Goal: Information Seeking & Learning: Learn about a topic

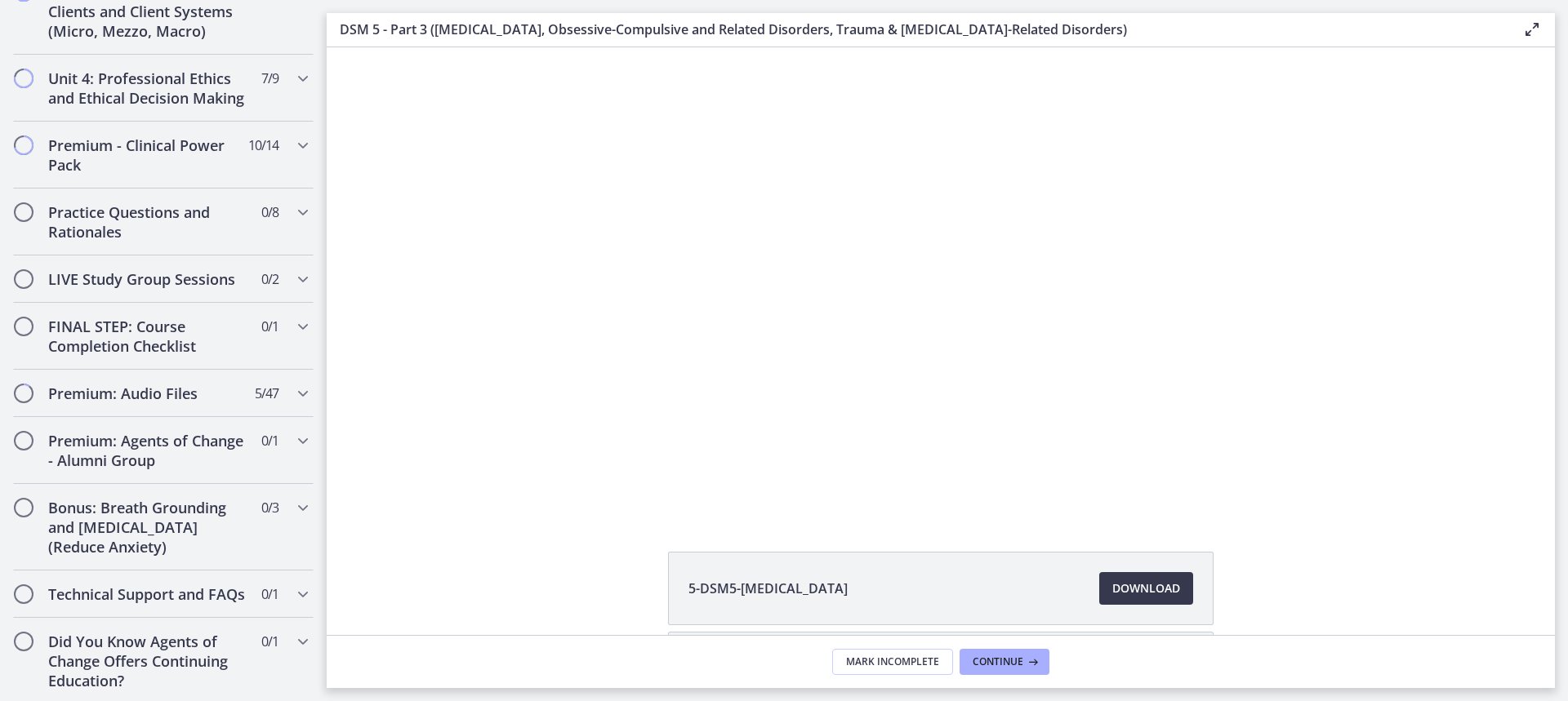
scroll to position [1757, 0]
click at [296, 637] on icon "Chapters" at bounding box center [302, 637] width 19 height 19
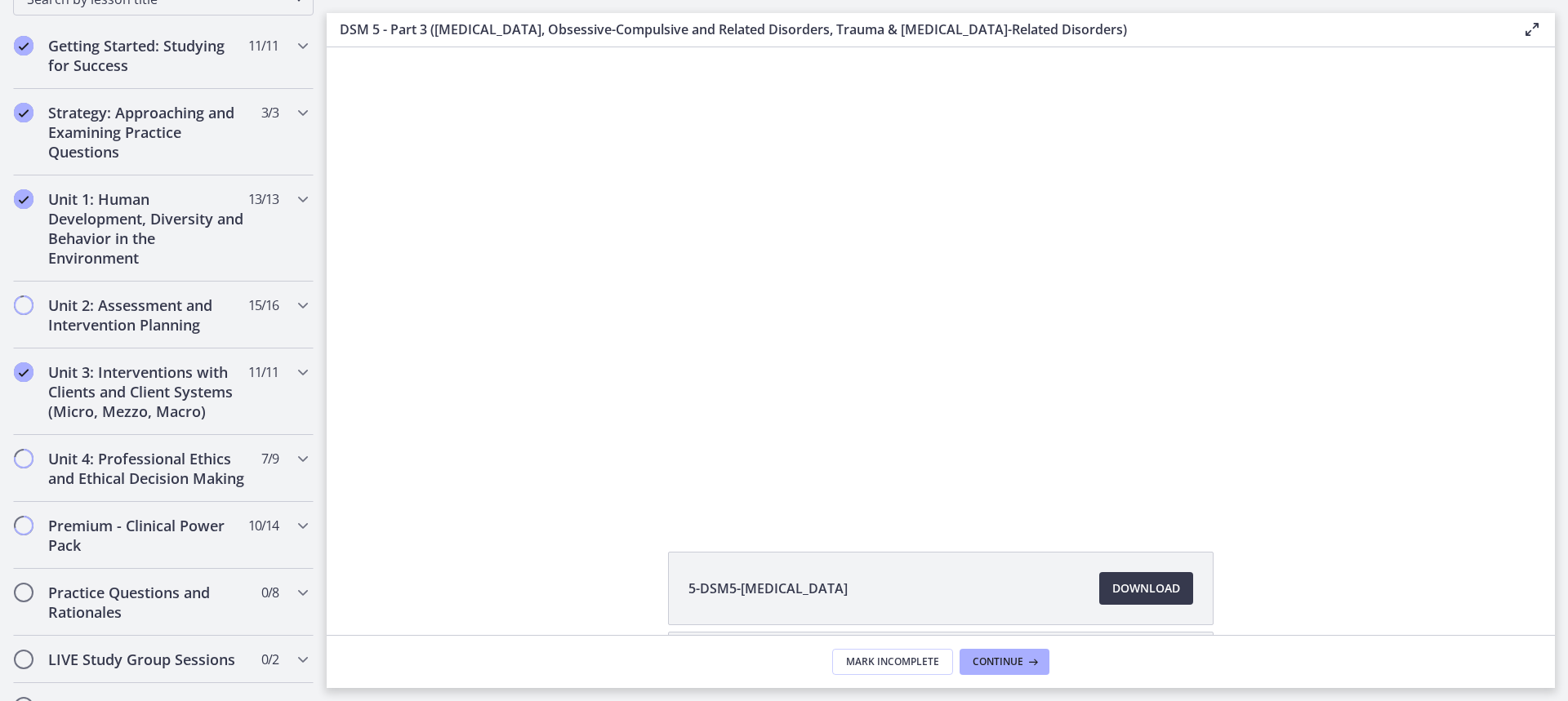
scroll to position [245, 0]
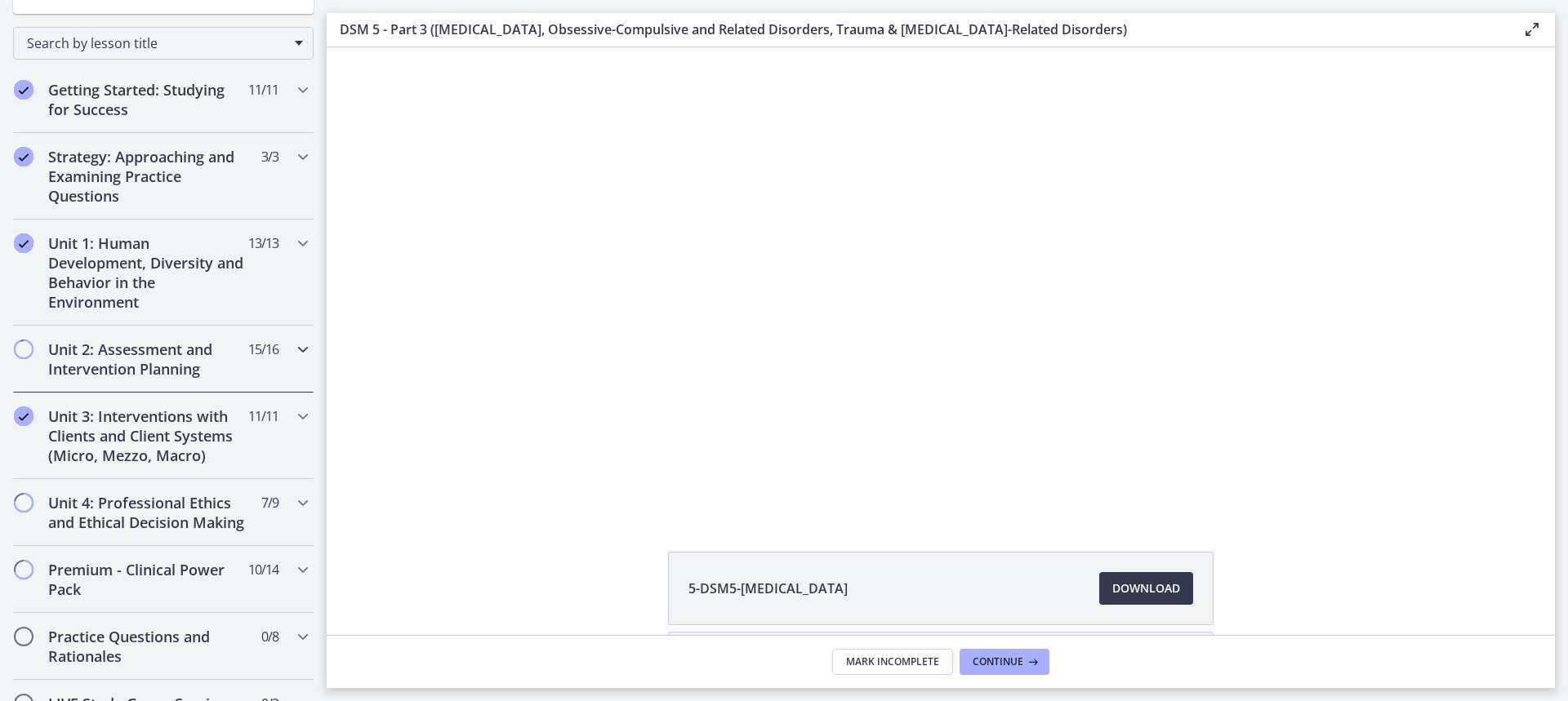
click at [293, 347] on icon "Chapters" at bounding box center [302, 349] width 19 height 19
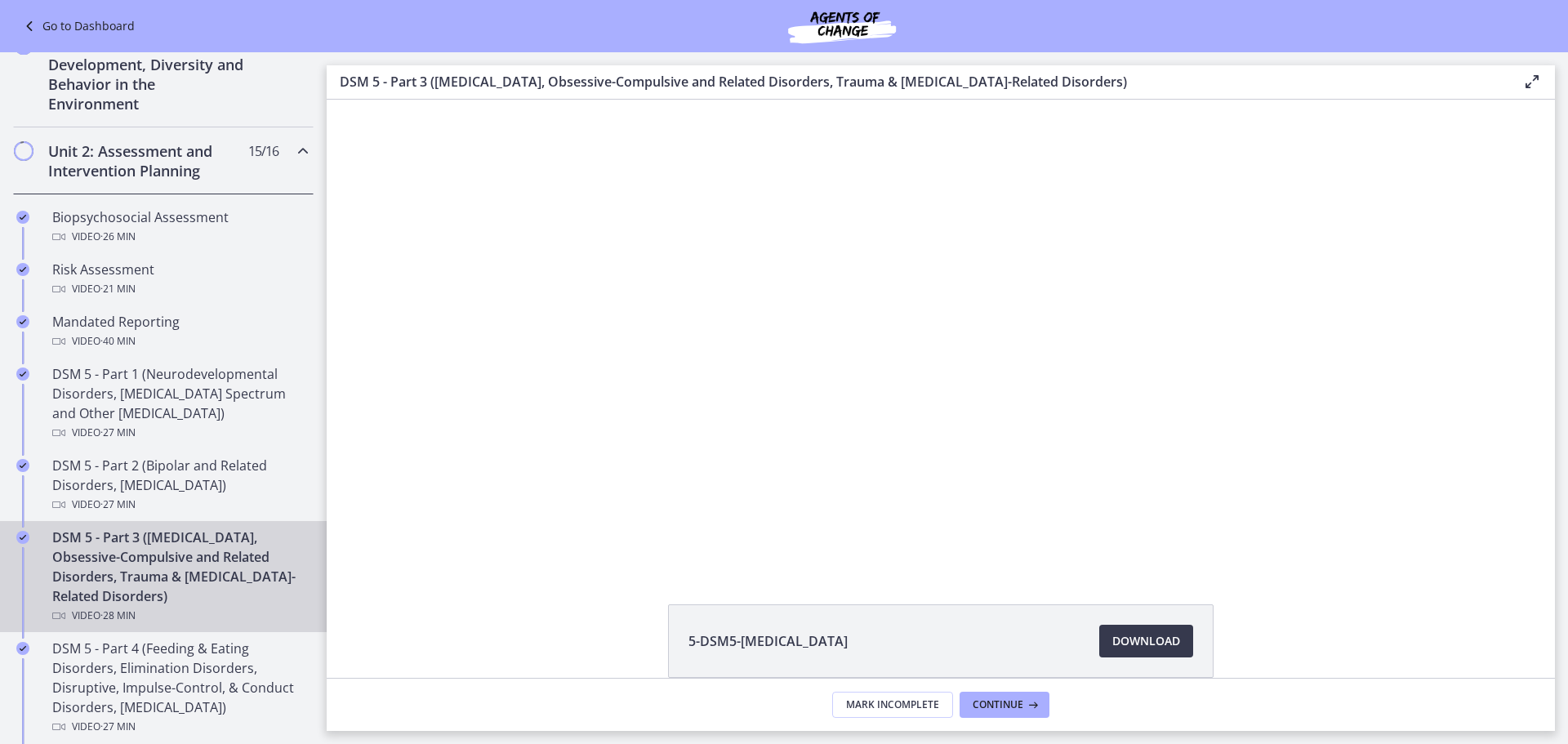
scroll to position [415, 0]
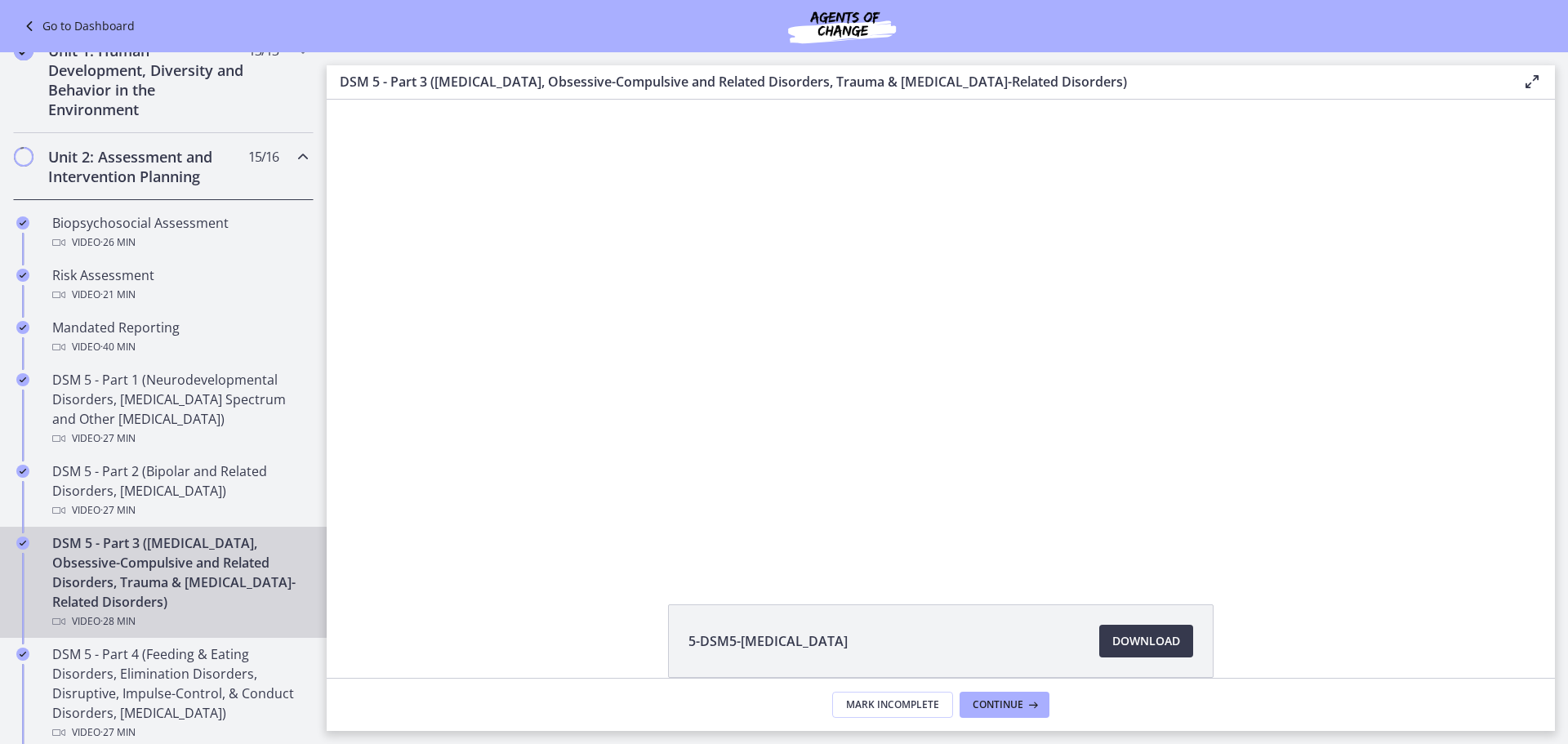
click at [30, 20] on icon at bounding box center [30, 26] width 23 height 19
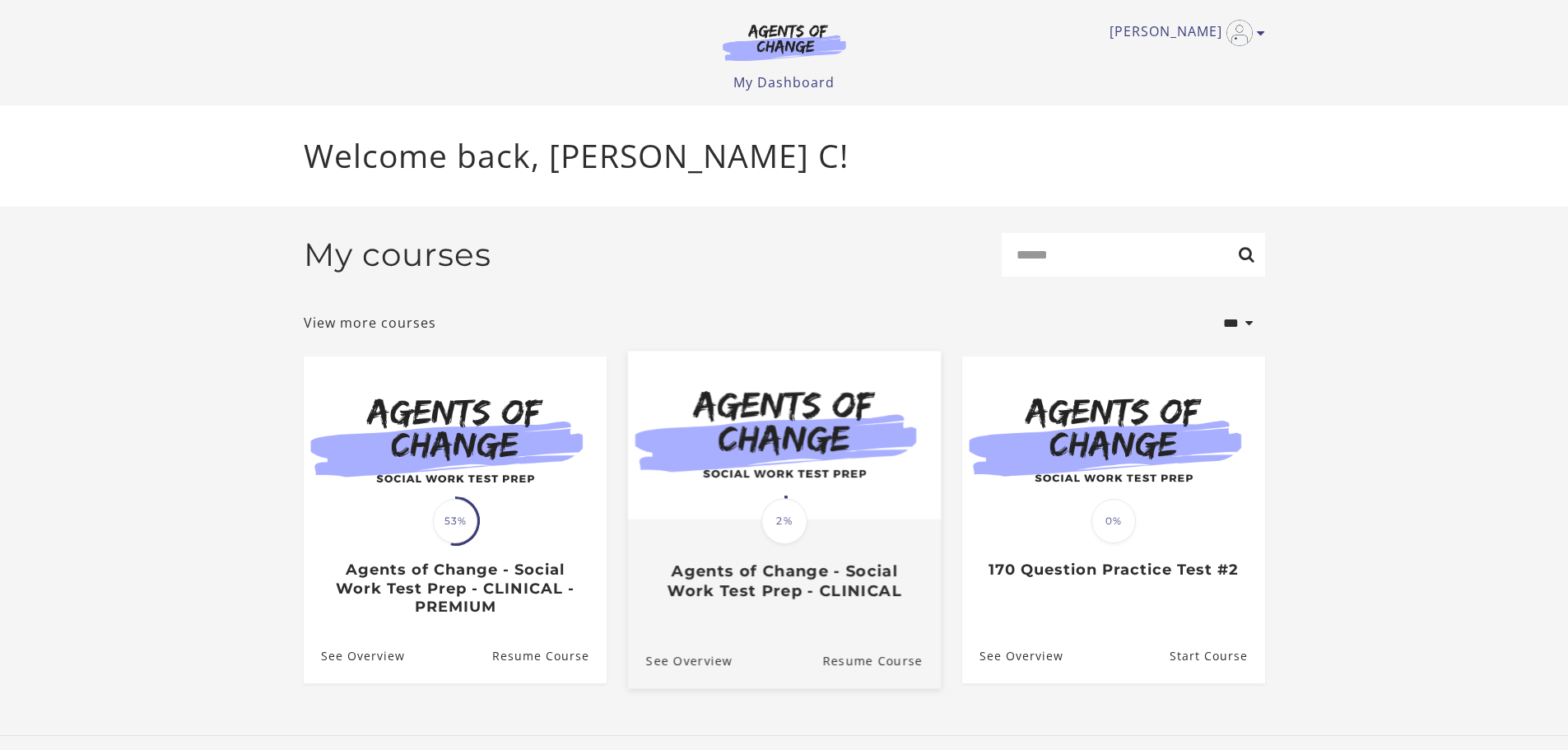
click at [796, 584] on h3 "Agents of Change - Social Work Test Prep - CLINICAL" at bounding box center [784, 580] width 277 height 38
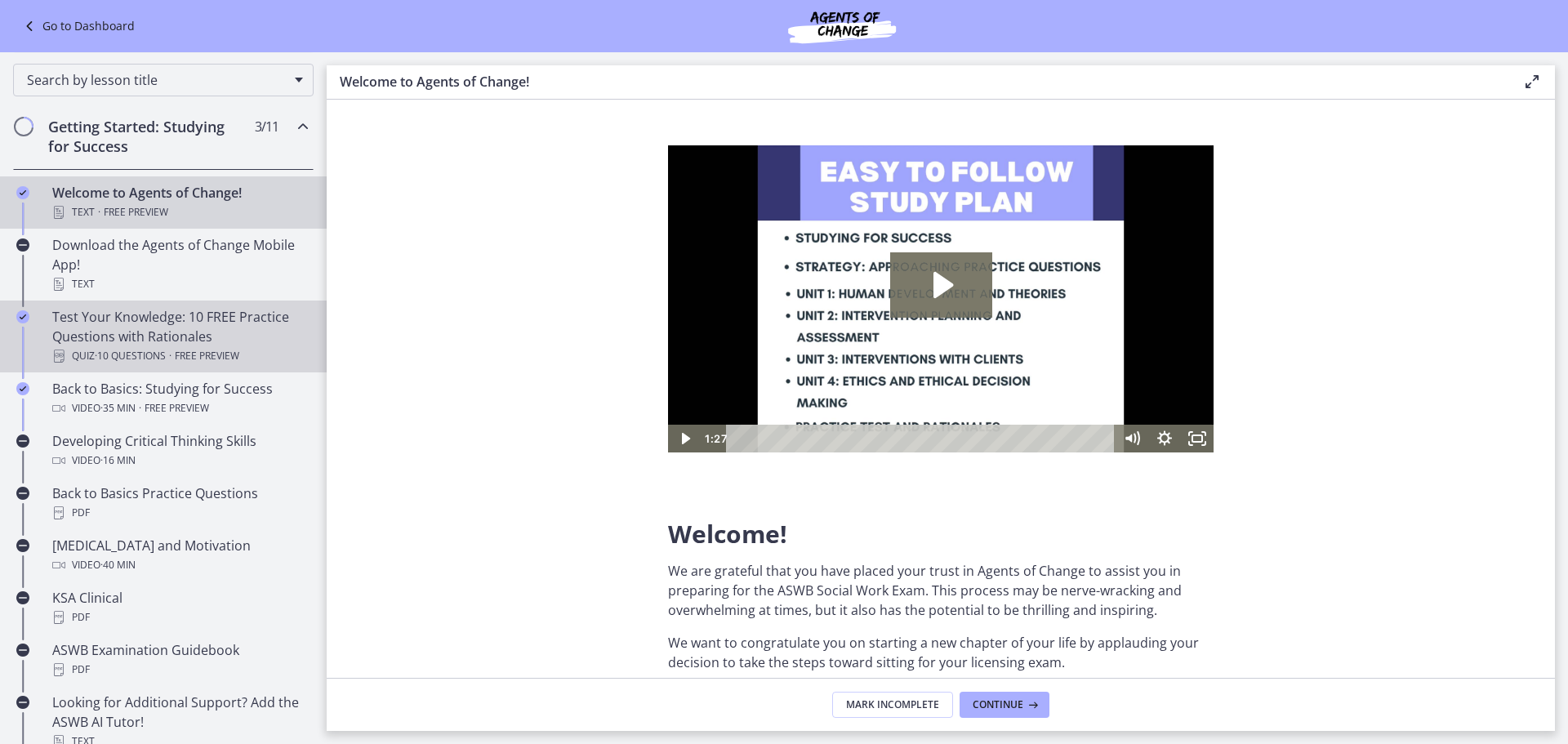
scroll to position [185, 0]
click at [167, 335] on div "Test Your Knowledge: 10 FREE Practice Questions with Rationales Quiz · 10 Quest…" at bounding box center [180, 337] width 255 height 59
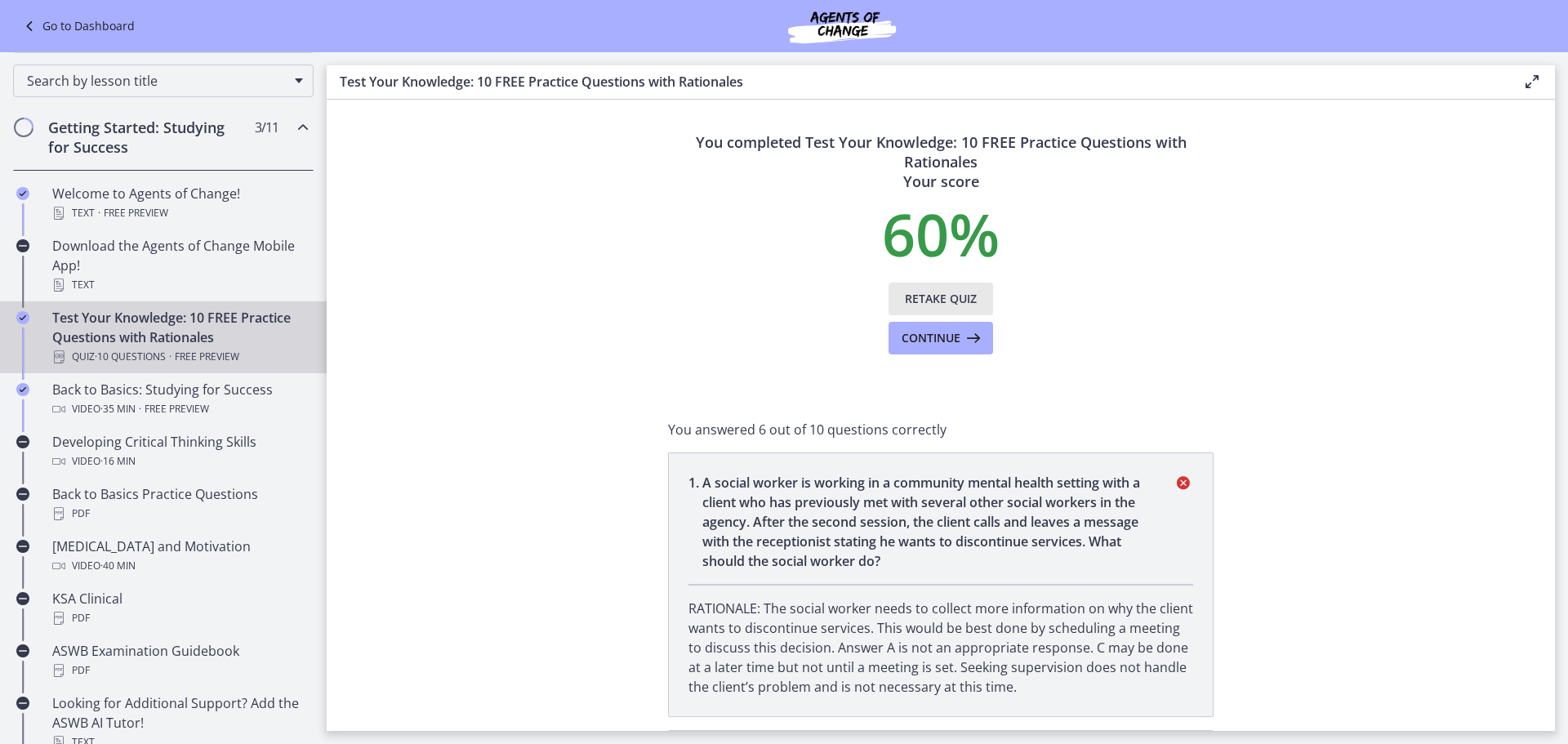
click at [943, 293] on span "Retake Quiz" at bounding box center [941, 299] width 72 height 19
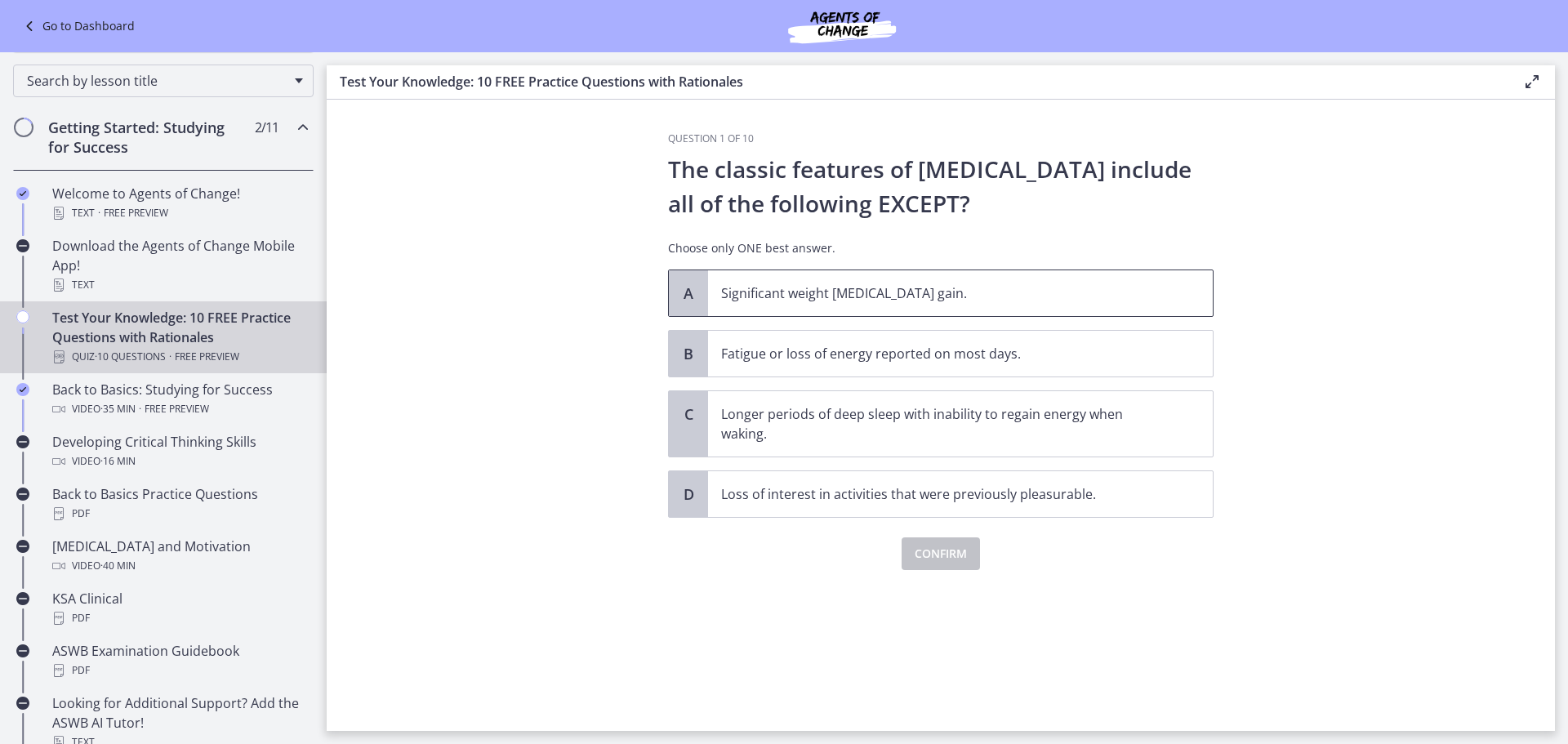
click at [778, 299] on p "Significant weight loss or weight gain." at bounding box center [943, 293] width 445 height 19
click at [930, 548] on span "Confirm" at bounding box center [941, 553] width 53 height 19
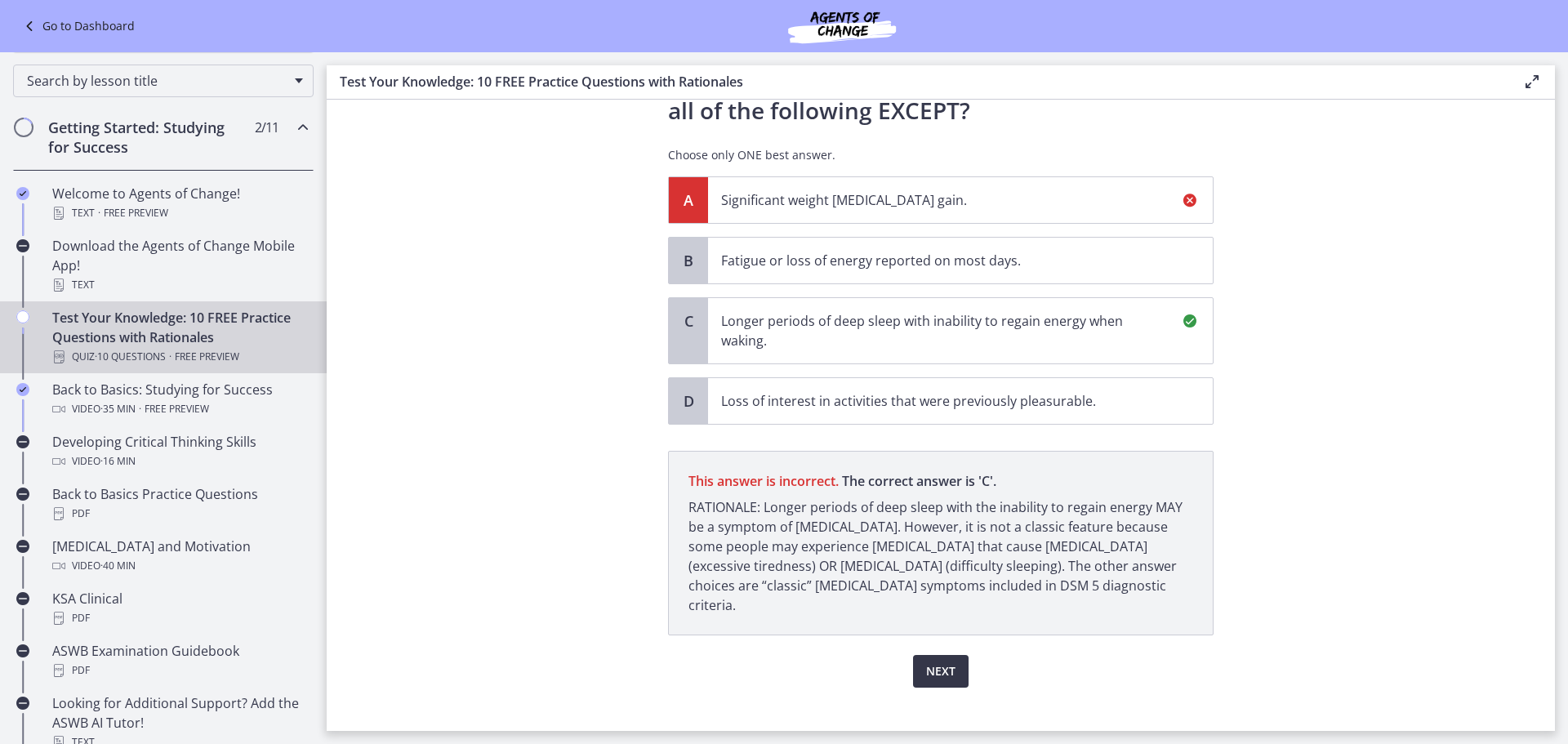
scroll to position [95, 0]
click at [945, 659] on span "Next" at bounding box center [941, 668] width 30 height 19
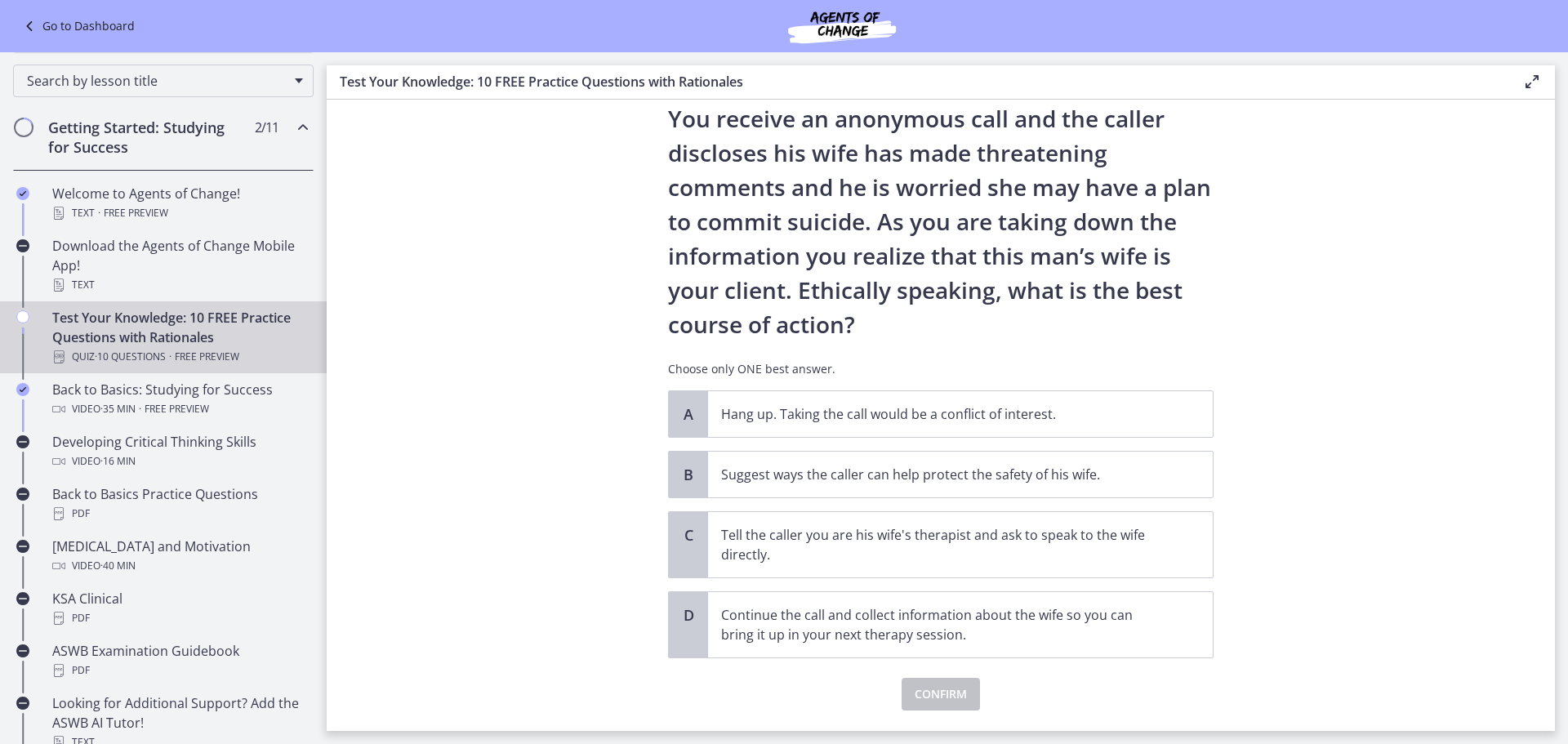
scroll to position [129, 0]
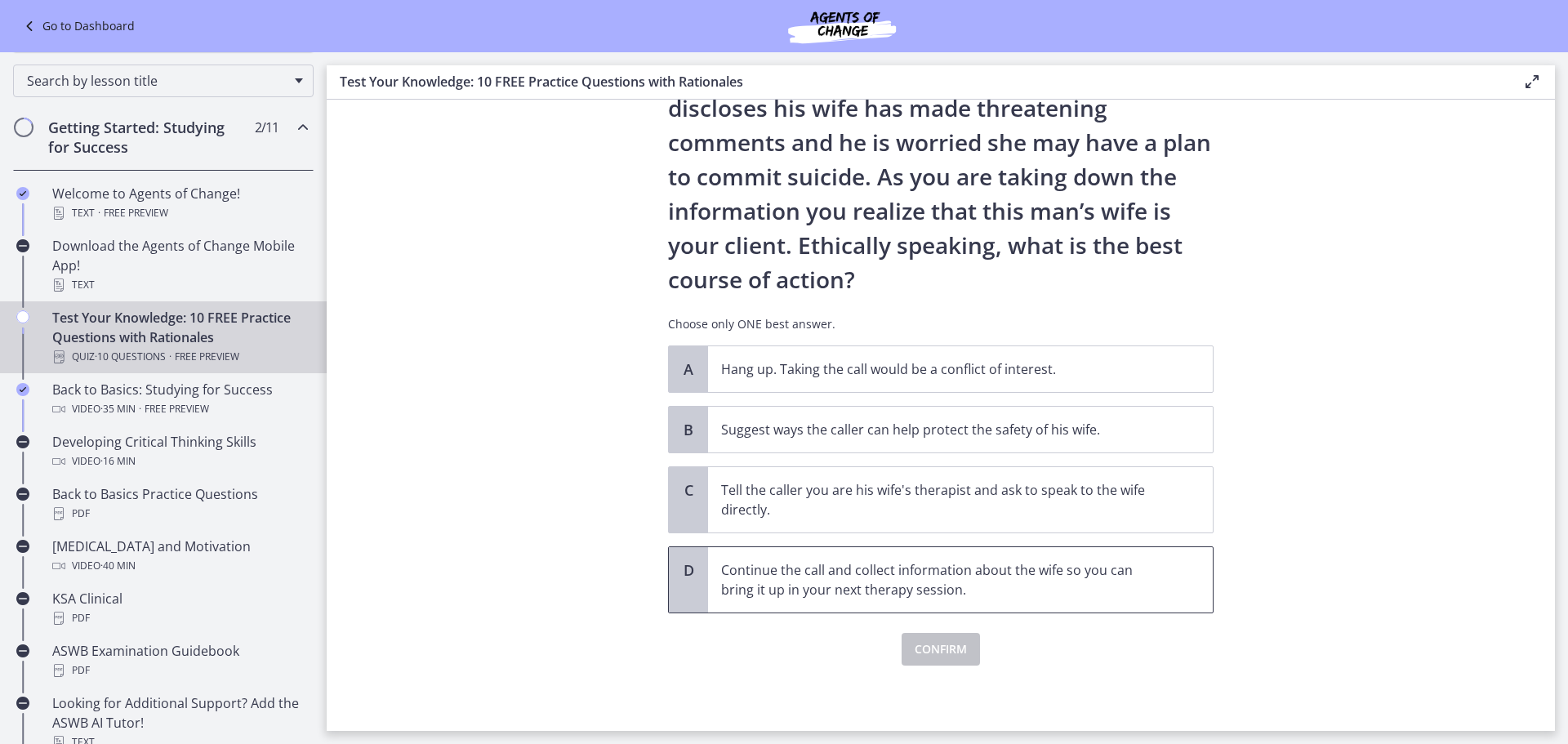
click at [774, 588] on p "Continue the call and collect information about the wife so you can bring it up…" at bounding box center [943, 579] width 445 height 39
click at [919, 650] on span "Confirm" at bounding box center [941, 649] width 53 height 19
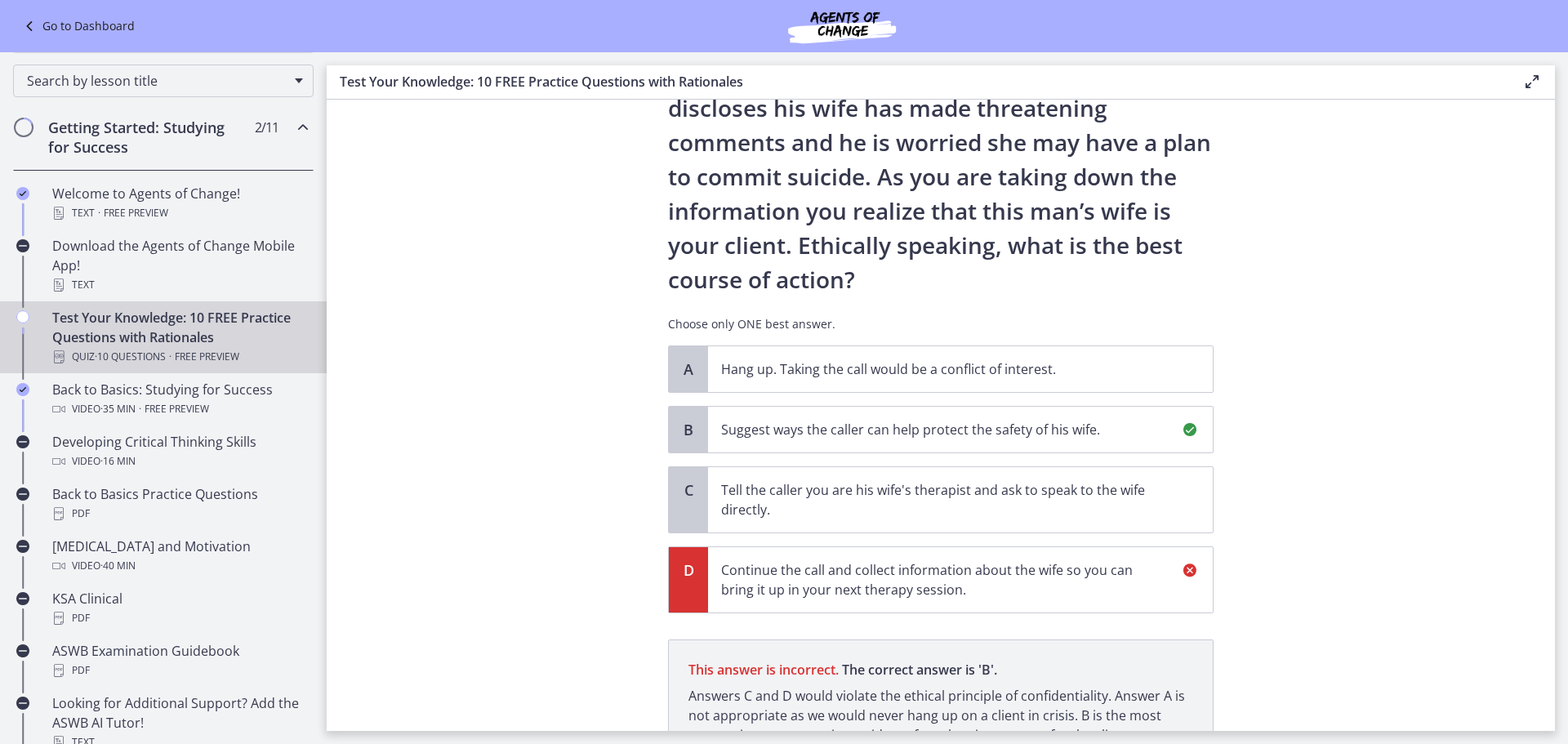
scroll to position [282, 0]
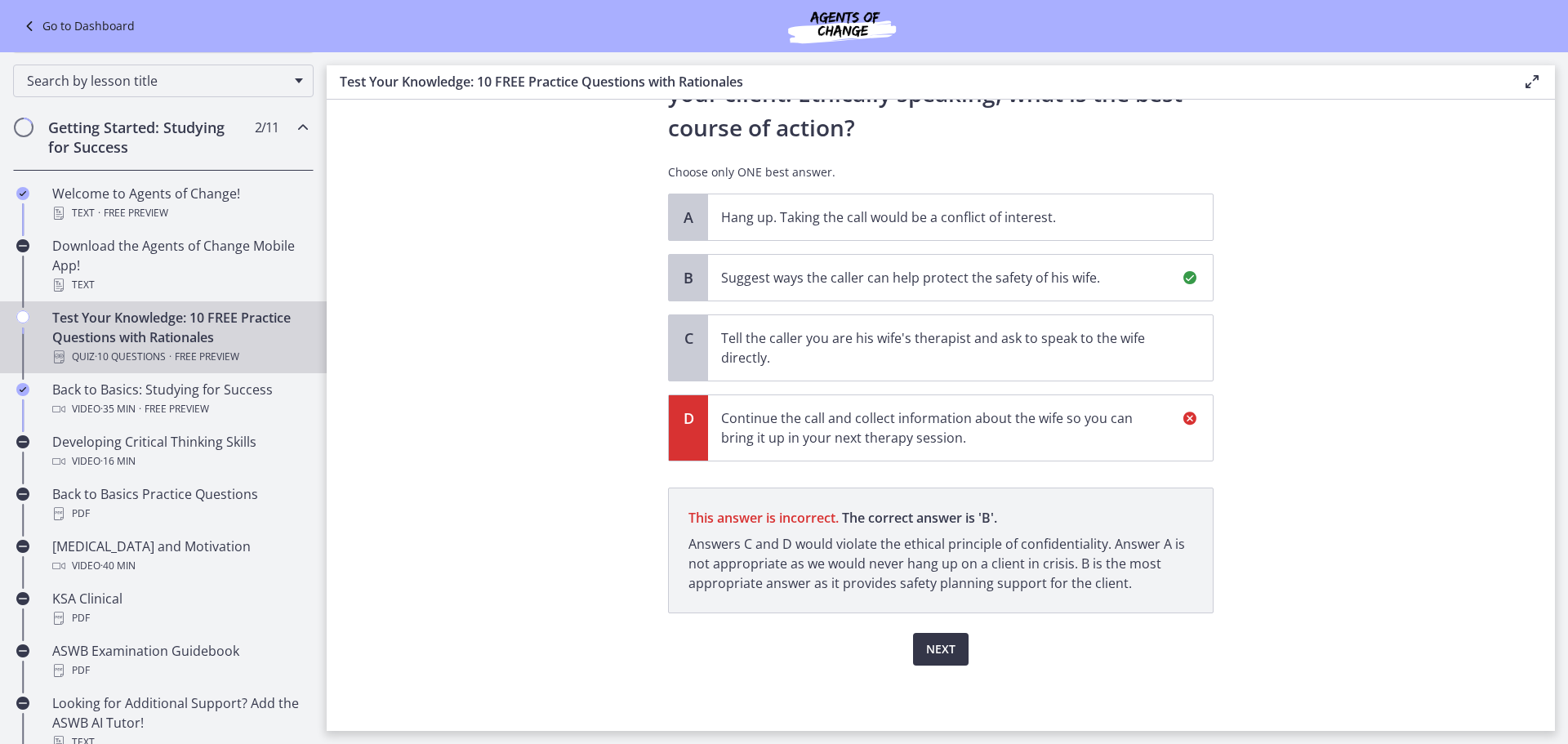
click at [930, 656] on span "Next" at bounding box center [941, 649] width 30 height 19
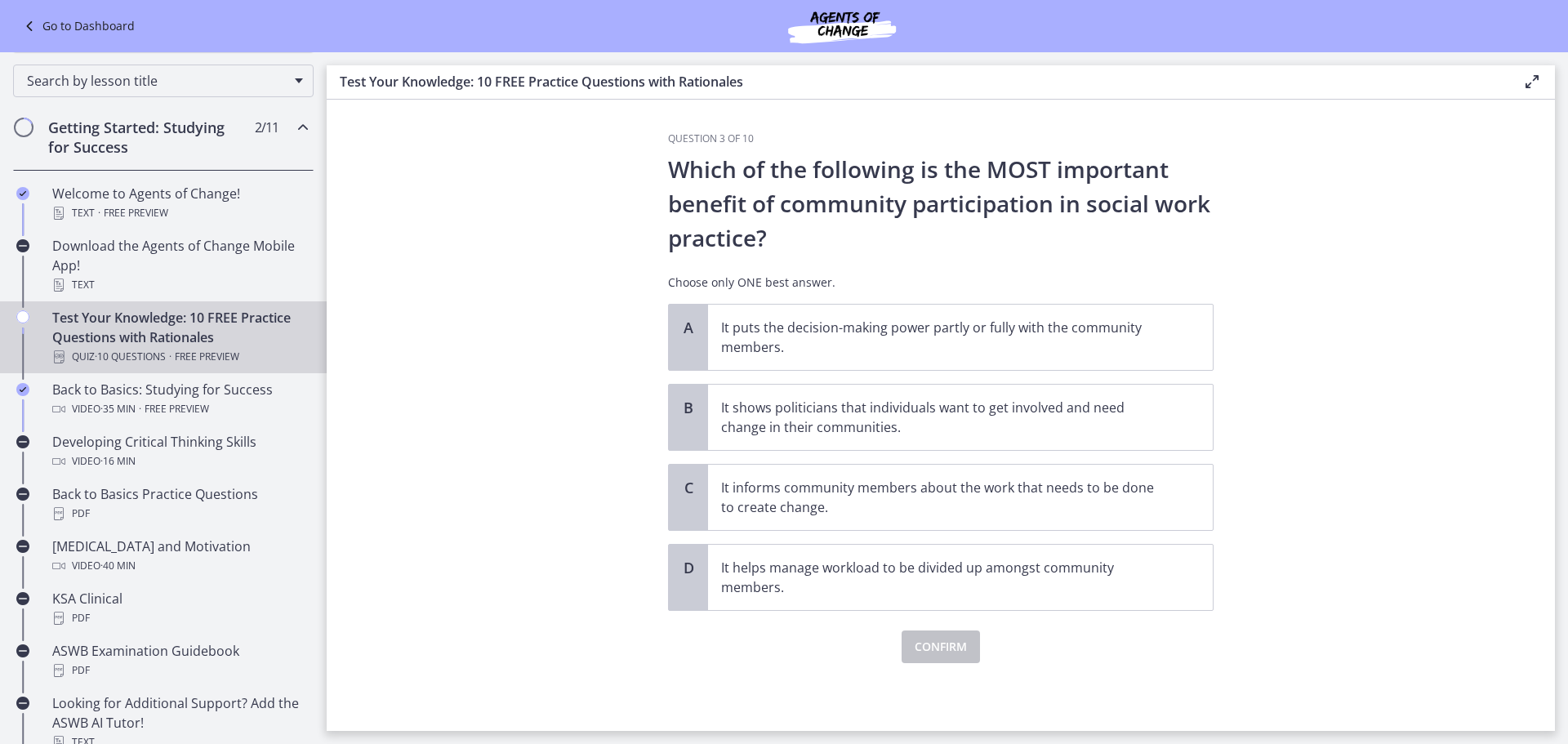
scroll to position [0, 0]
click at [751, 428] on p "It shows politicians that individuals want to get involved and need change in t…" at bounding box center [943, 417] width 445 height 39
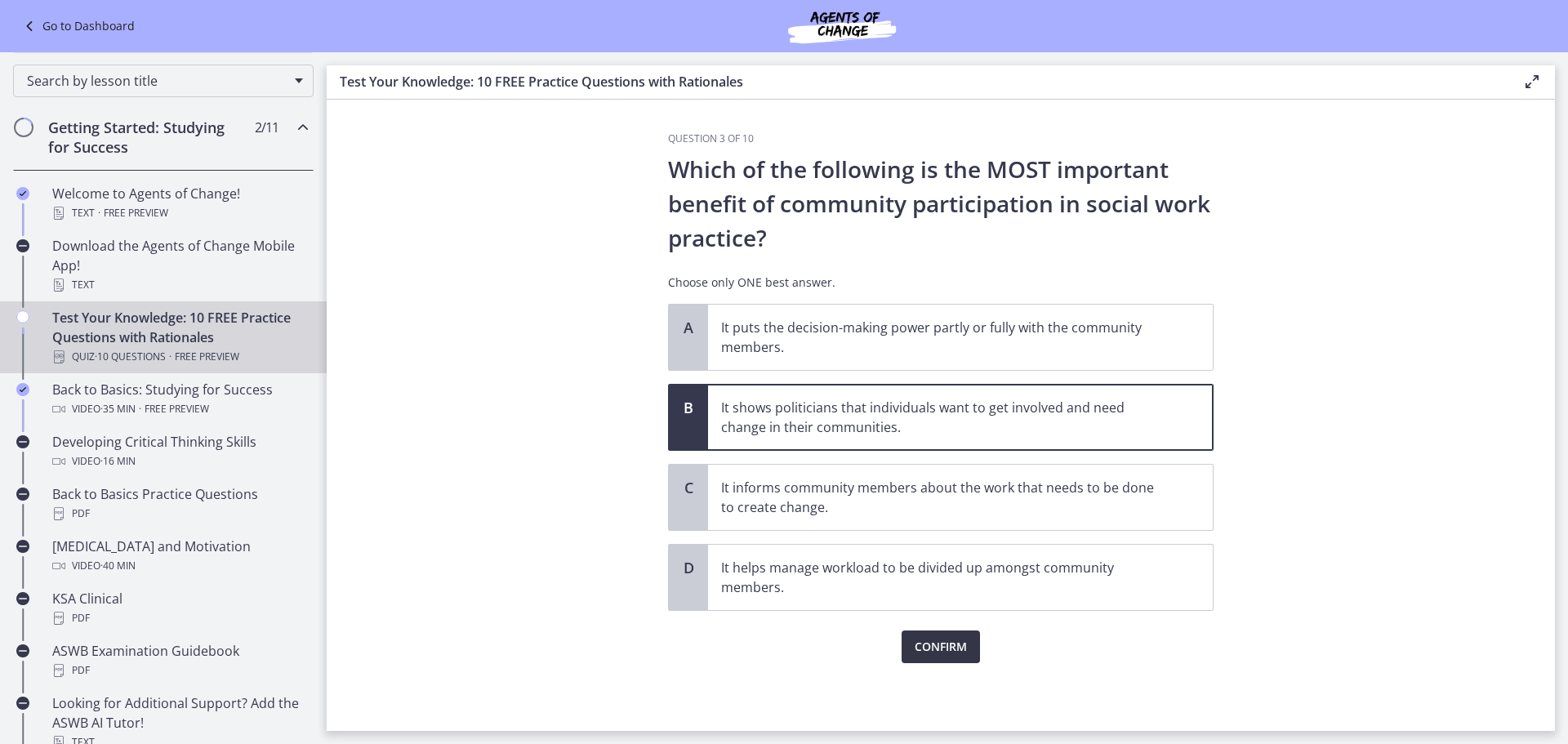
click at [942, 649] on span "Confirm" at bounding box center [941, 646] width 53 height 19
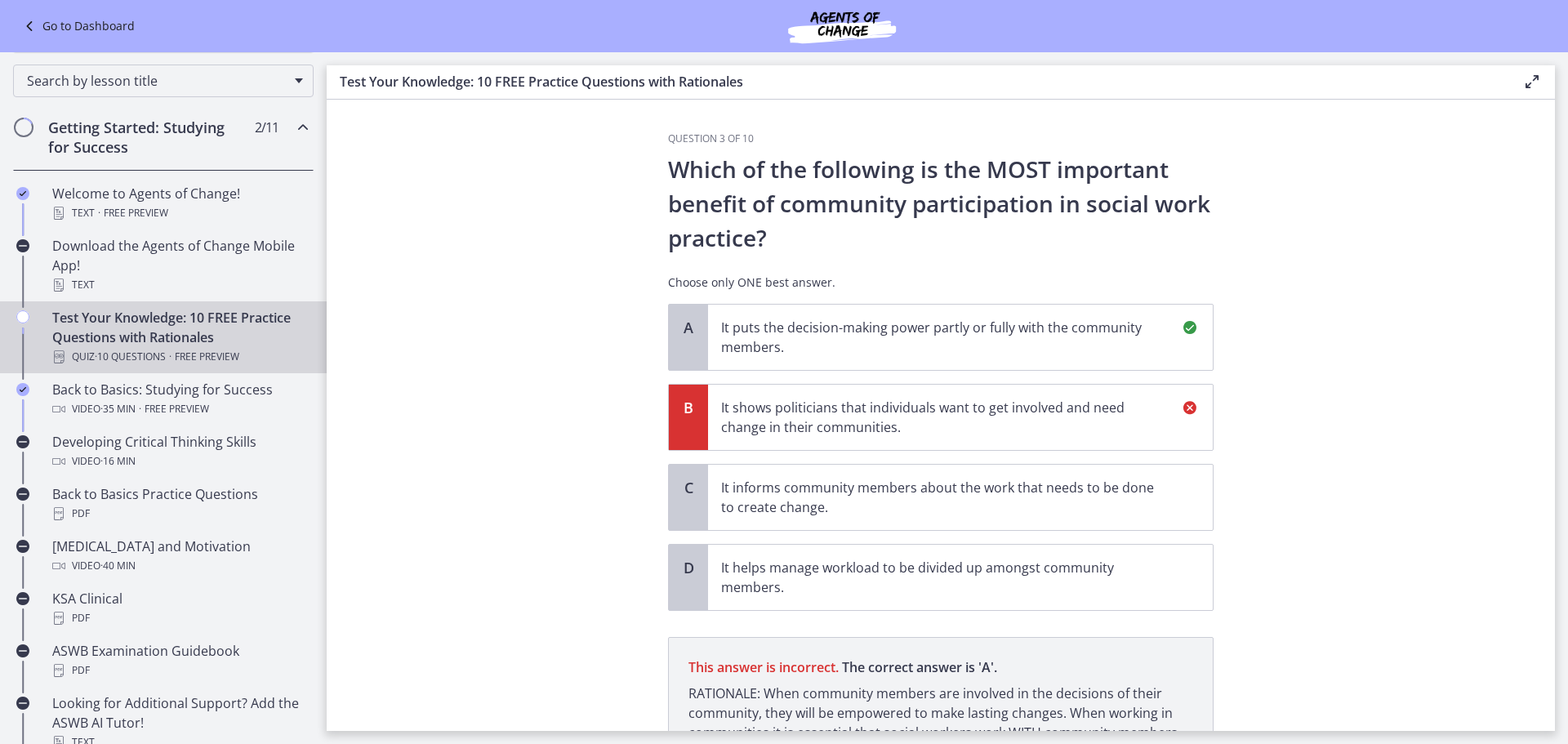
scroll to position [169, 0]
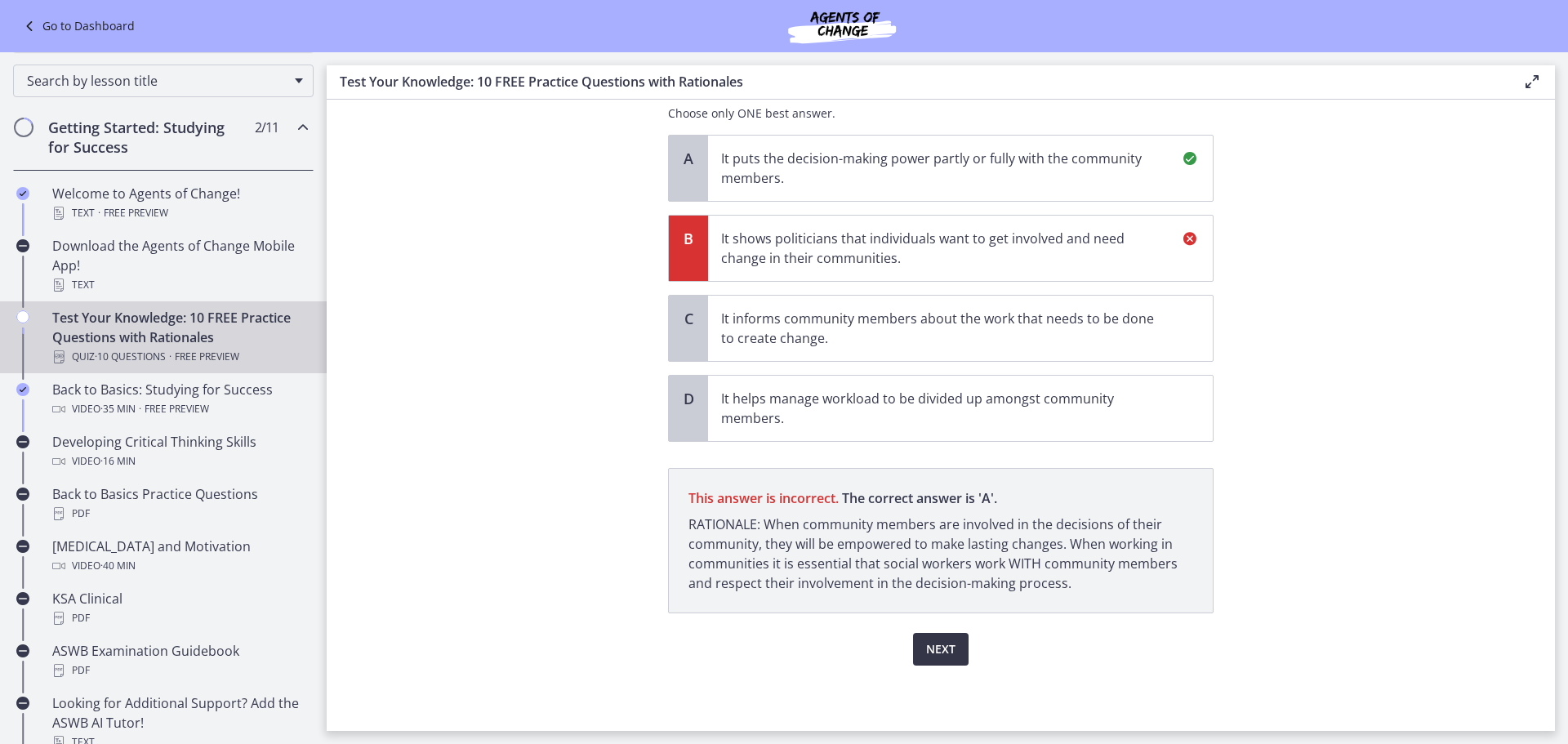
click at [943, 652] on span "Next" at bounding box center [941, 649] width 30 height 19
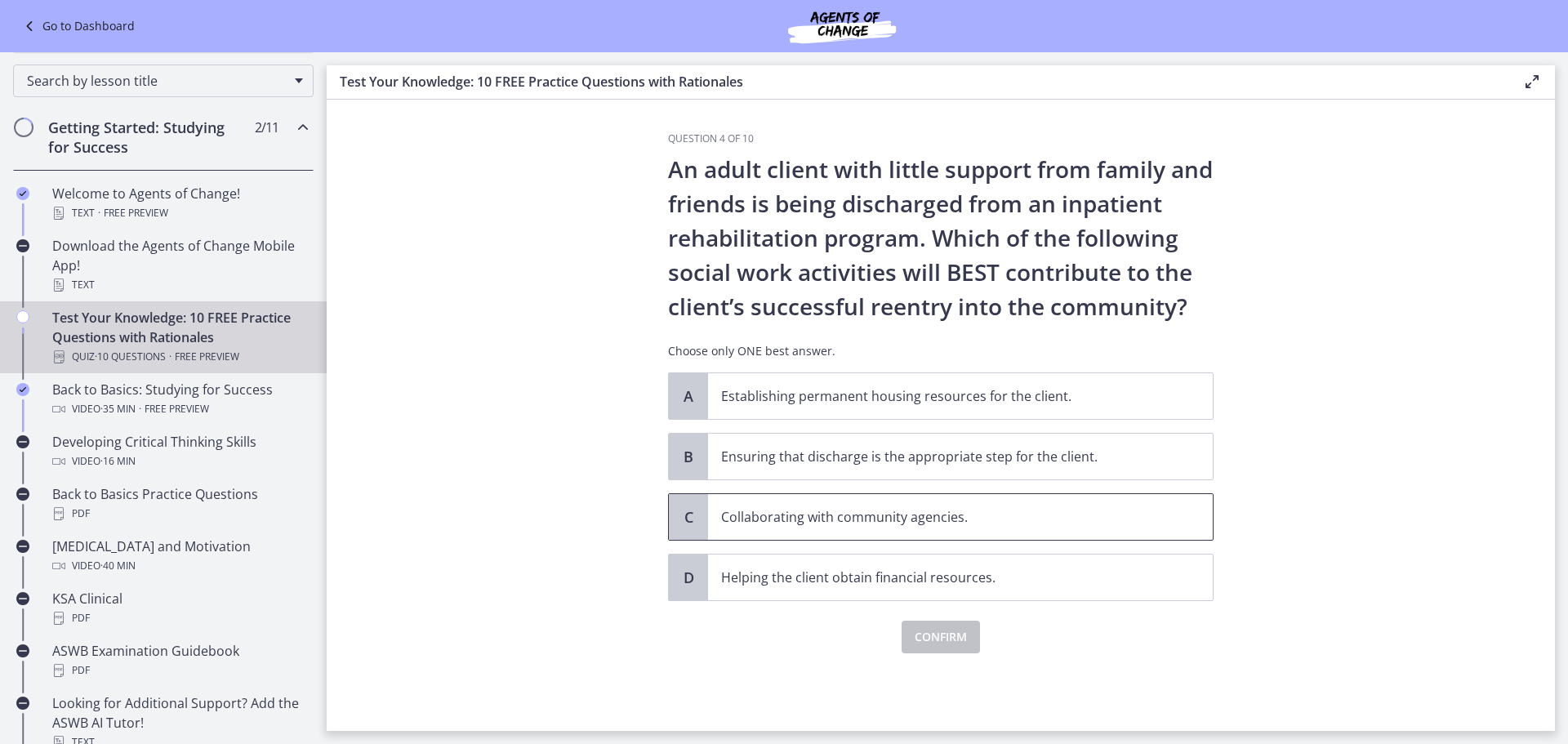
click at [787, 513] on p "Collaborating with community agencies." at bounding box center [943, 517] width 445 height 19
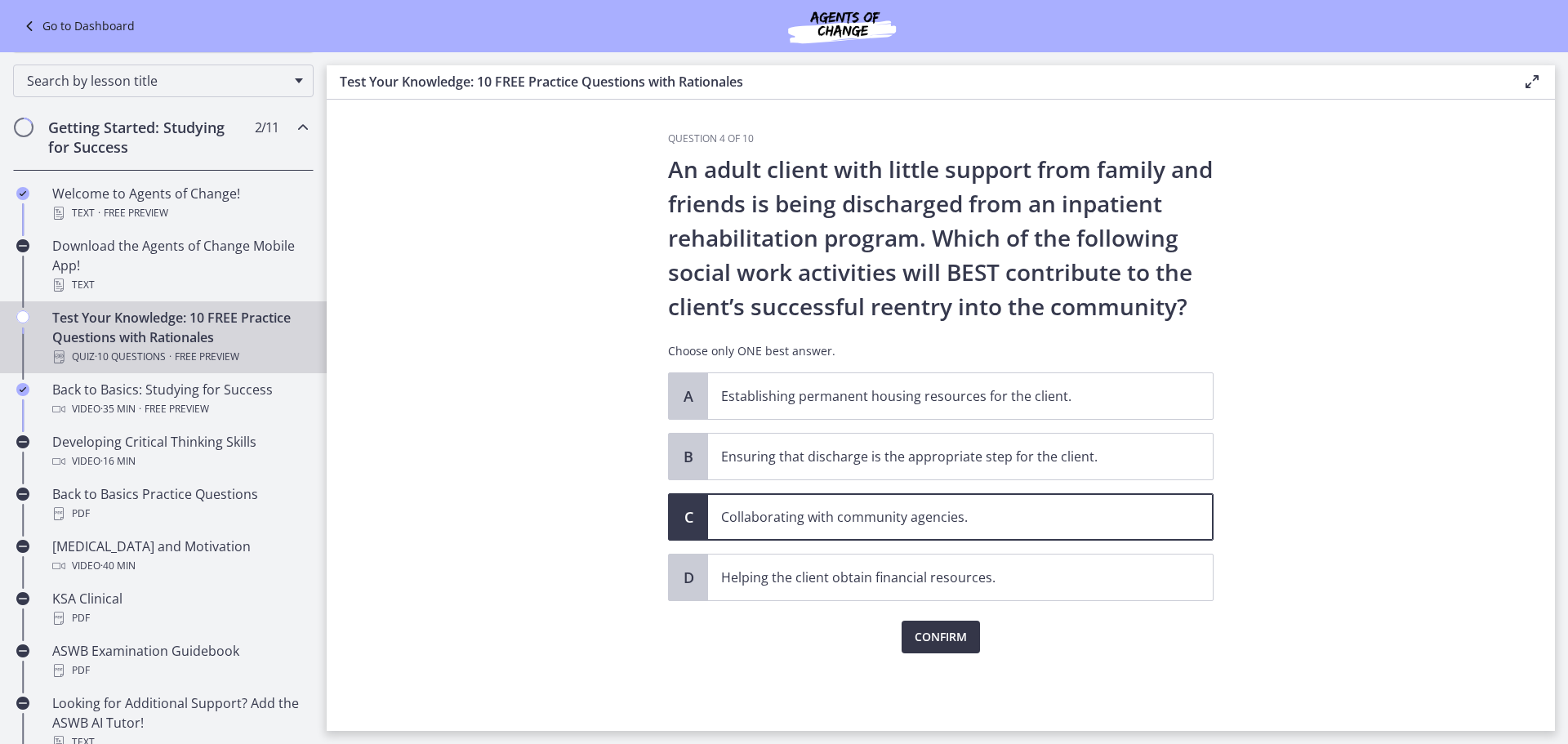
click at [928, 644] on span "Confirm" at bounding box center [941, 637] width 53 height 19
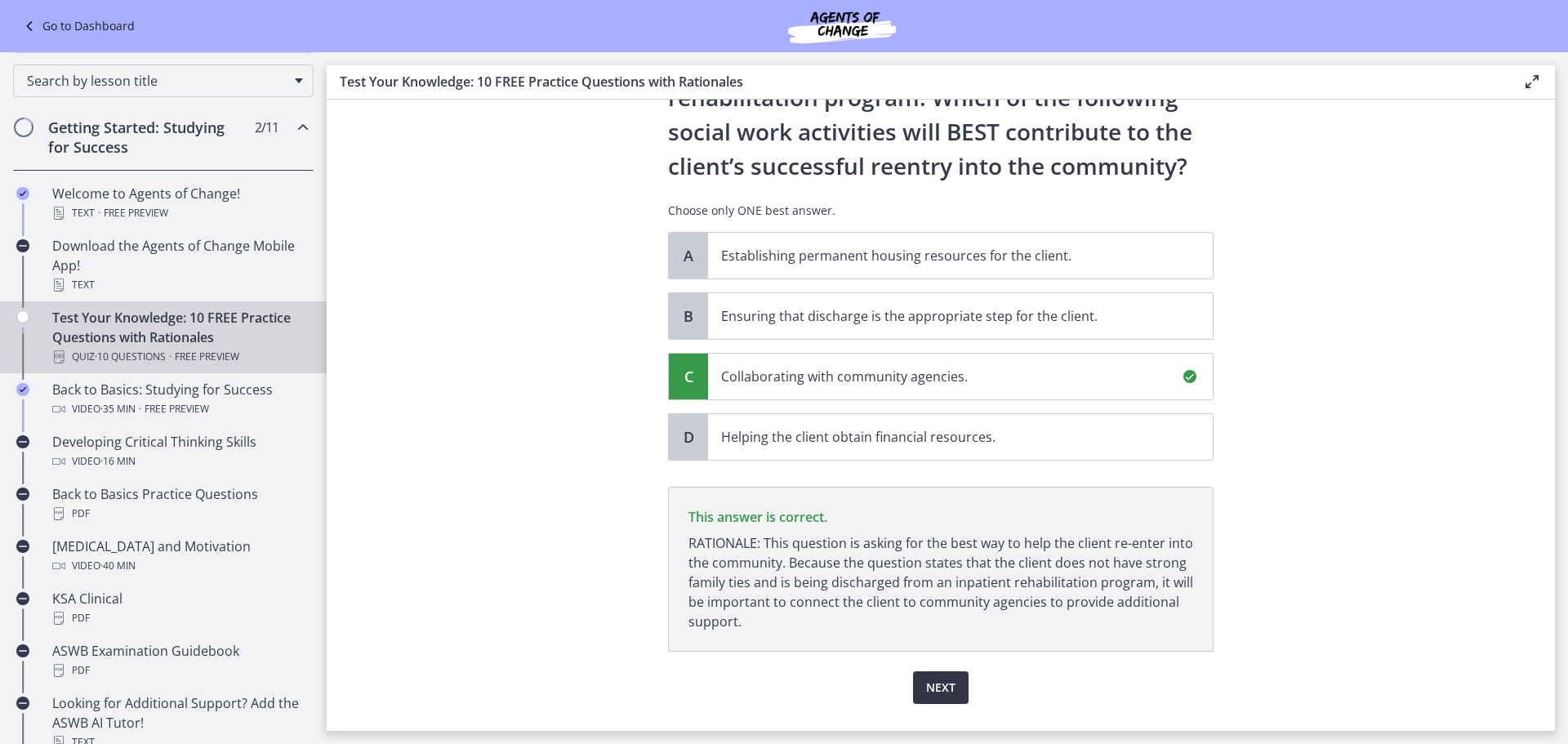
scroll to position [179, 0]
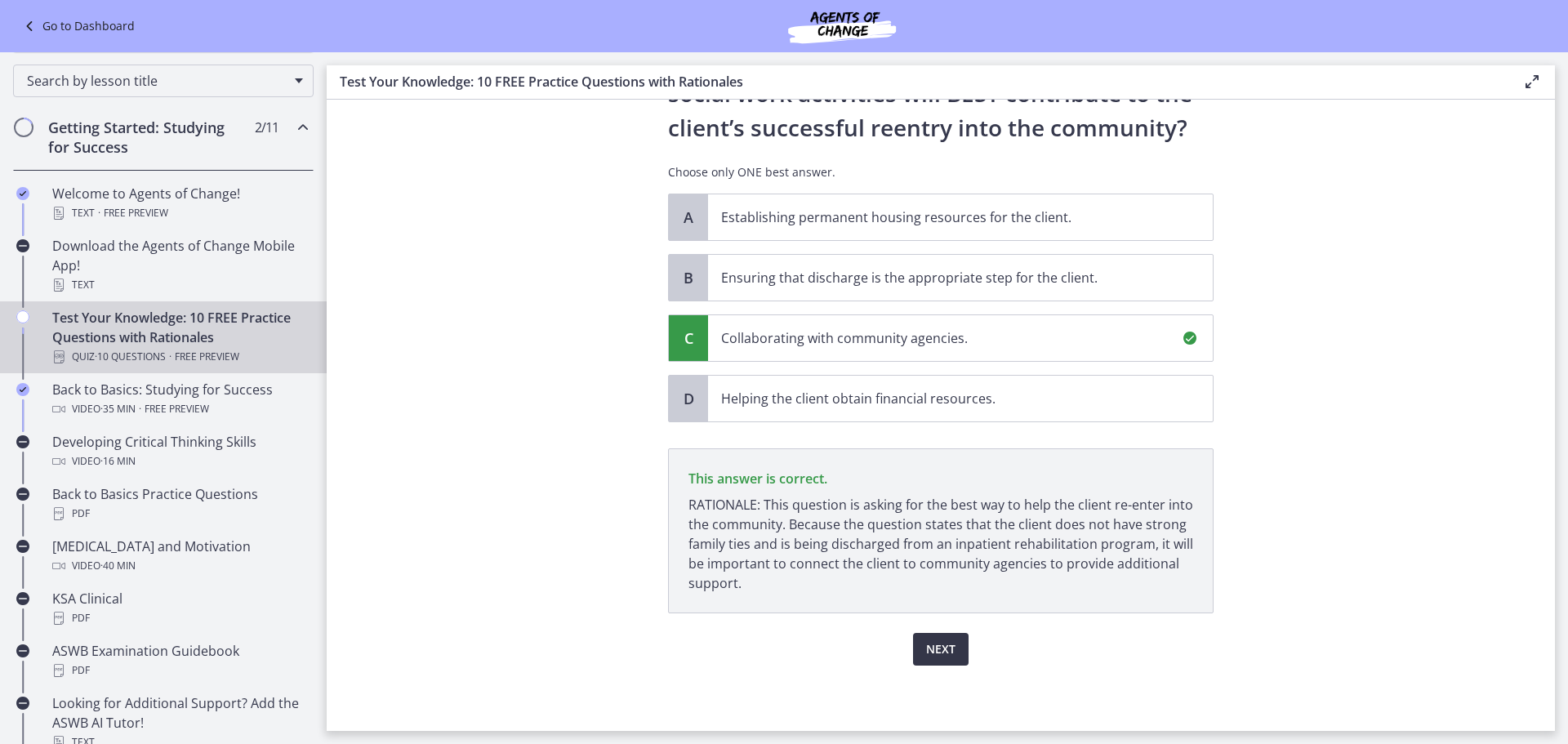
click at [926, 642] on span "Next" at bounding box center [941, 649] width 30 height 19
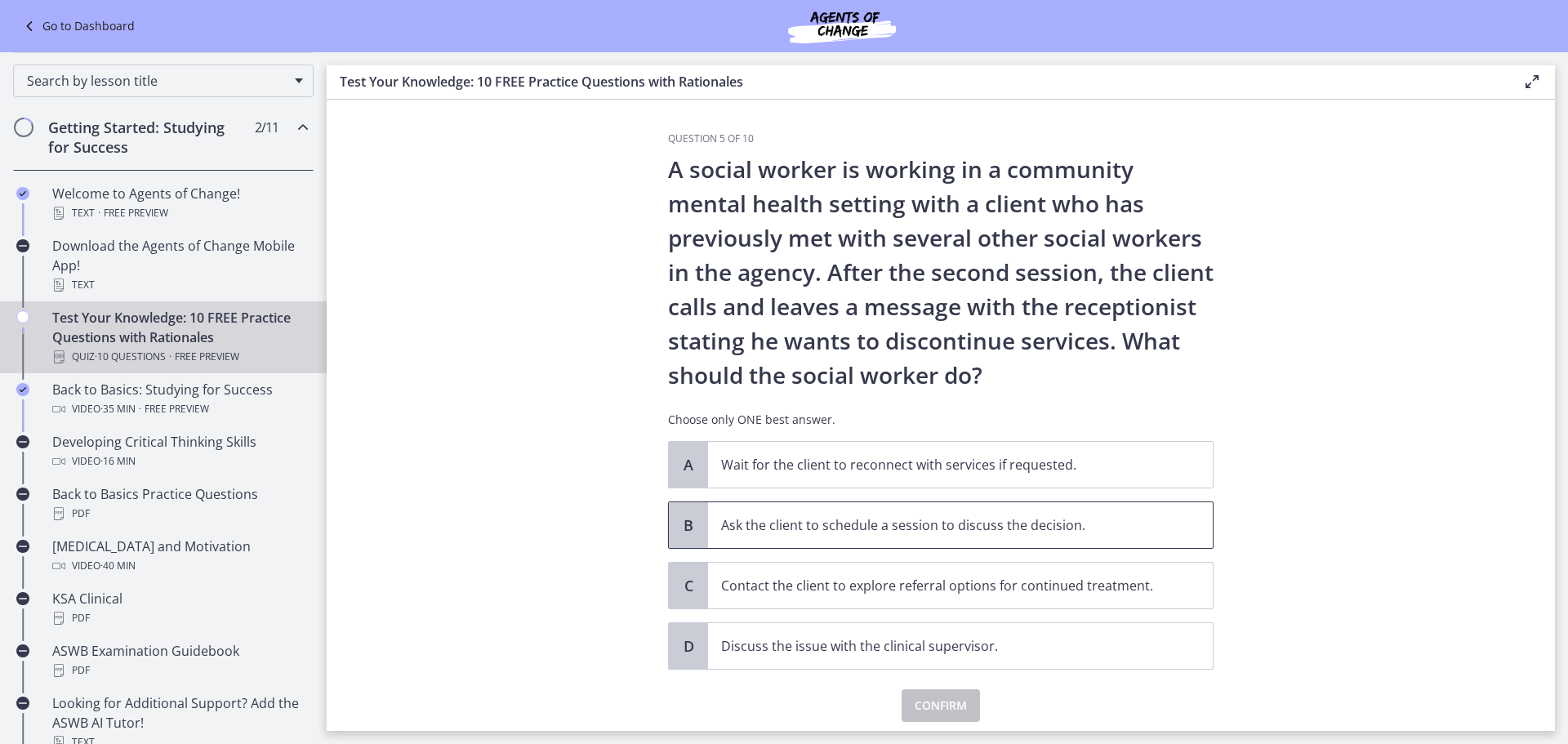
click at [978, 531] on p "Ask the client to schedule a session to discuss the decision." at bounding box center [943, 525] width 445 height 19
click at [922, 702] on span "Confirm" at bounding box center [941, 705] width 53 height 19
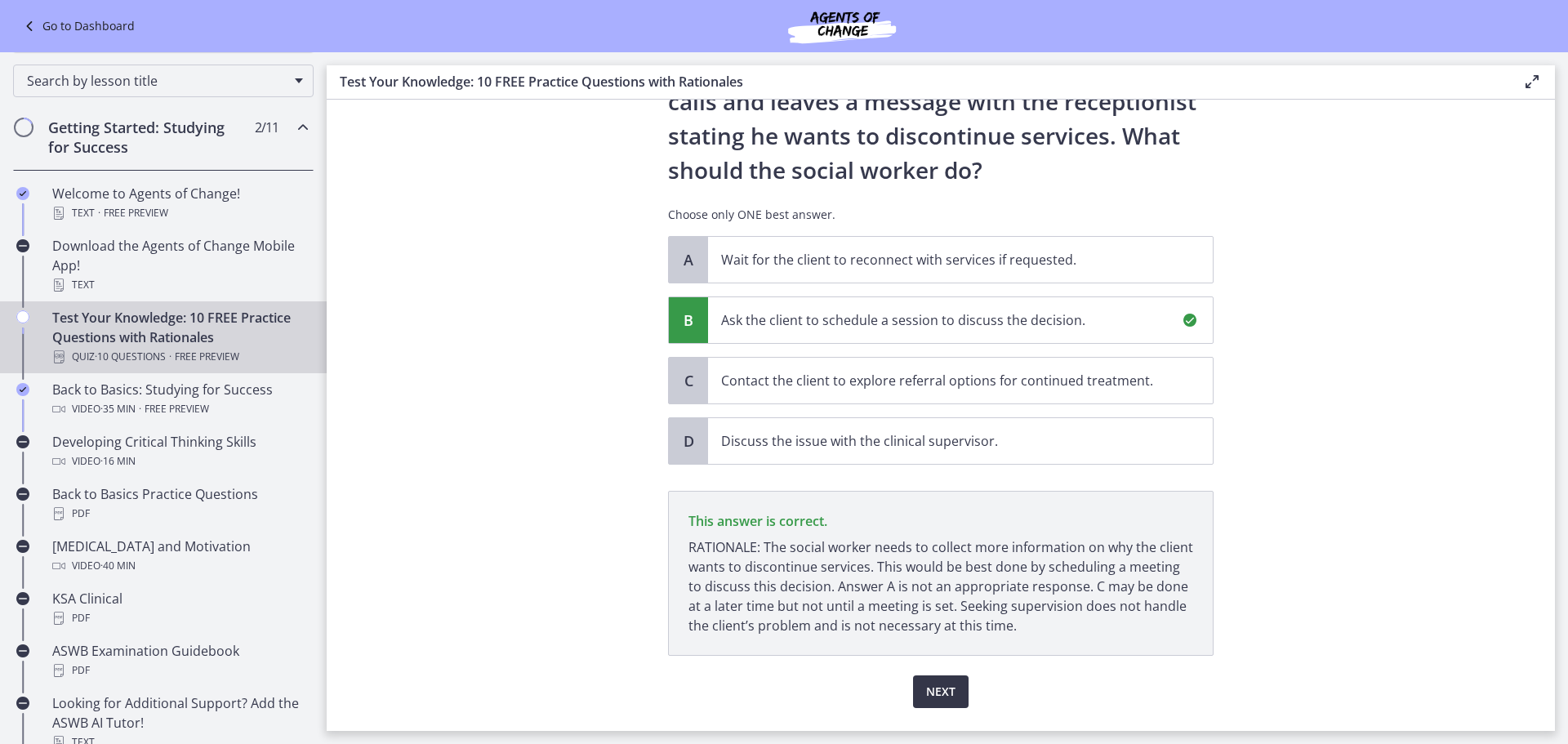
scroll to position [248, 0]
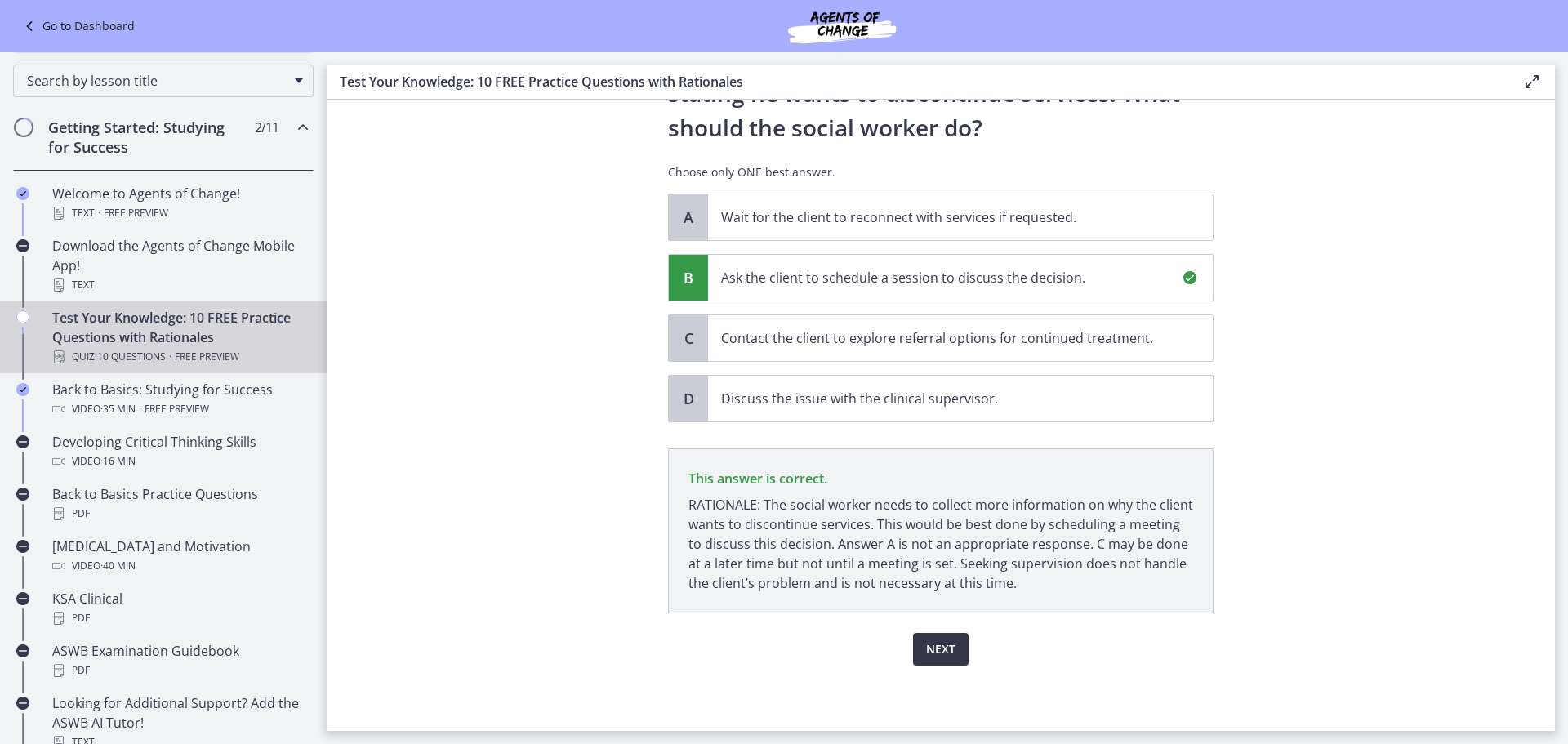
click at [938, 656] on span "Next" at bounding box center [941, 649] width 30 height 19
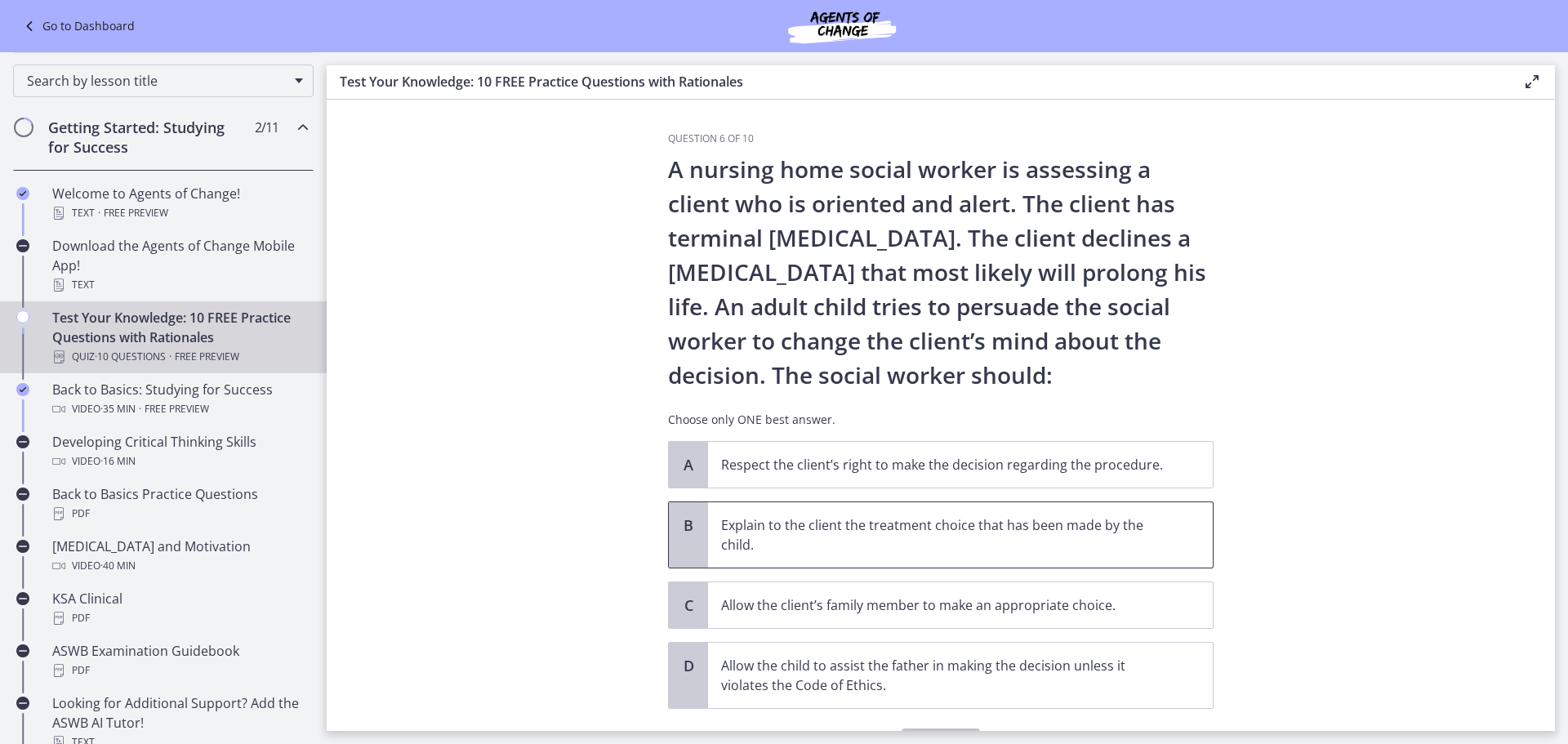
scroll to position [81, 0]
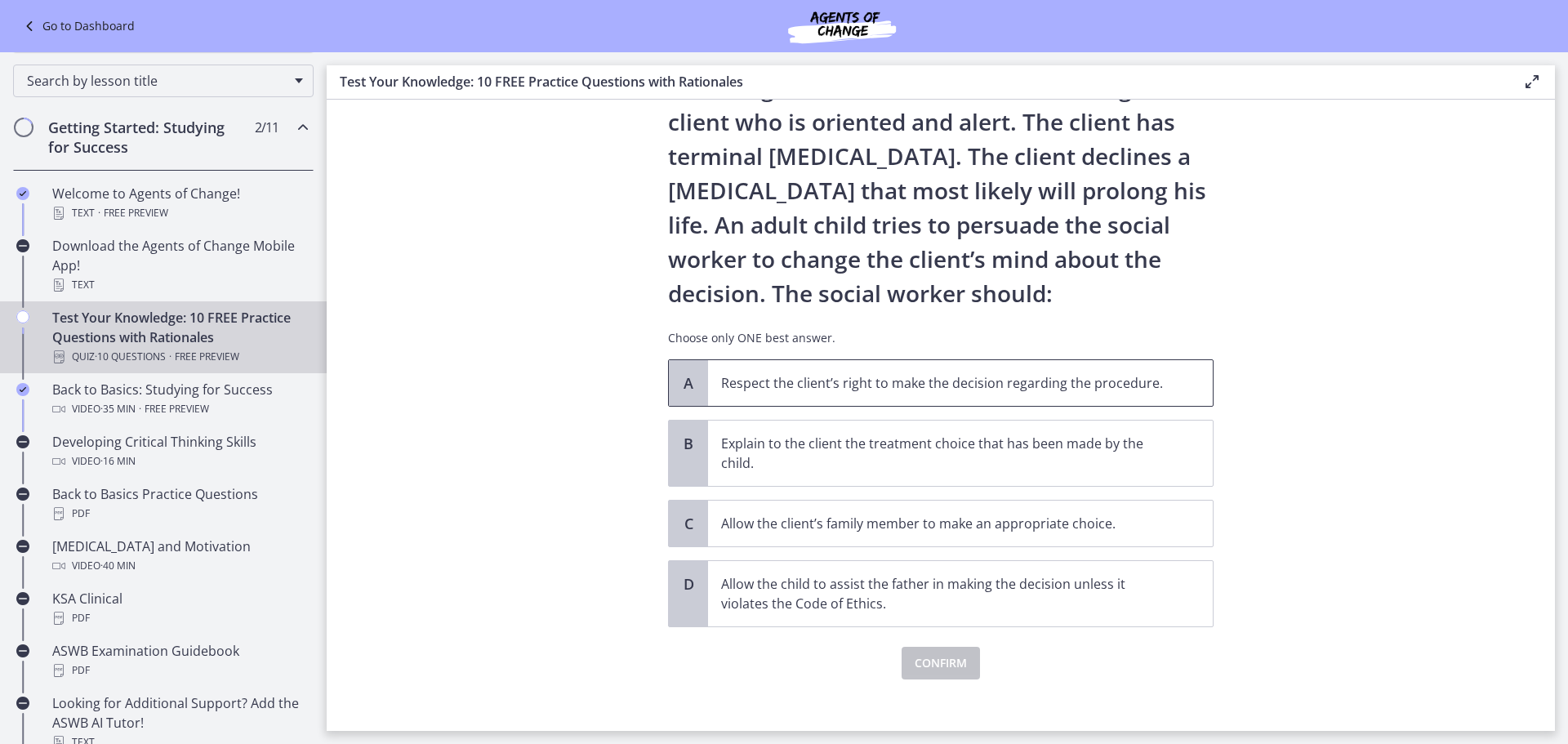
click at [789, 393] on span "Respect the client’s right to make the decision regarding the procedure." at bounding box center [960, 383] width 504 height 45
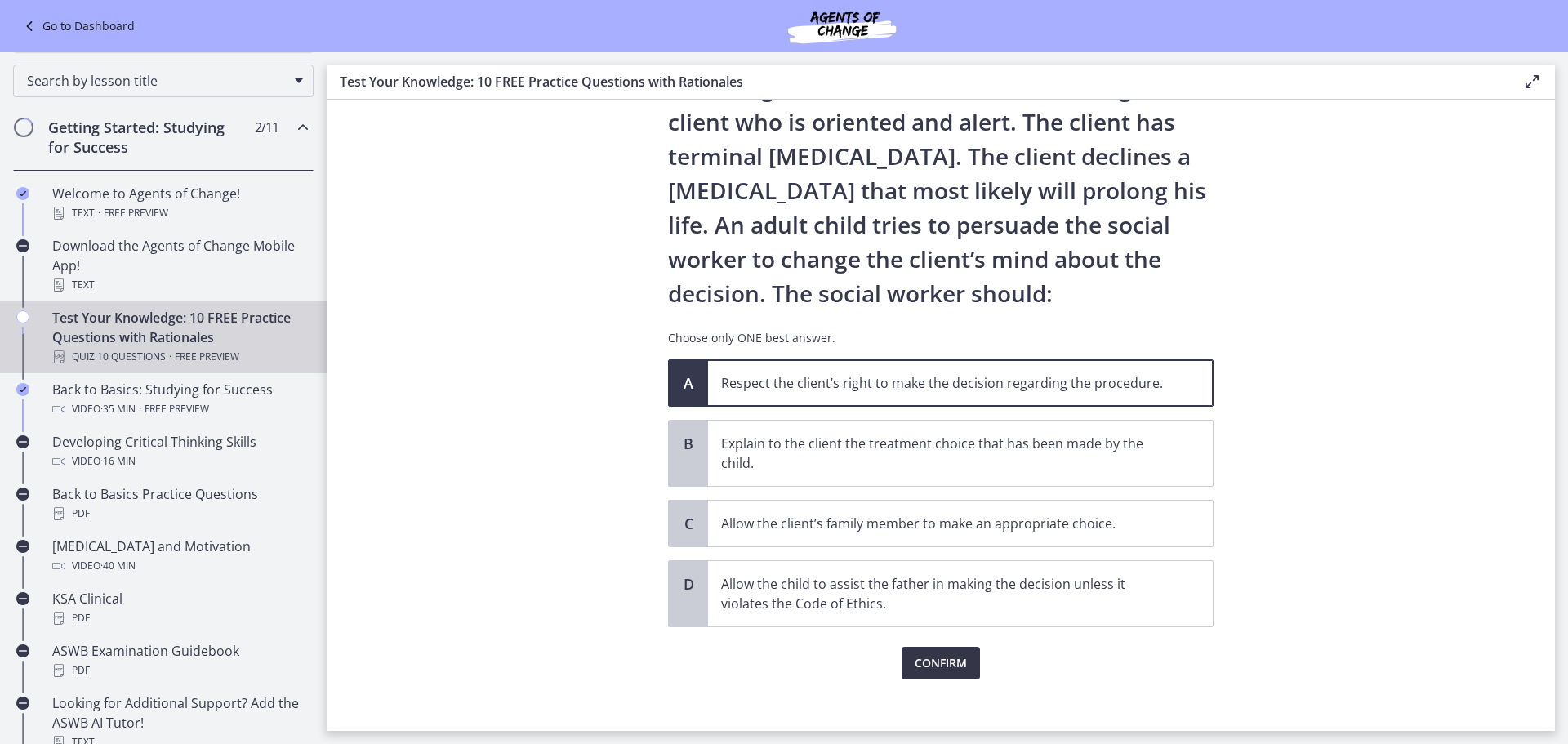
click at [930, 659] on span "Confirm" at bounding box center [941, 663] width 53 height 19
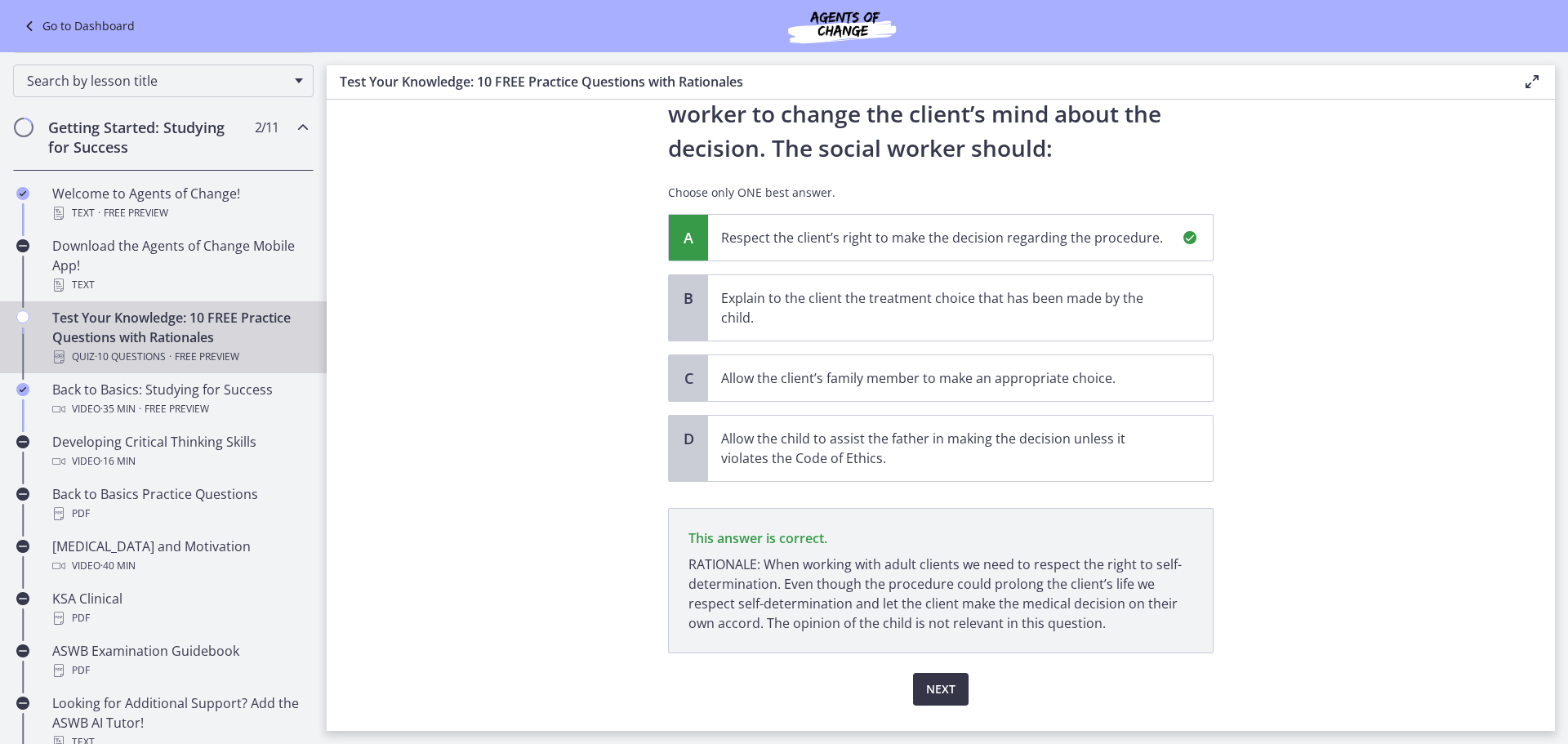
scroll to position [267, 0]
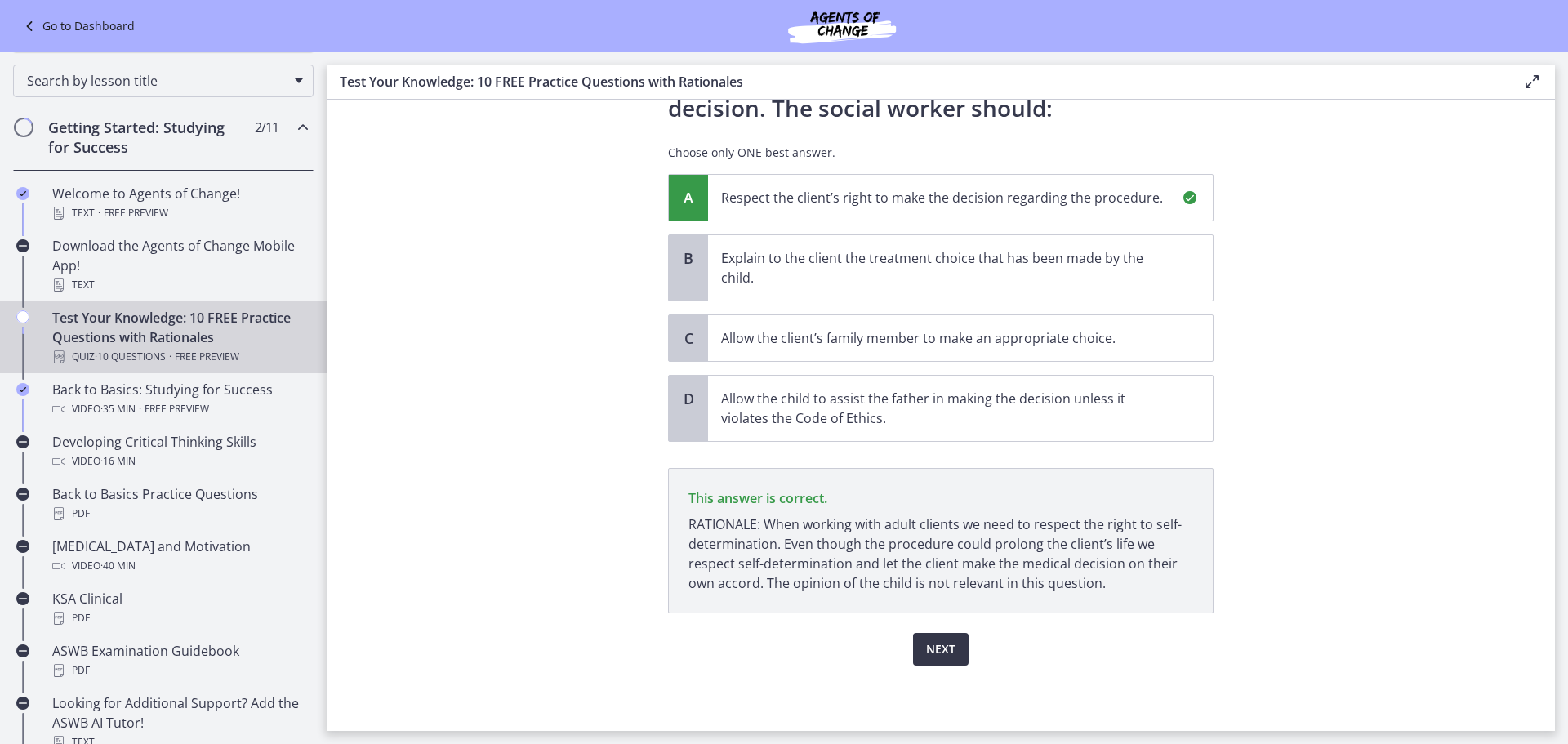
click at [930, 653] on span "Next" at bounding box center [941, 649] width 30 height 19
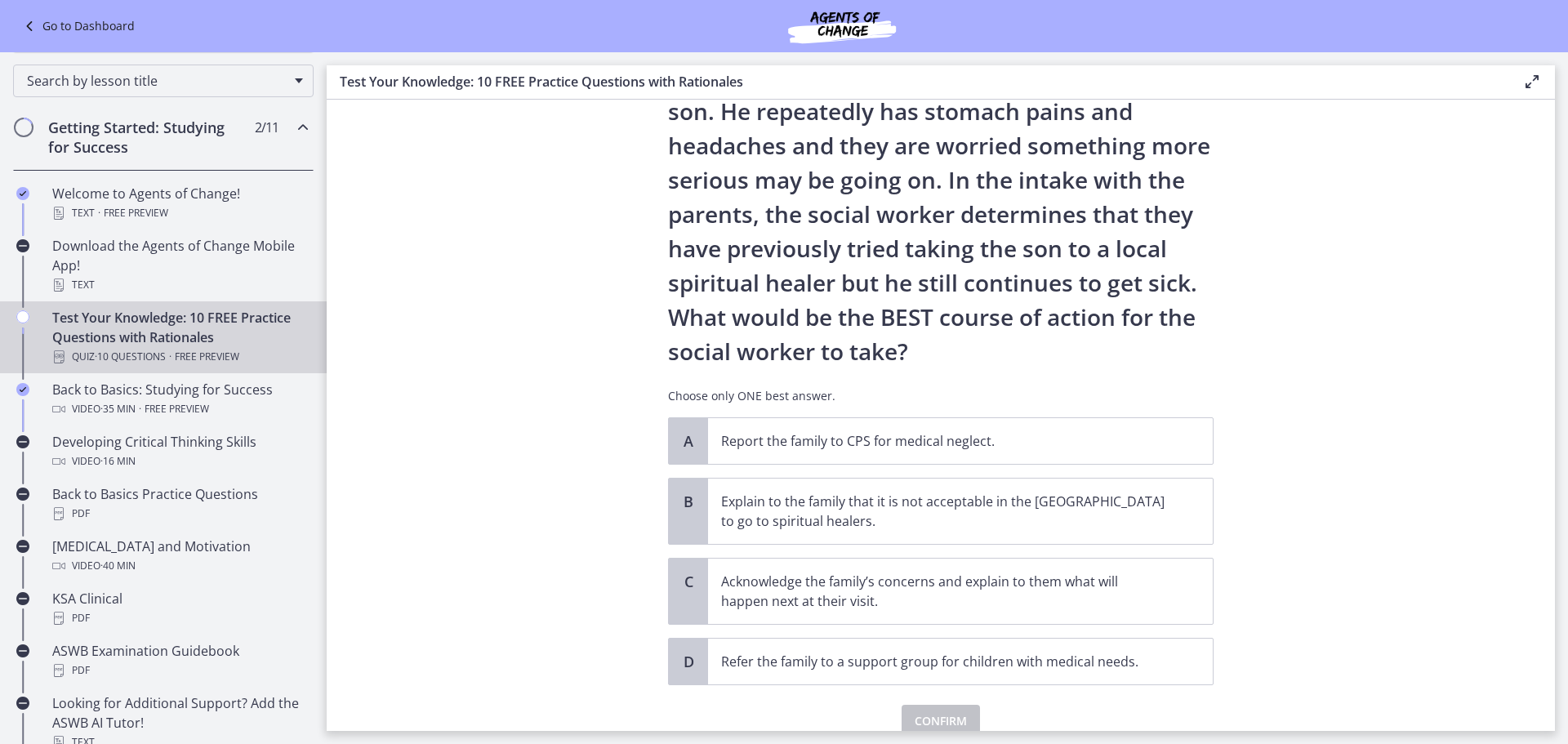
scroll to position [164, 0]
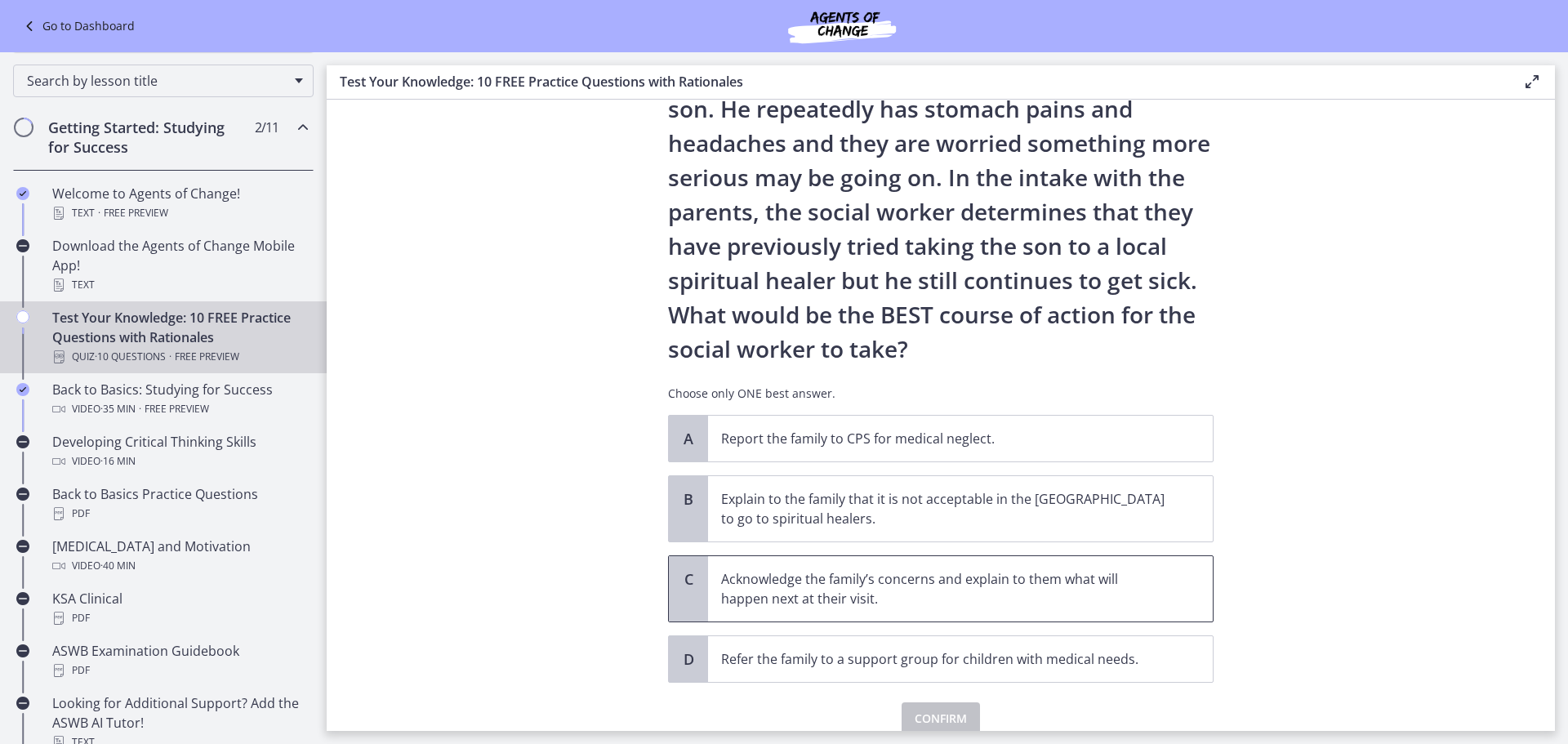
click at [853, 608] on span "Acknowledge the family’s concerns and explain to them what will happen next at …" at bounding box center [960, 589] width 504 height 66
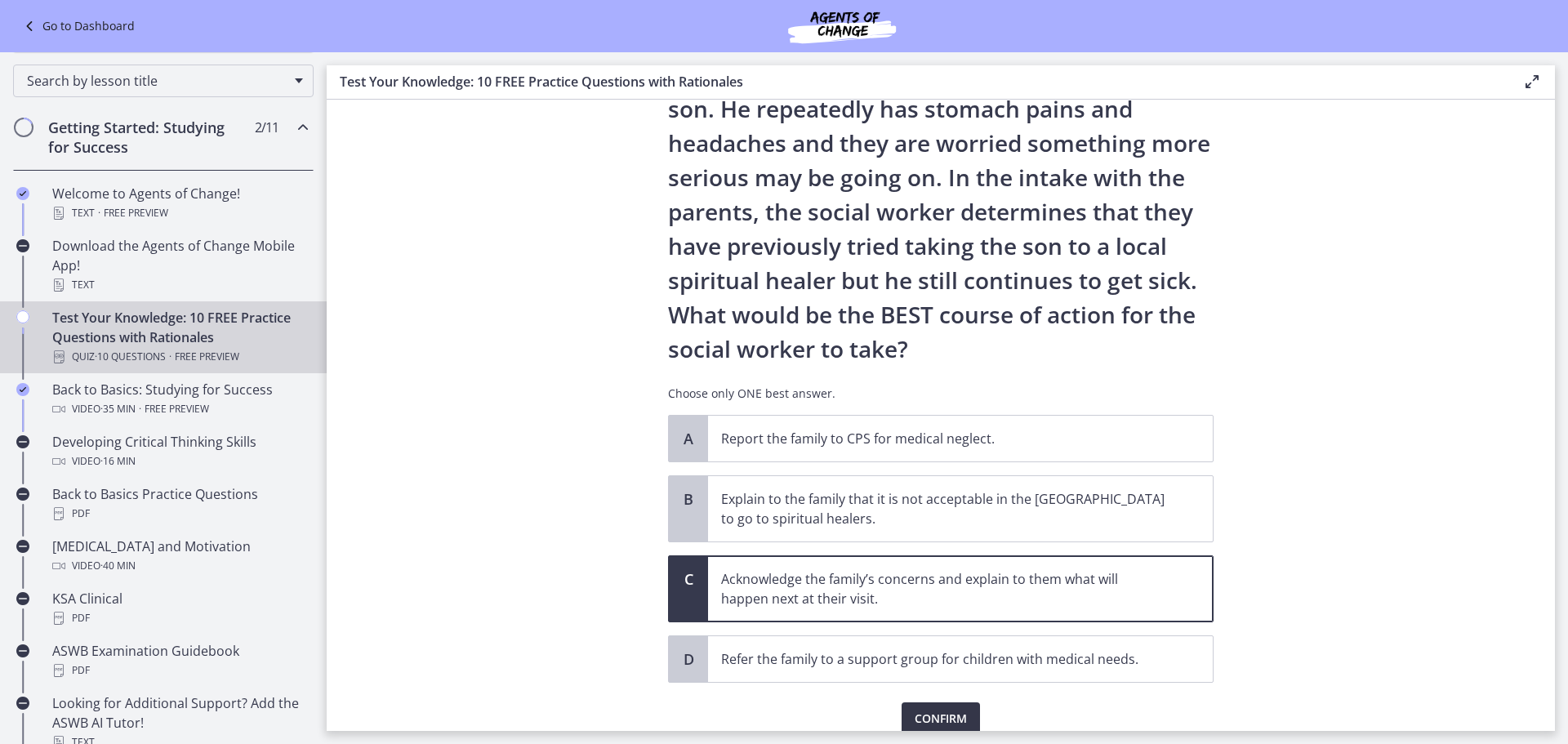
click at [912, 703] on button "Confirm" at bounding box center [941, 718] width 79 height 32
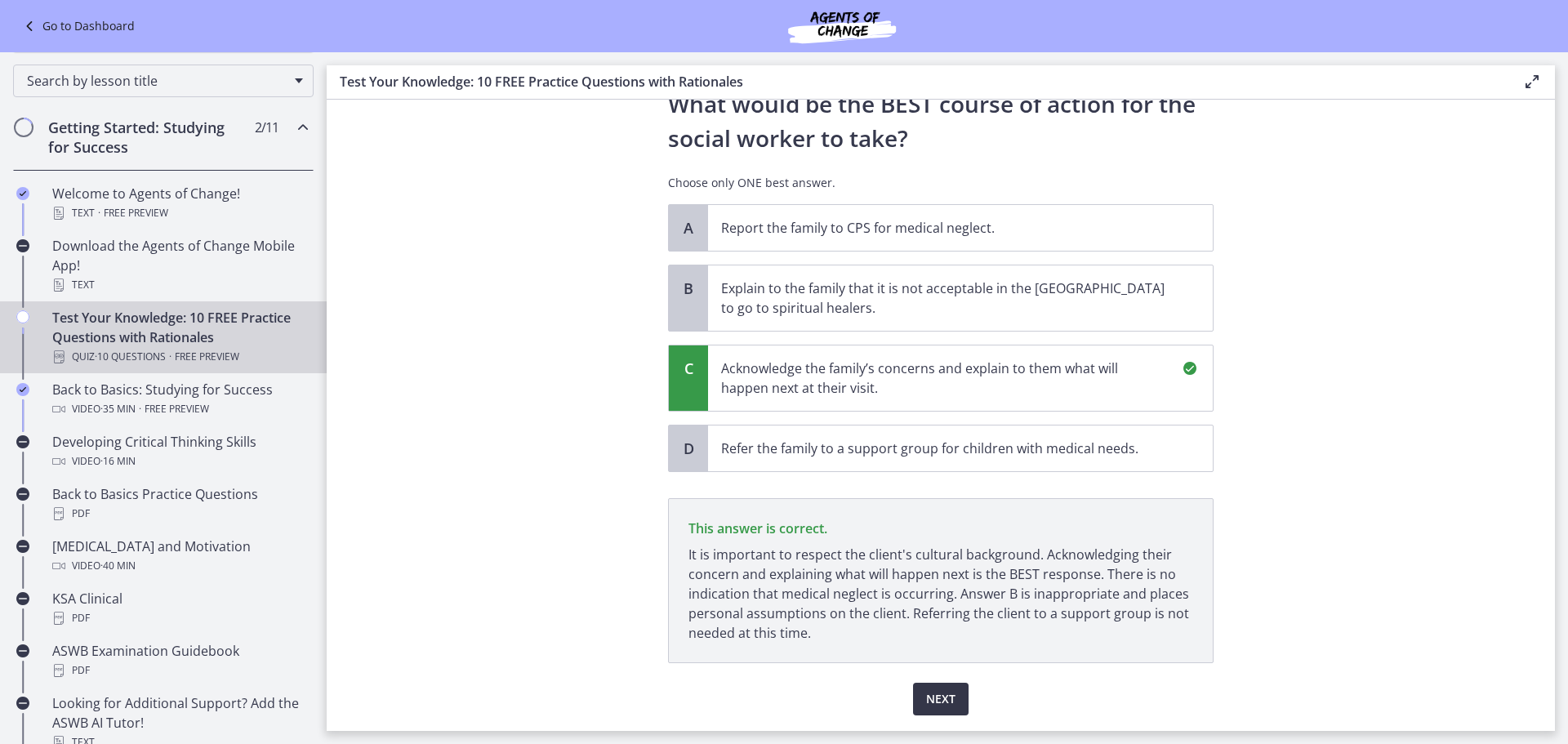
scroll to position [424, 0]
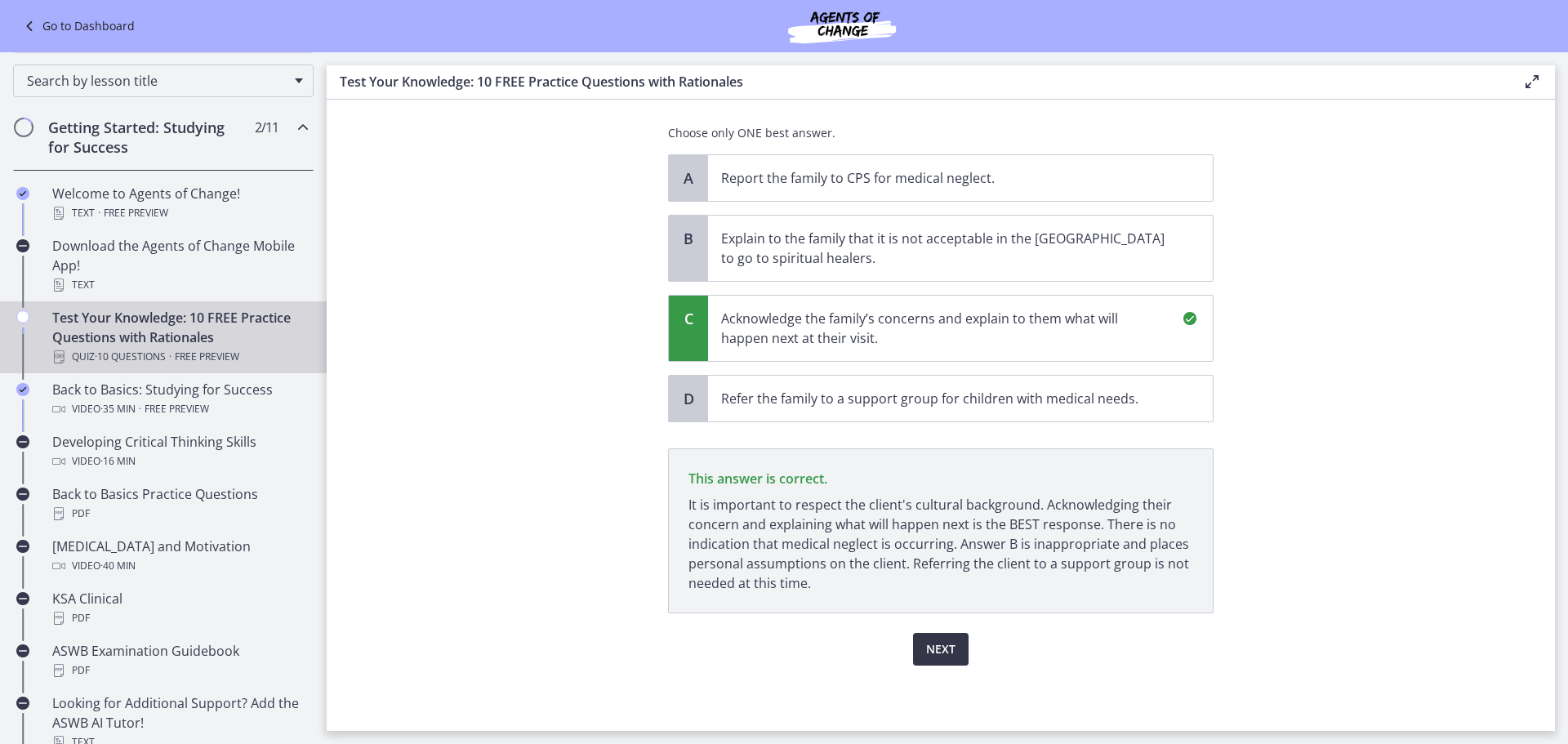
click at [941, 643] on span "Next" at bounding box center [941, 649] width 30 height 19
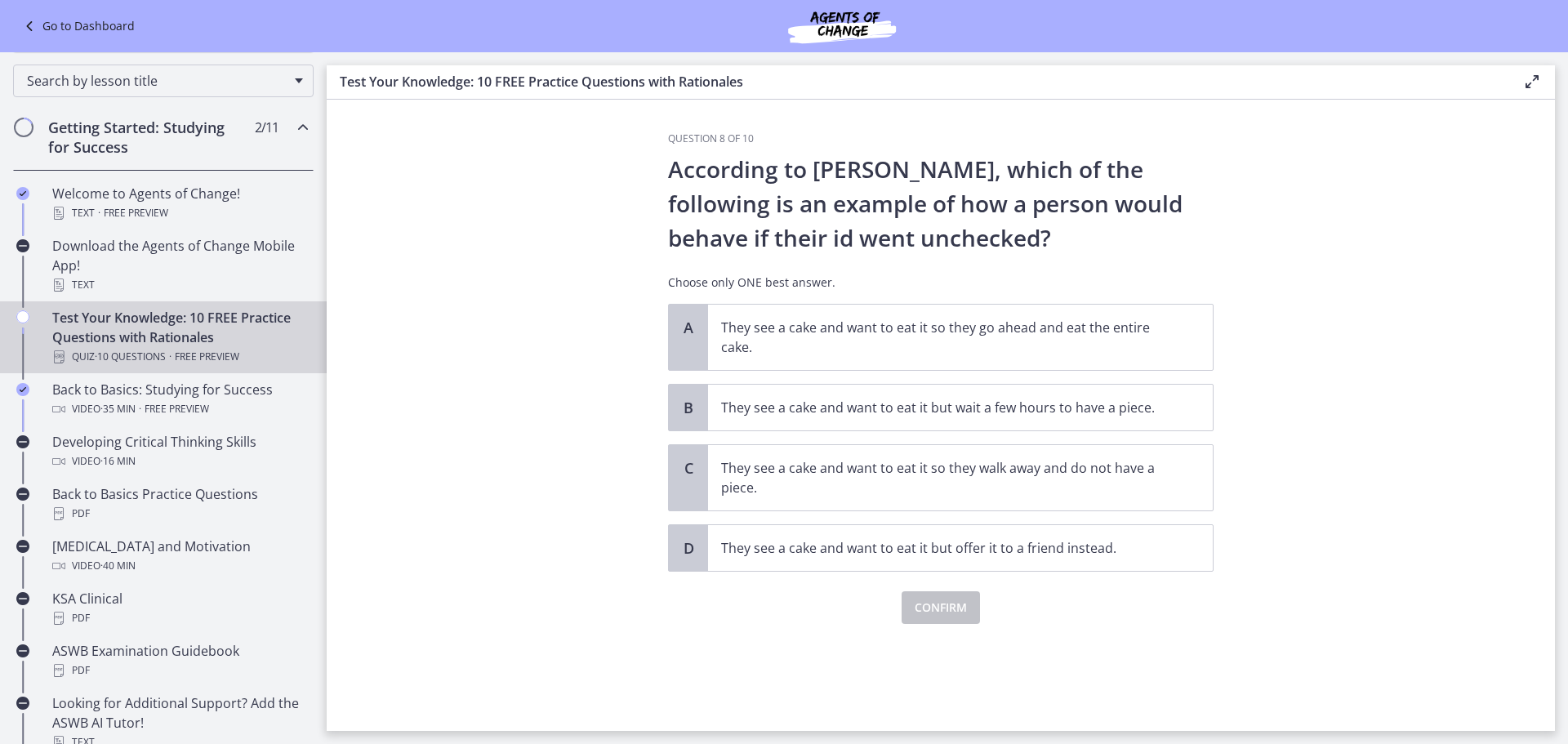
scroll to position [0, 0]
click at [884, 359] on span "They see a cake and want to eat it so they go ahead and eat the entire cake." at bounding box center [960, 337] width 504 height 66
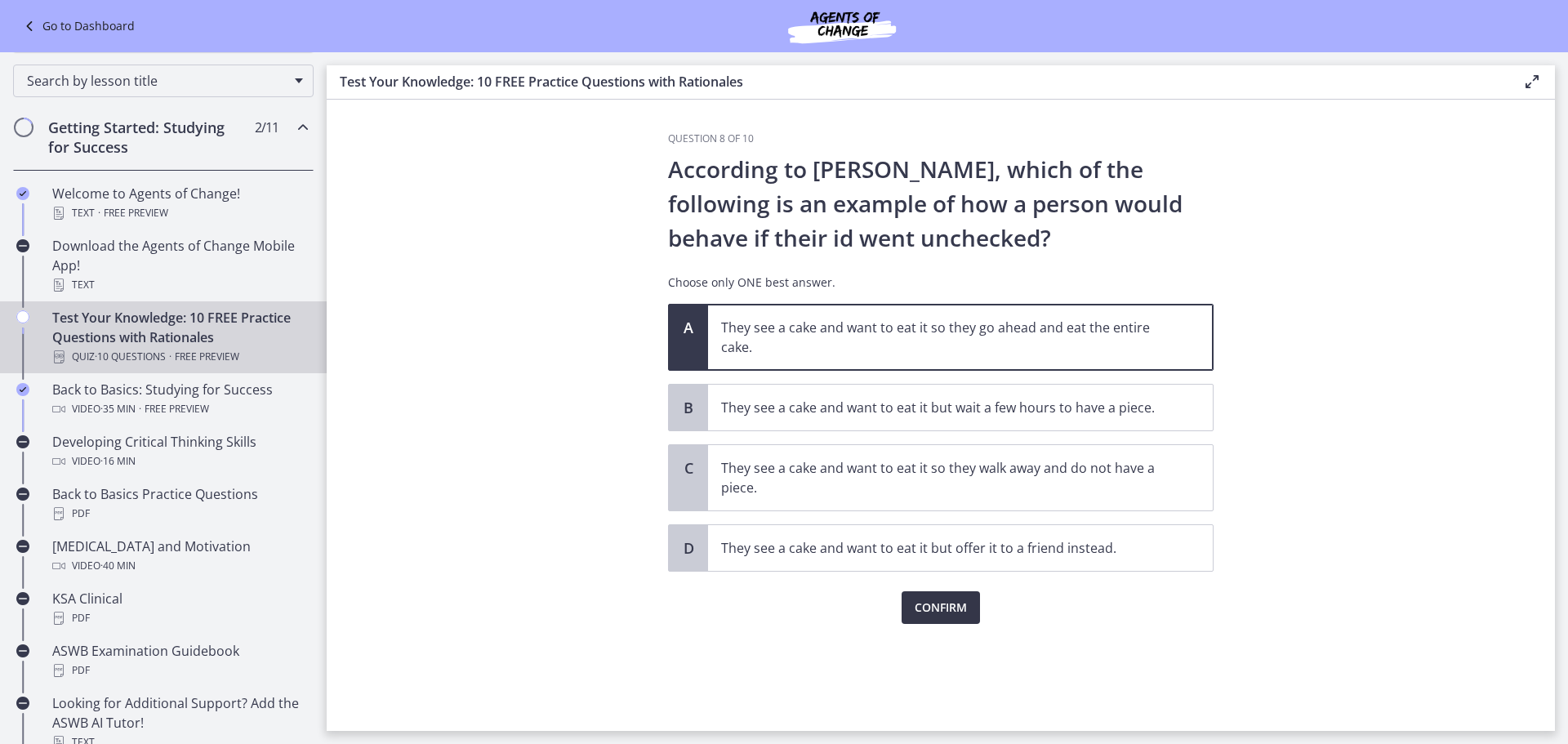
click at [960, 611] on span "Confirm" at bounding box center [941, 607] width 53 height 19
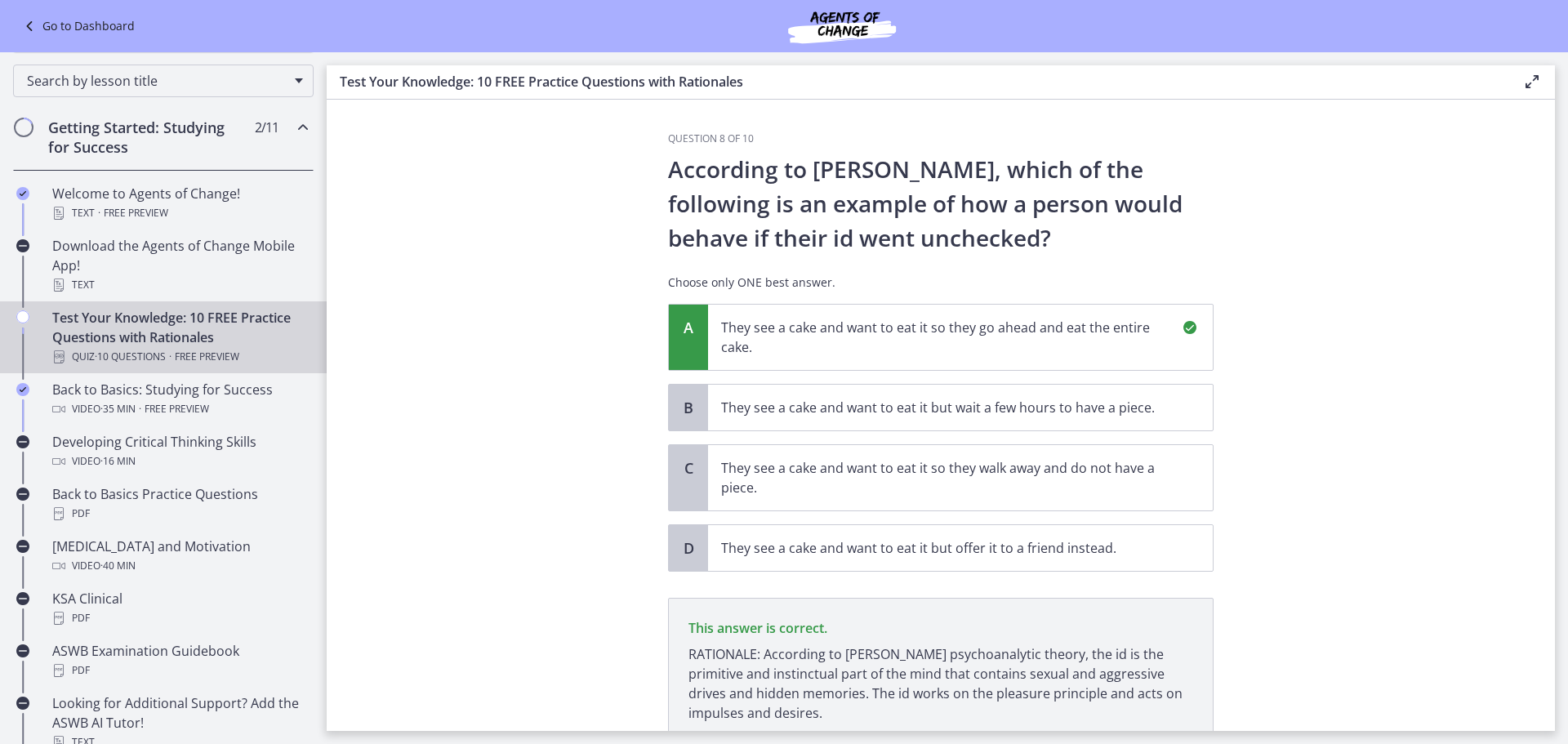
scroll to position [129, 0]
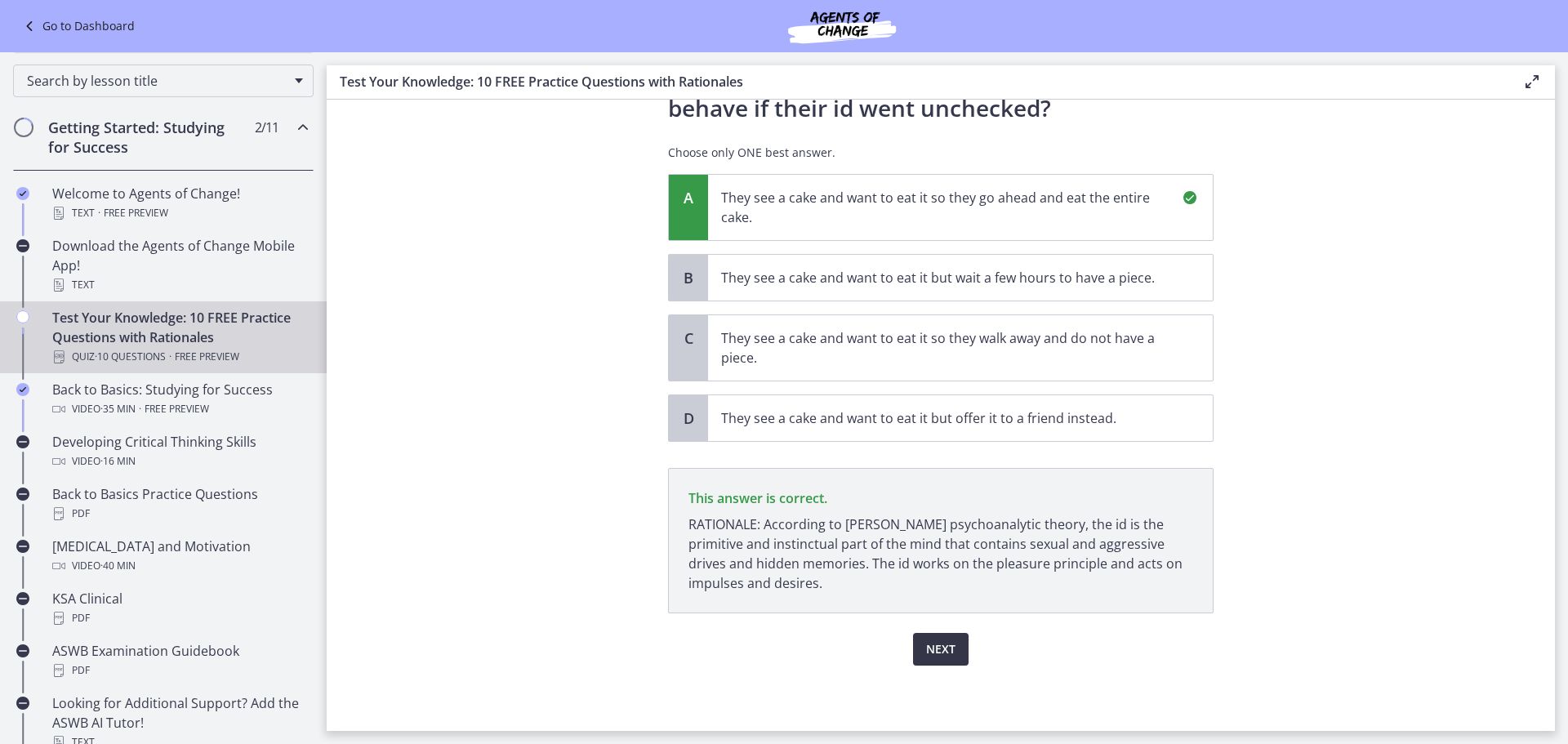
click at [942, 648] on span "Next" at bounding box center [941, 649] width 30 height 19
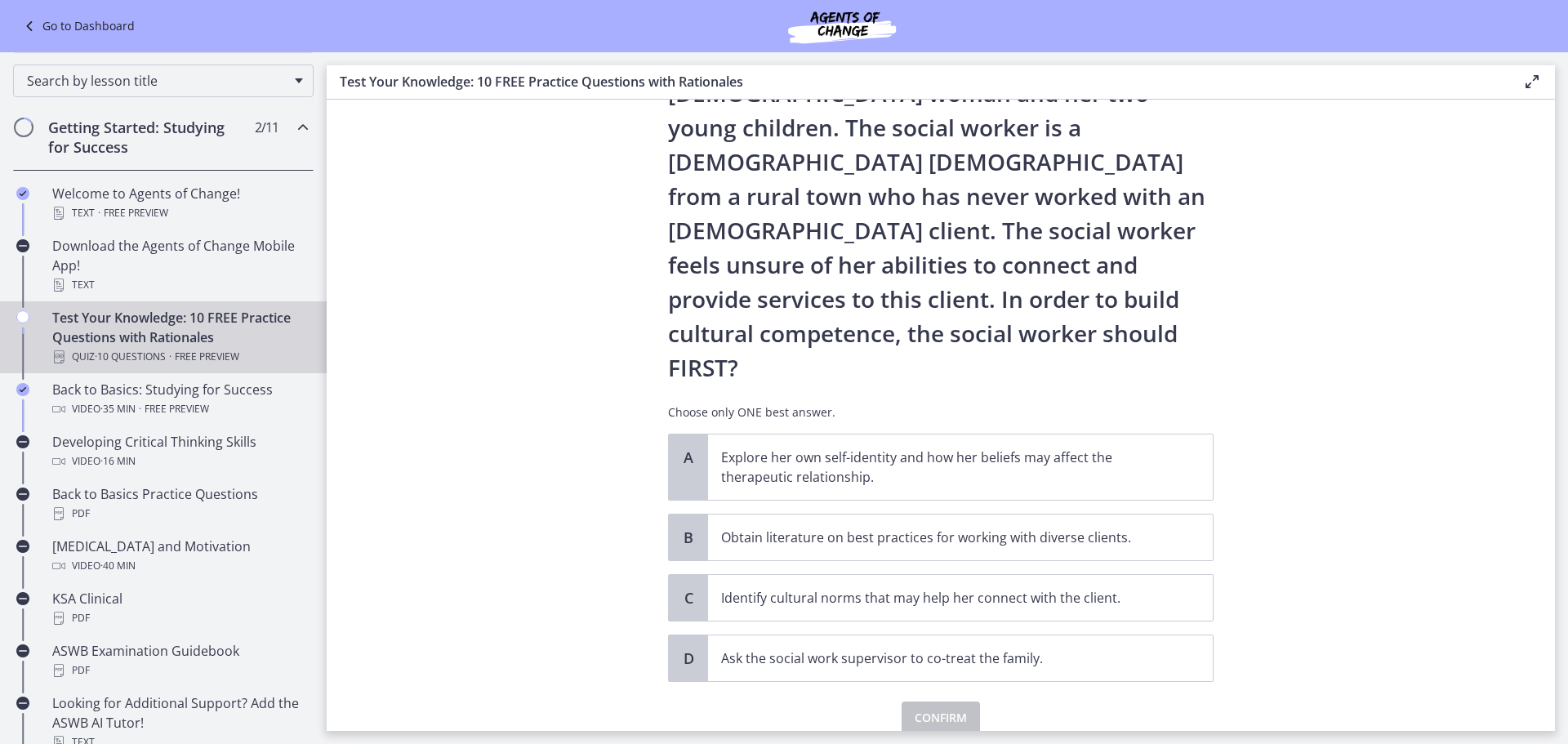
scroll to position [63, 0]
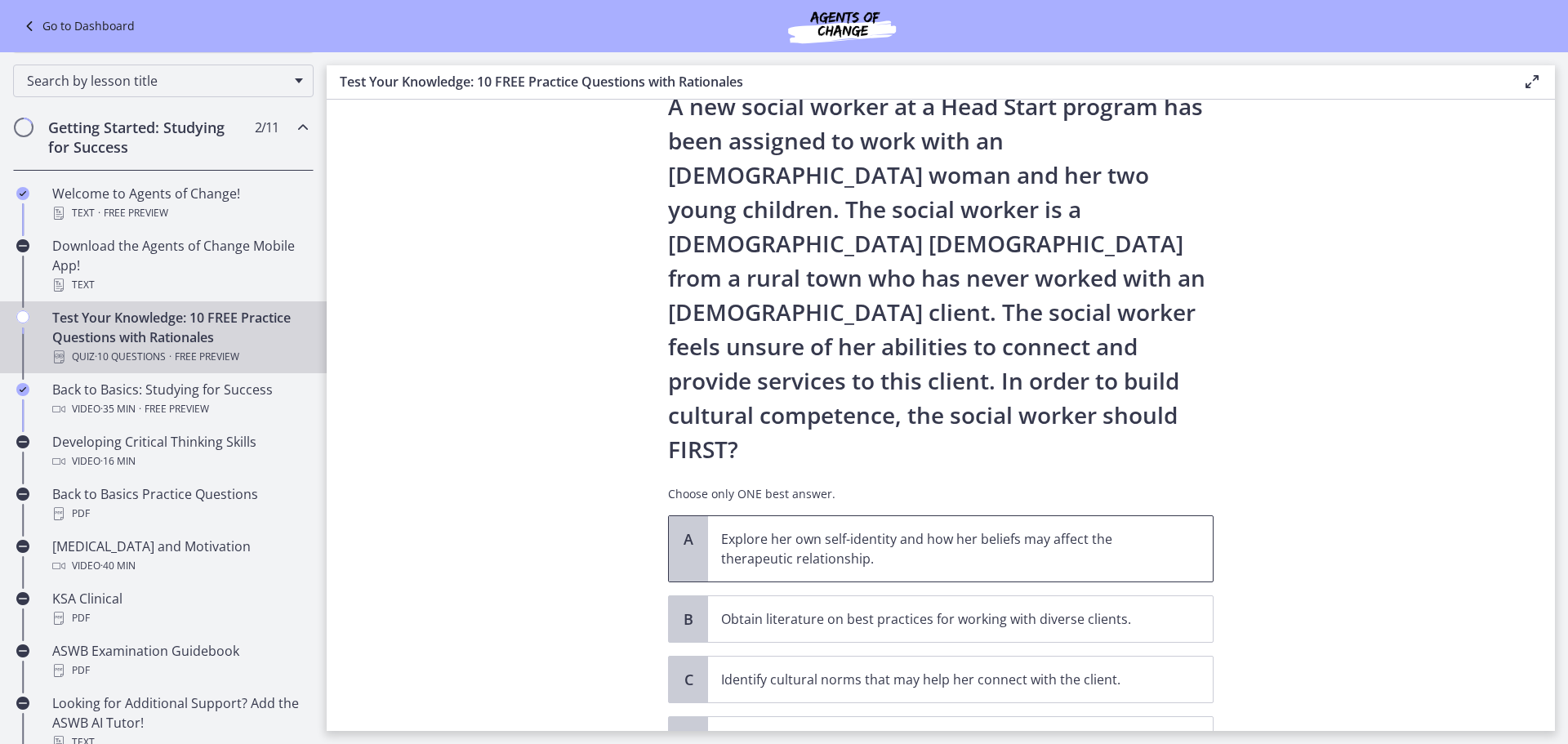
click at [835, 530] on p "Explore her own self-identity and how her beliefs may affect the therapeutic re…" at bounding box center [943, 549] width 445 height 39
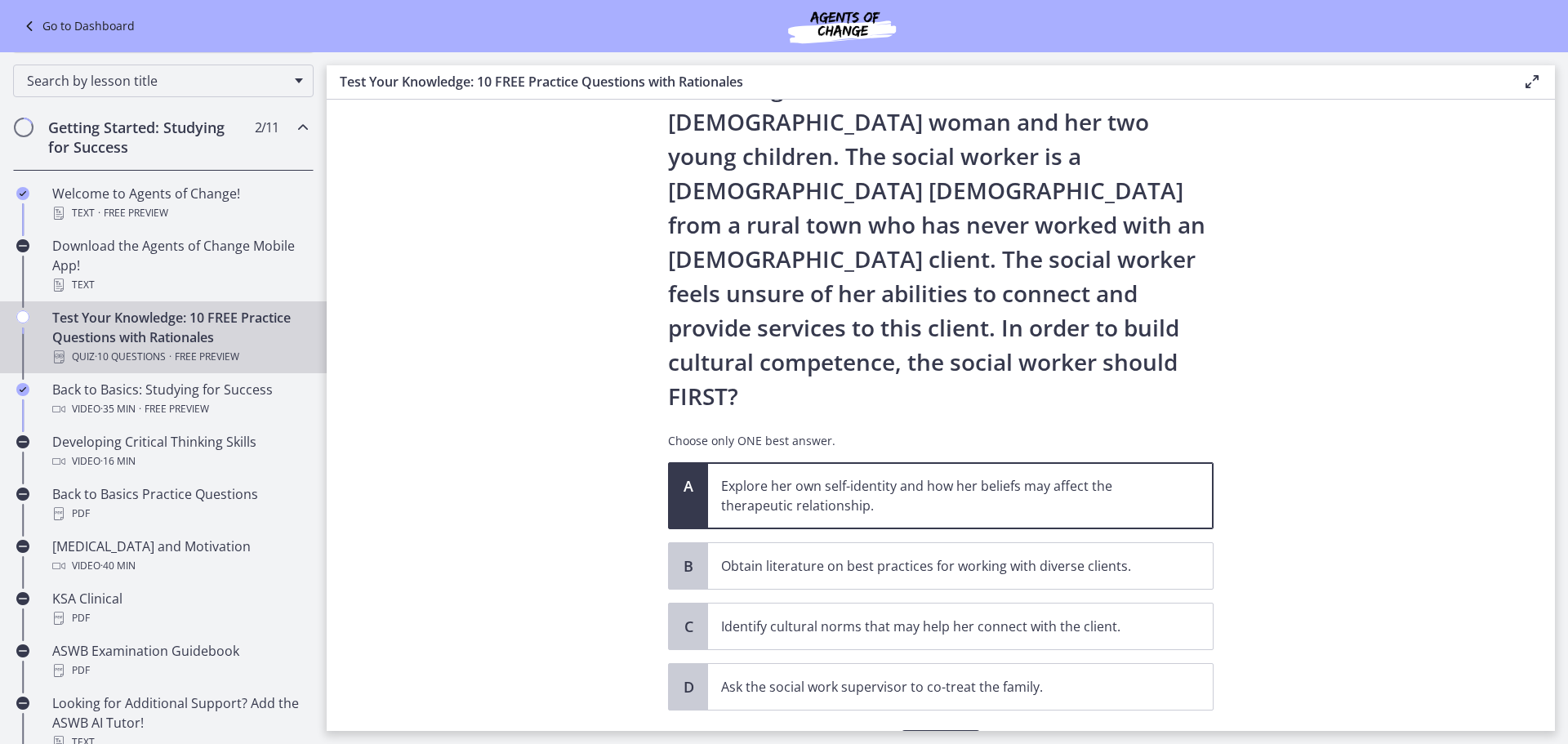
scroll to position [144, 0]
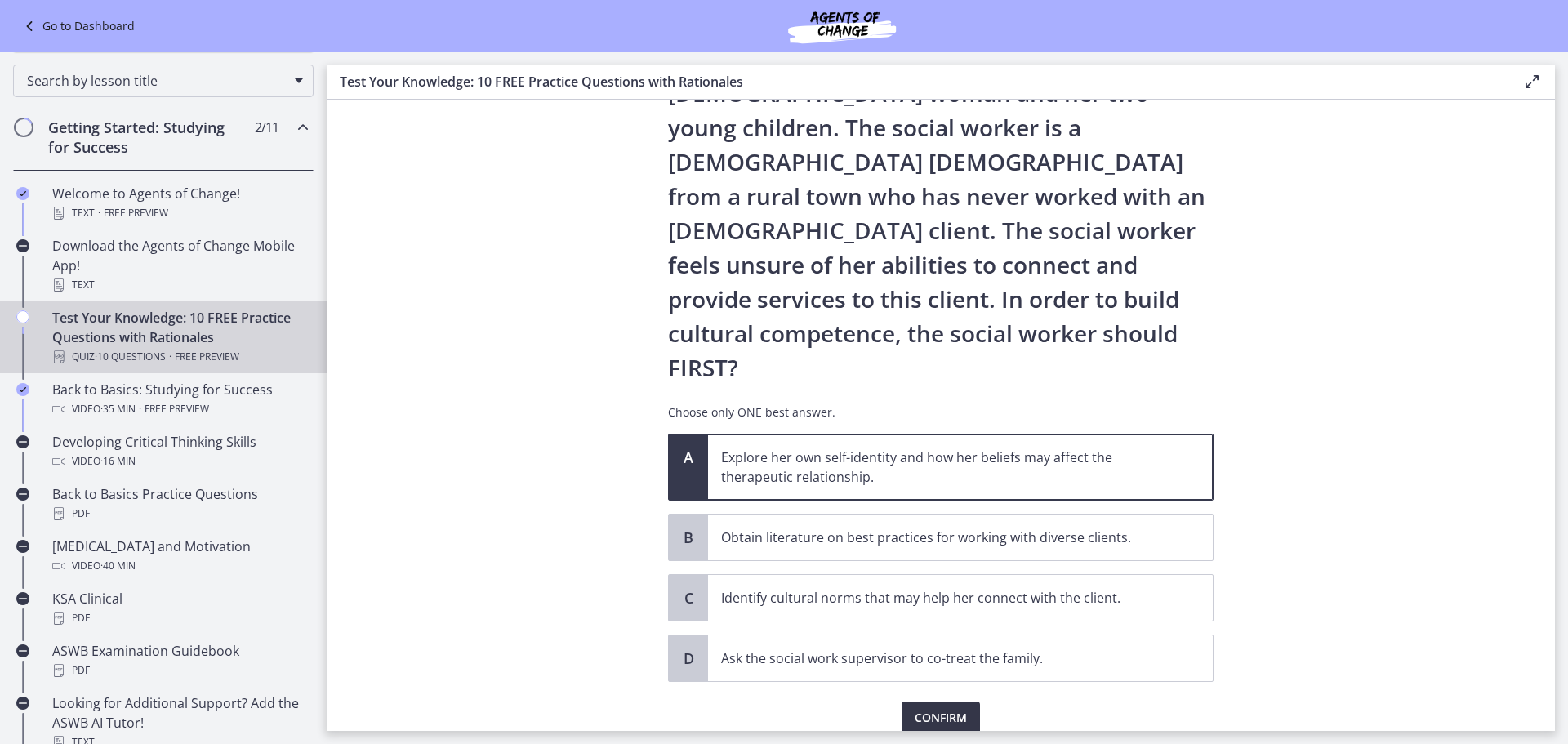
click at [935, 708] on span "Confirm" at bounding box center [941, 717] width 53 height 19
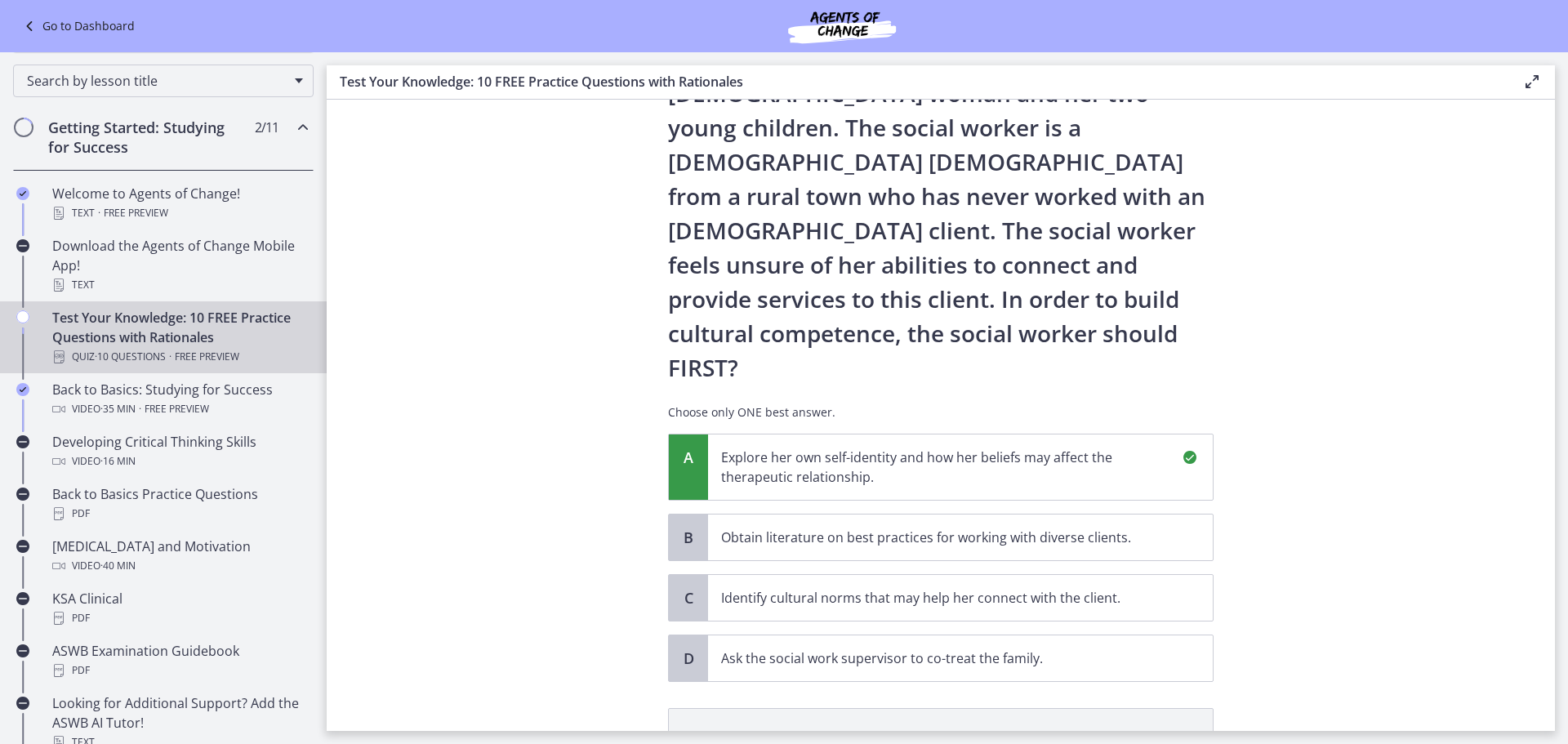
scroll to position [335, 0]
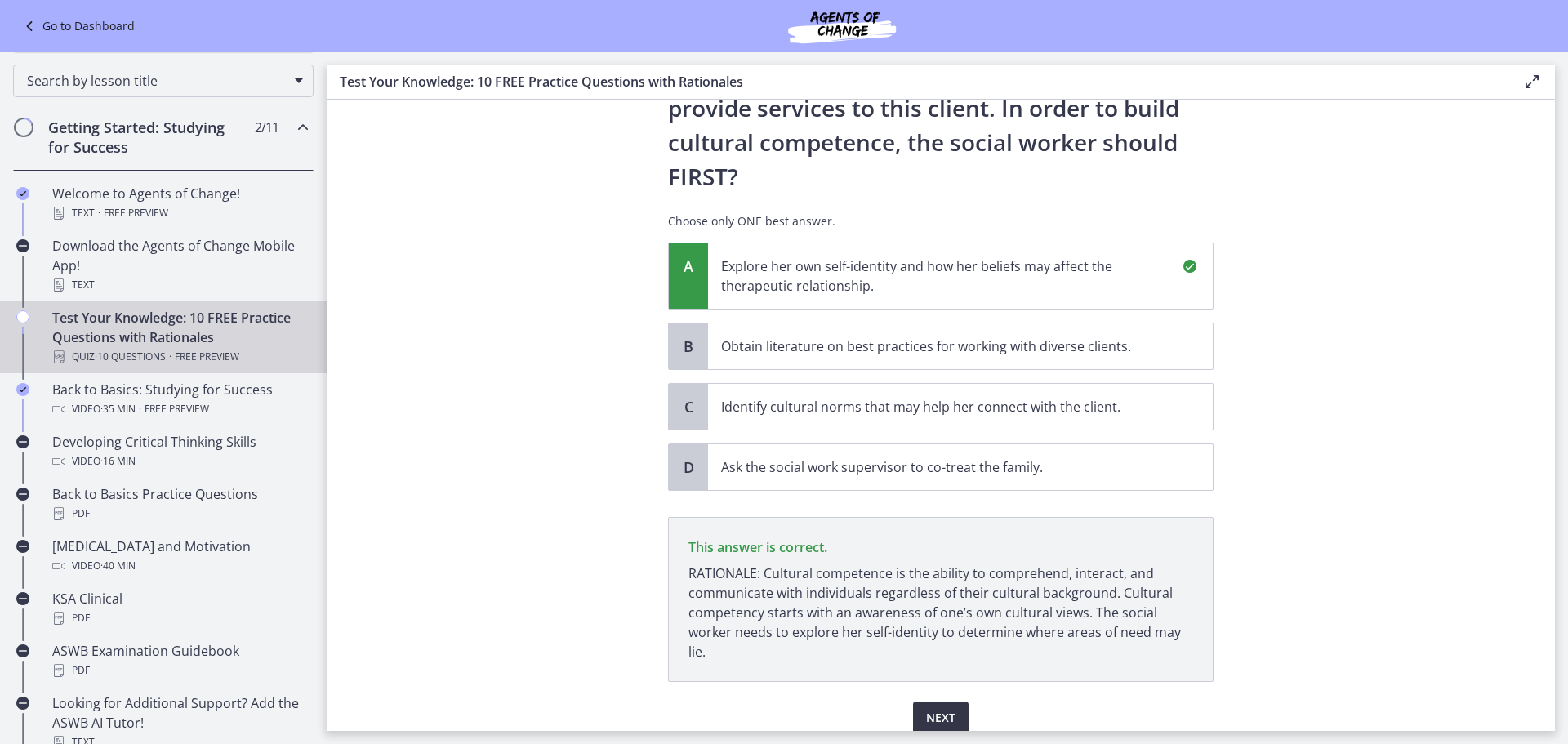
click at [935, 708] on span "Next" at bounding box center [941, 717] width 30 height 19
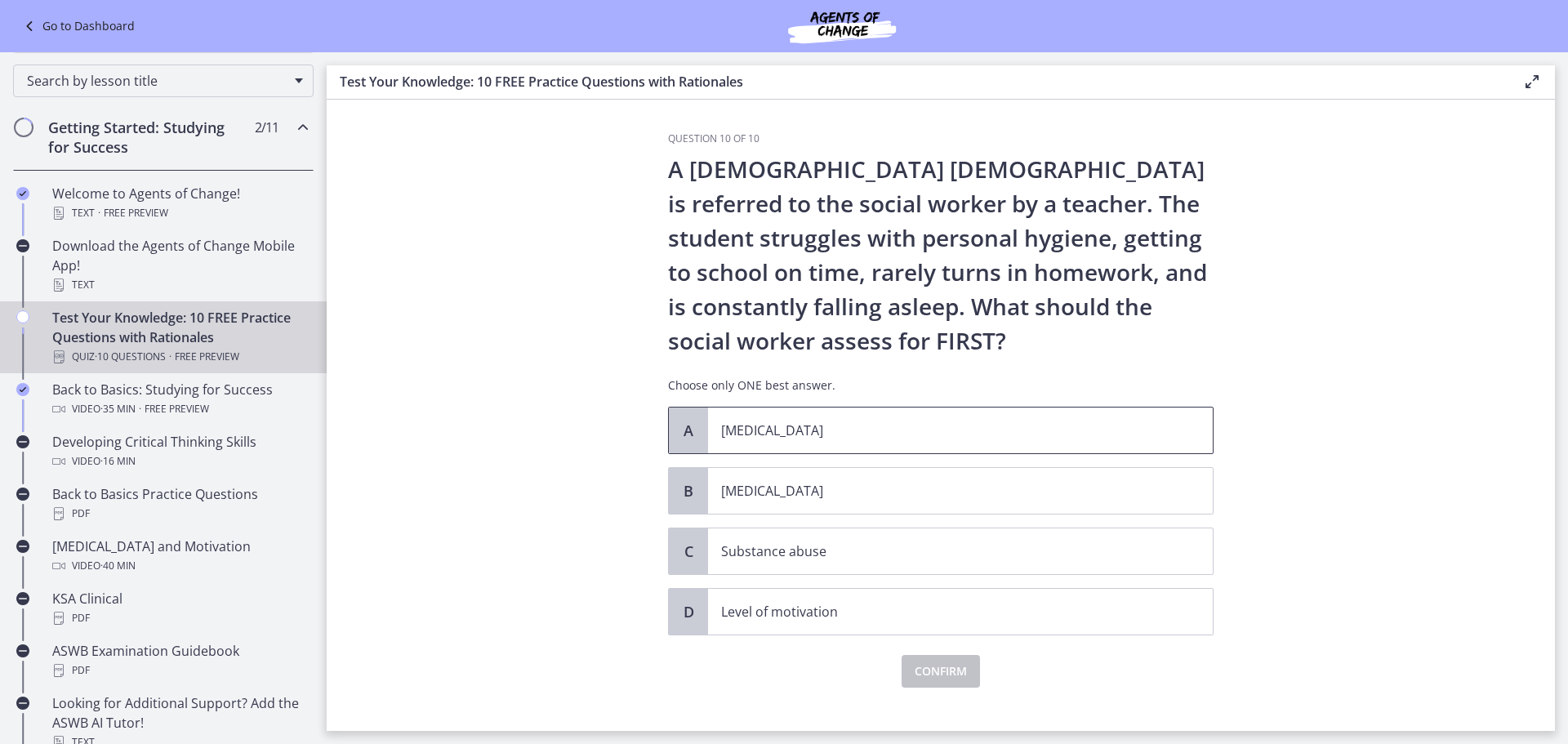
click at [773, 439] on p "Child abuse" at bounding box center [943, 430] width 445 height 19
click at [915, 668] on span "Confirm" at bounding box center [941, 671] width 53 height 19
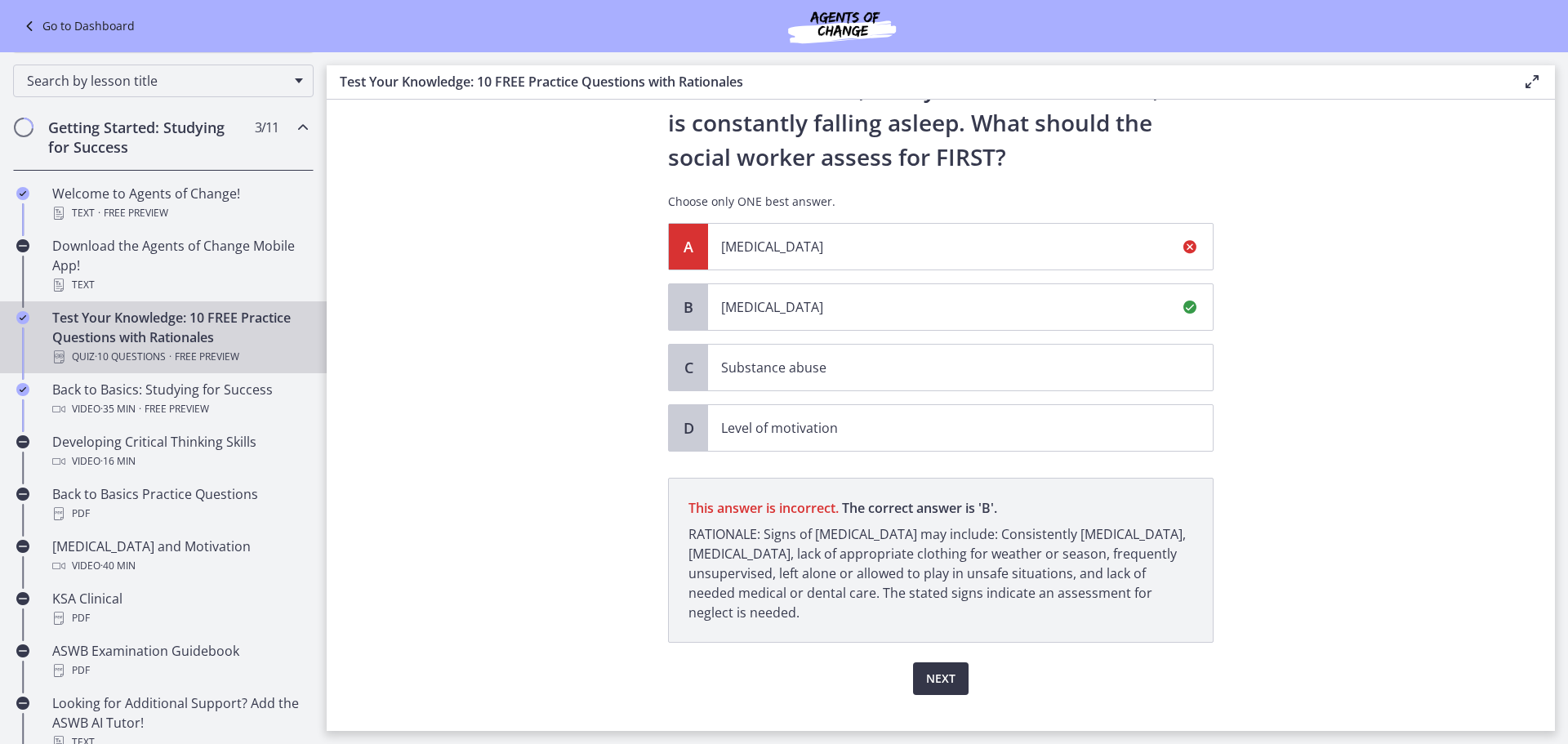
scroll to position [213, 0]
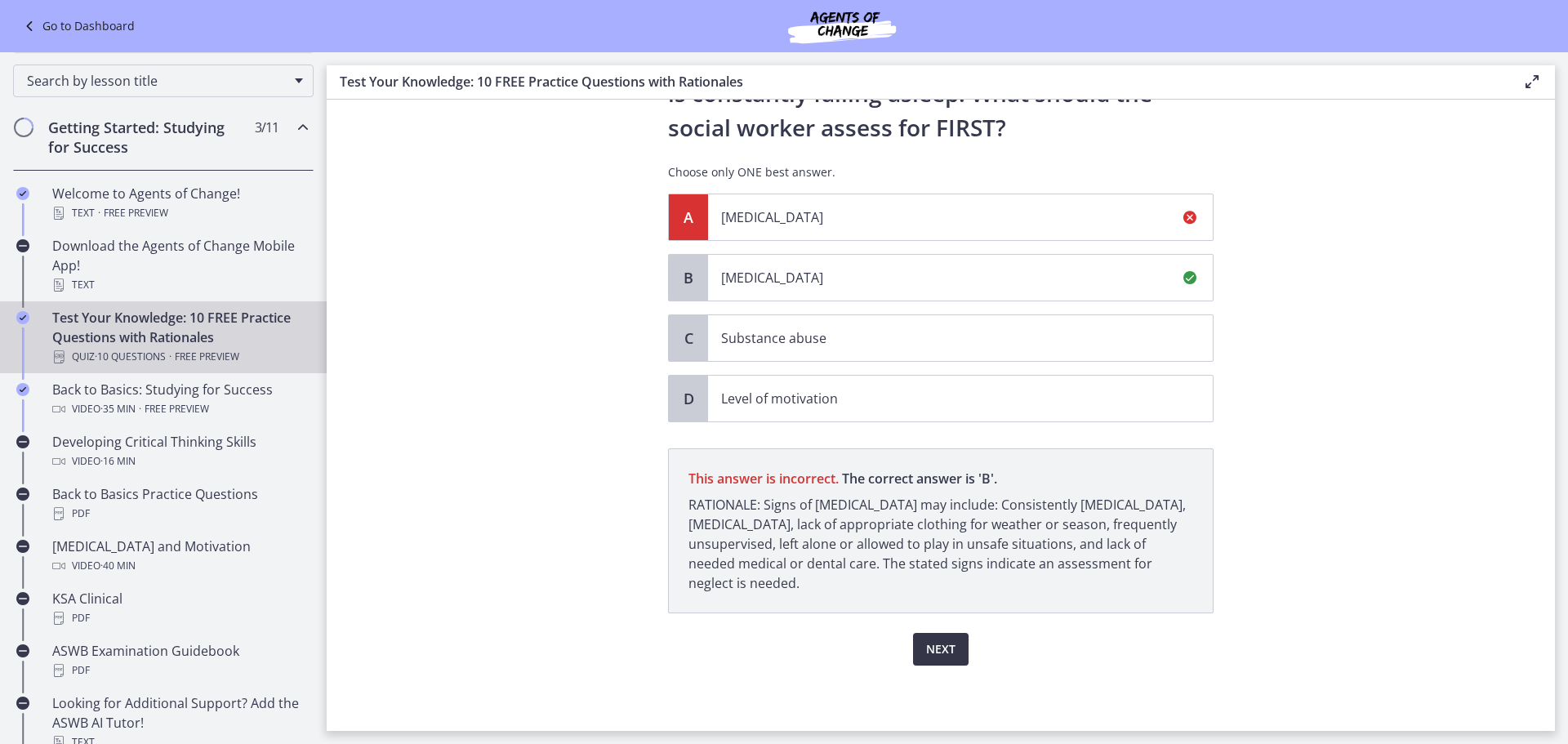
click at [931, 641] on span "Next" at bounding box center [941, 649] width 30 height 19
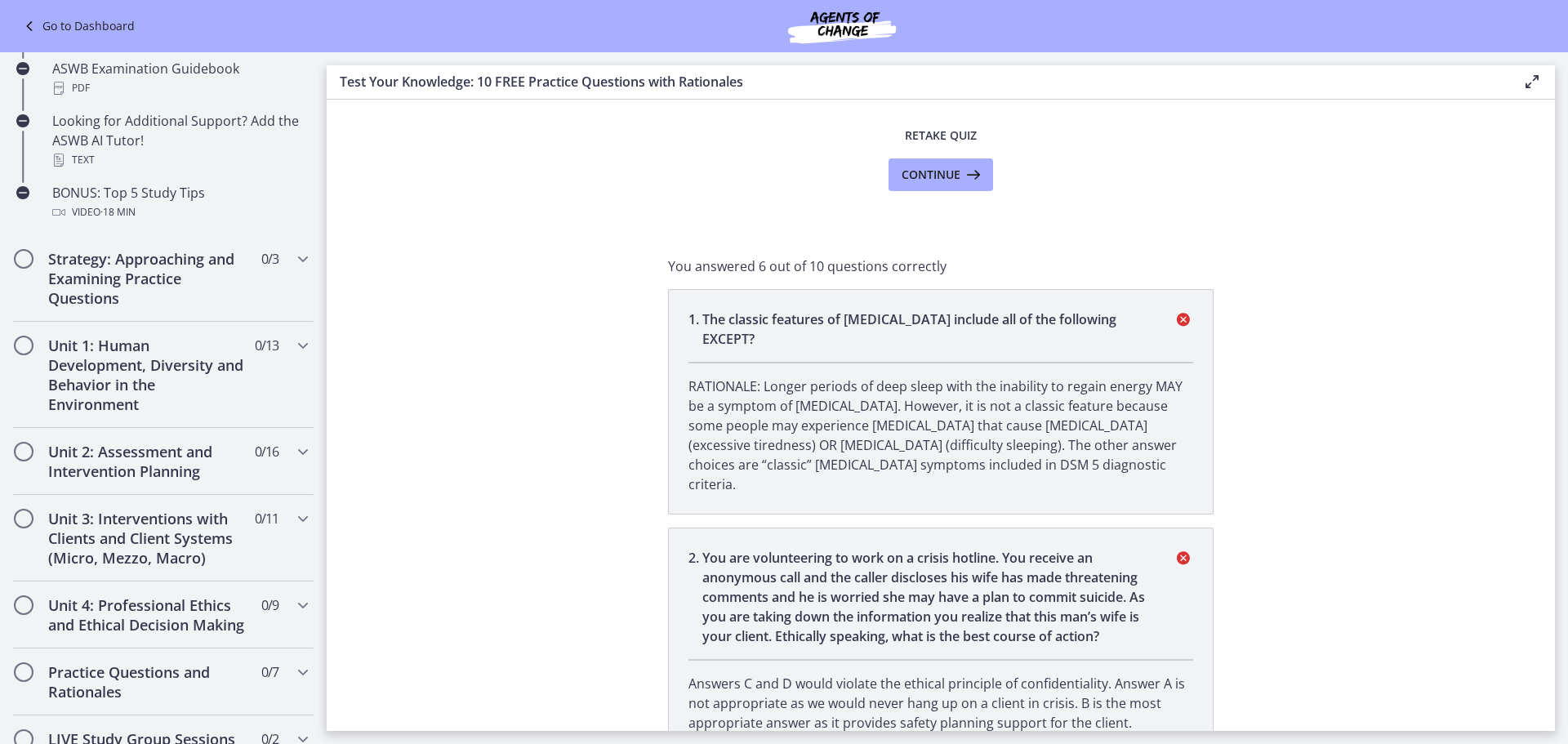
scroll to position [920, 0]
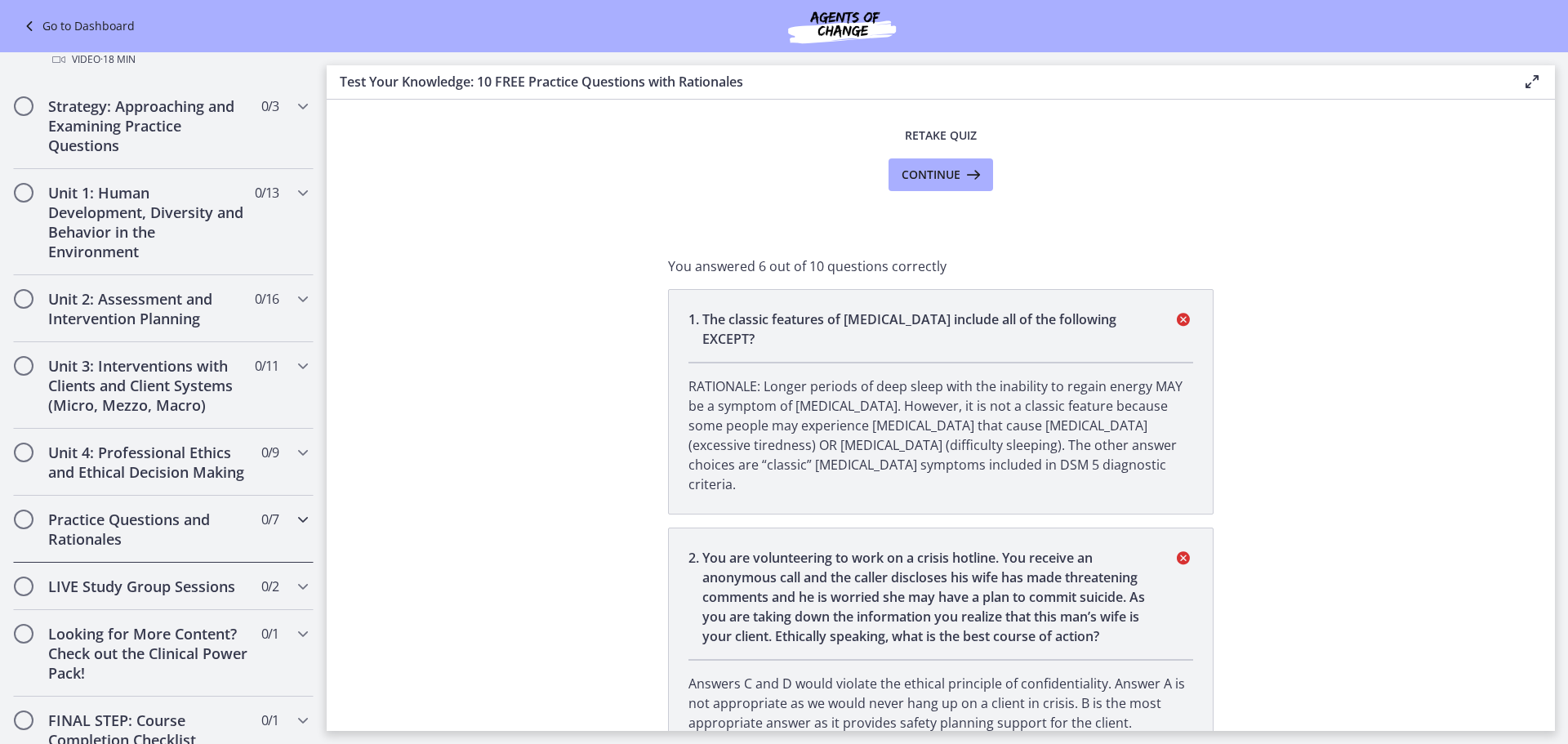
click at [293, 530] on icon "Chapters" at bounding box center [302, 518] width 19 height 19
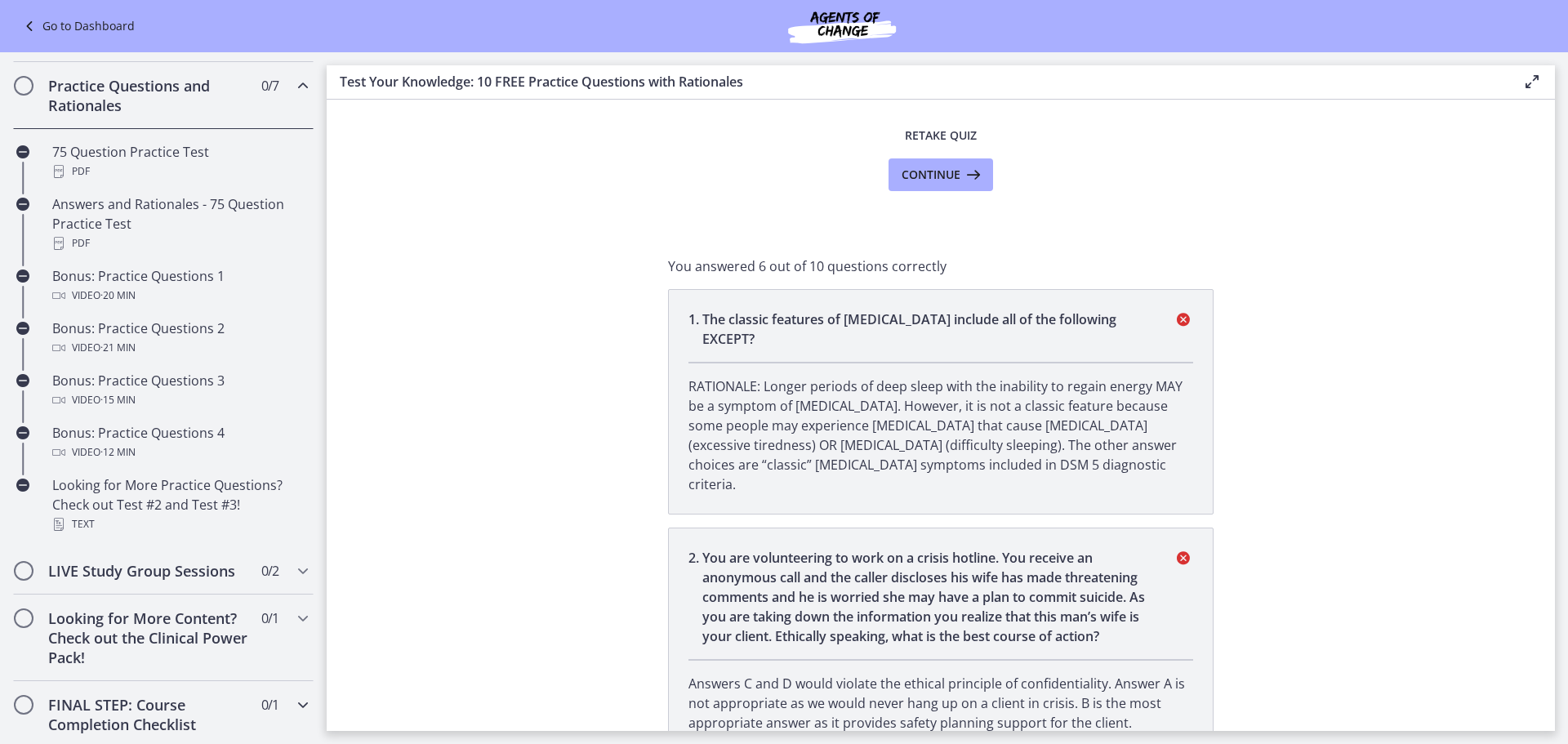
scroll to position [593, 0]
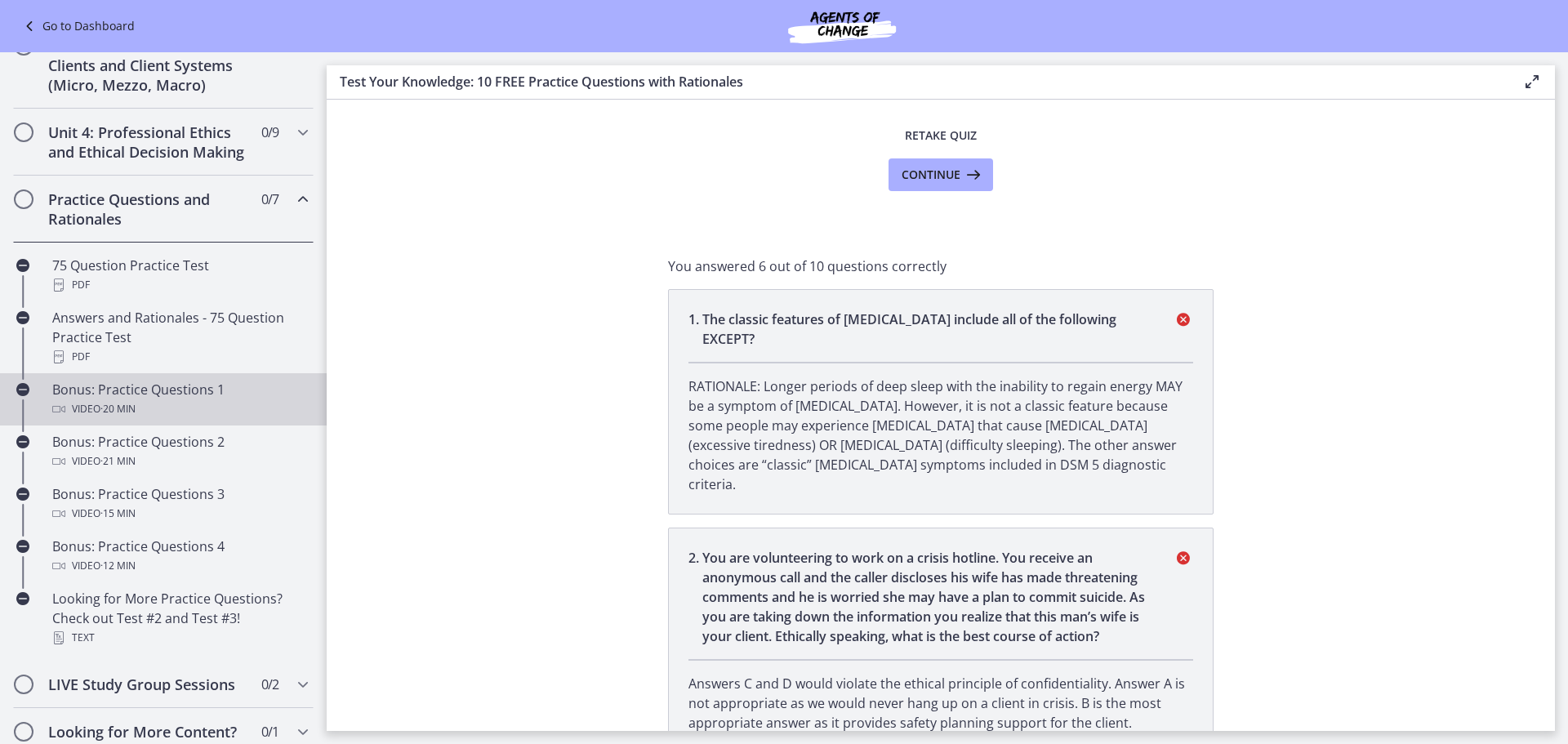
click at [81, 409] on div "Bonus: Practice Questions 1 Video · 20 min" at bounding box center [180, 399] width 255 height 39
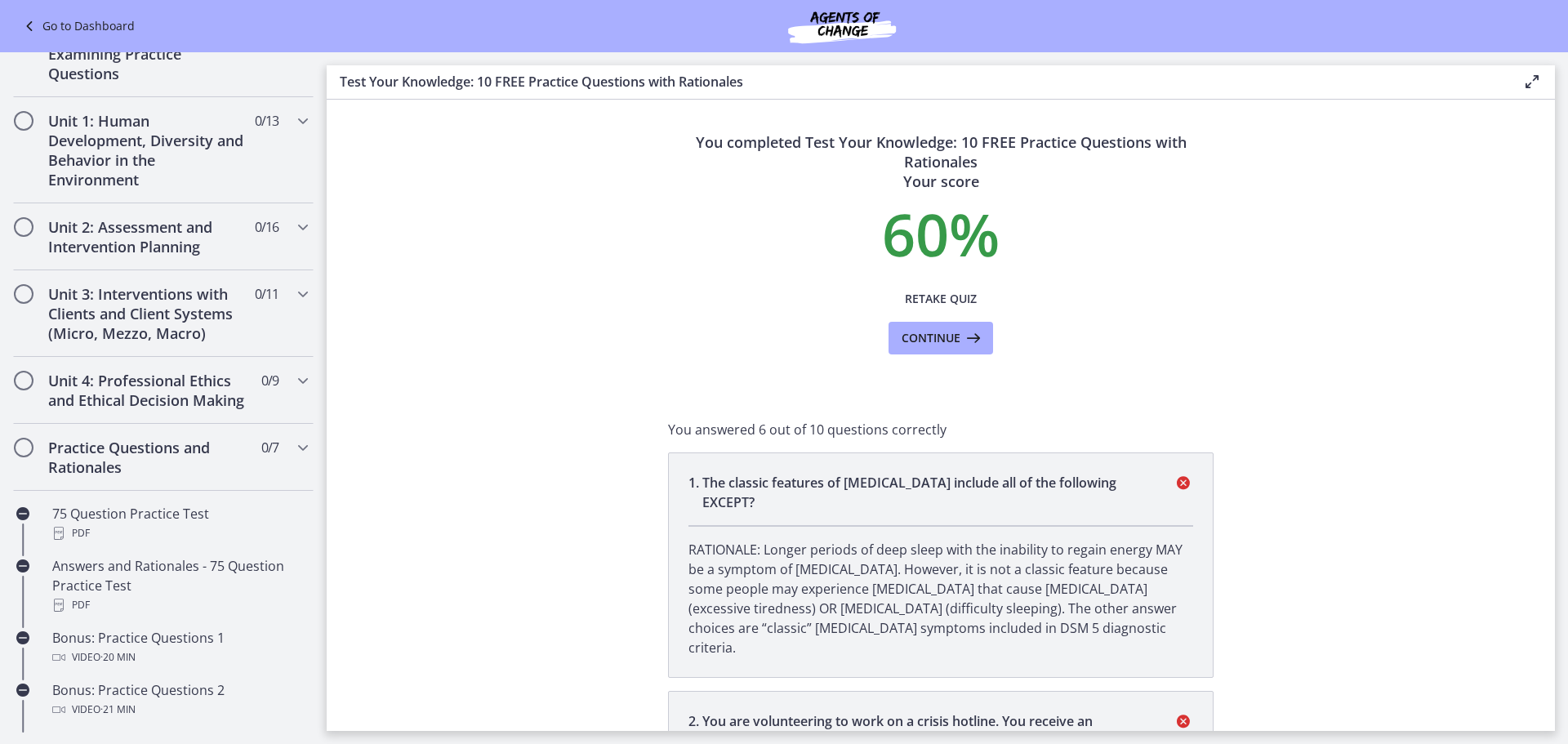
scroll to position [1239, 0]
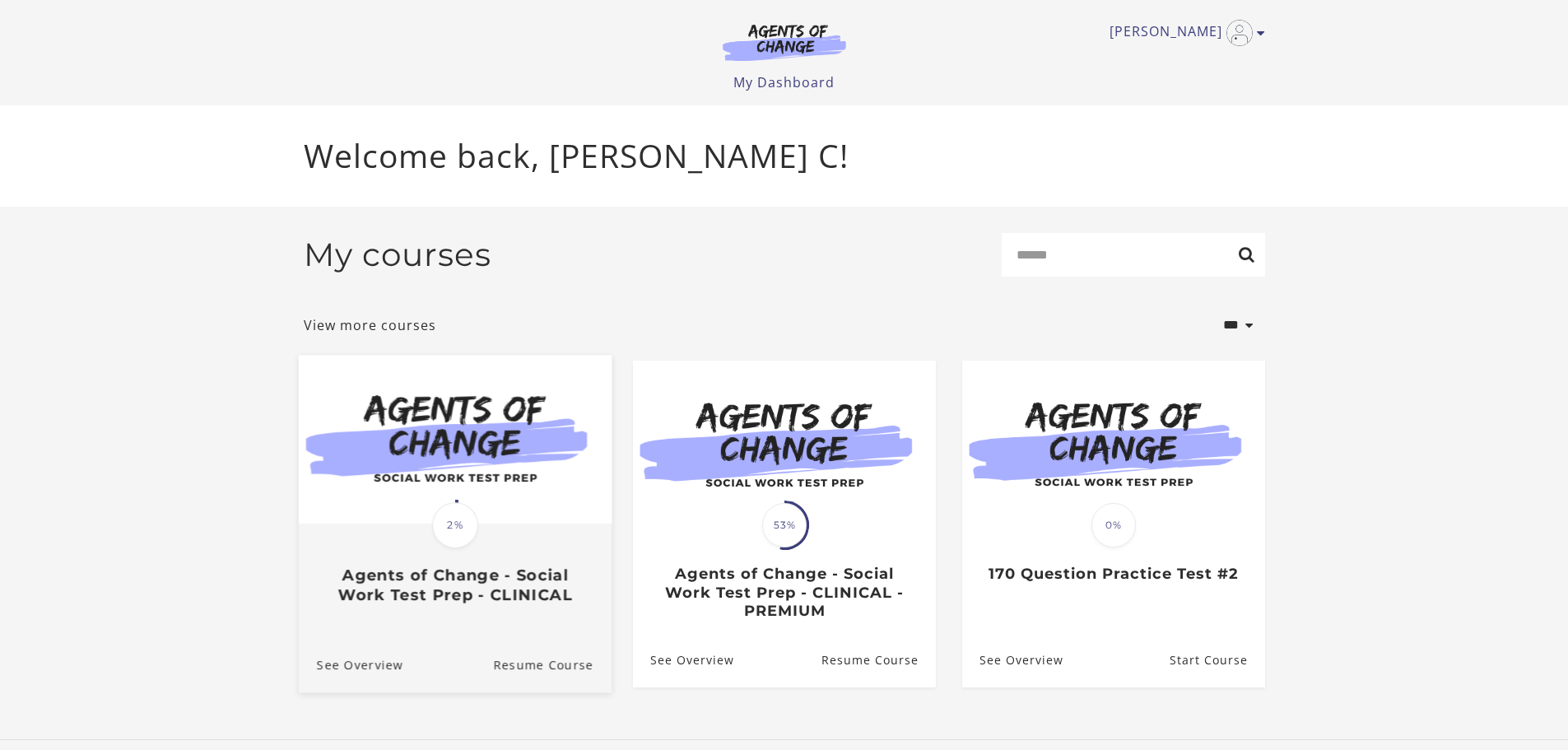
click at [429, 458] on img at bounding box center [455, 439] width 313 height 169
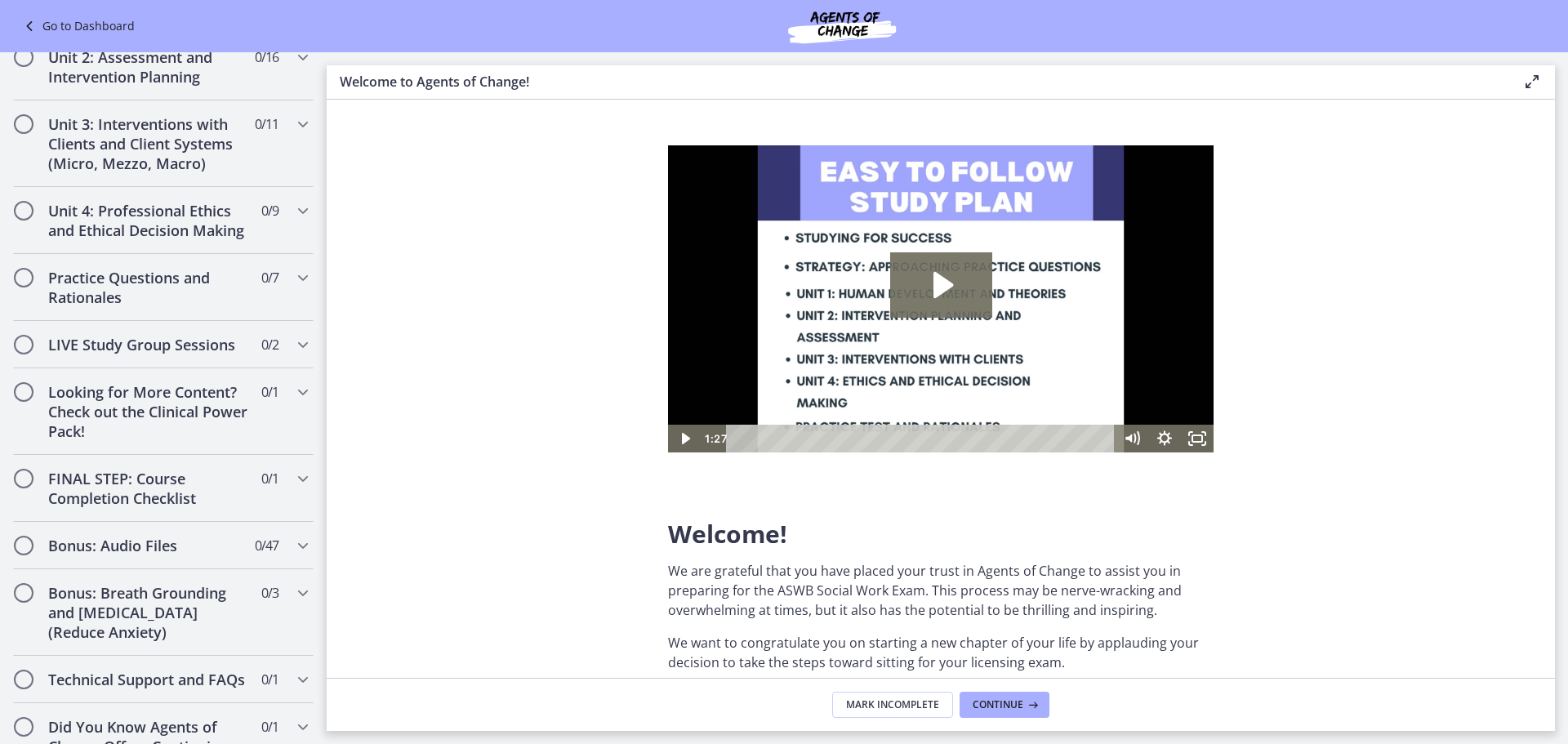
scroll to position [1225, 0]
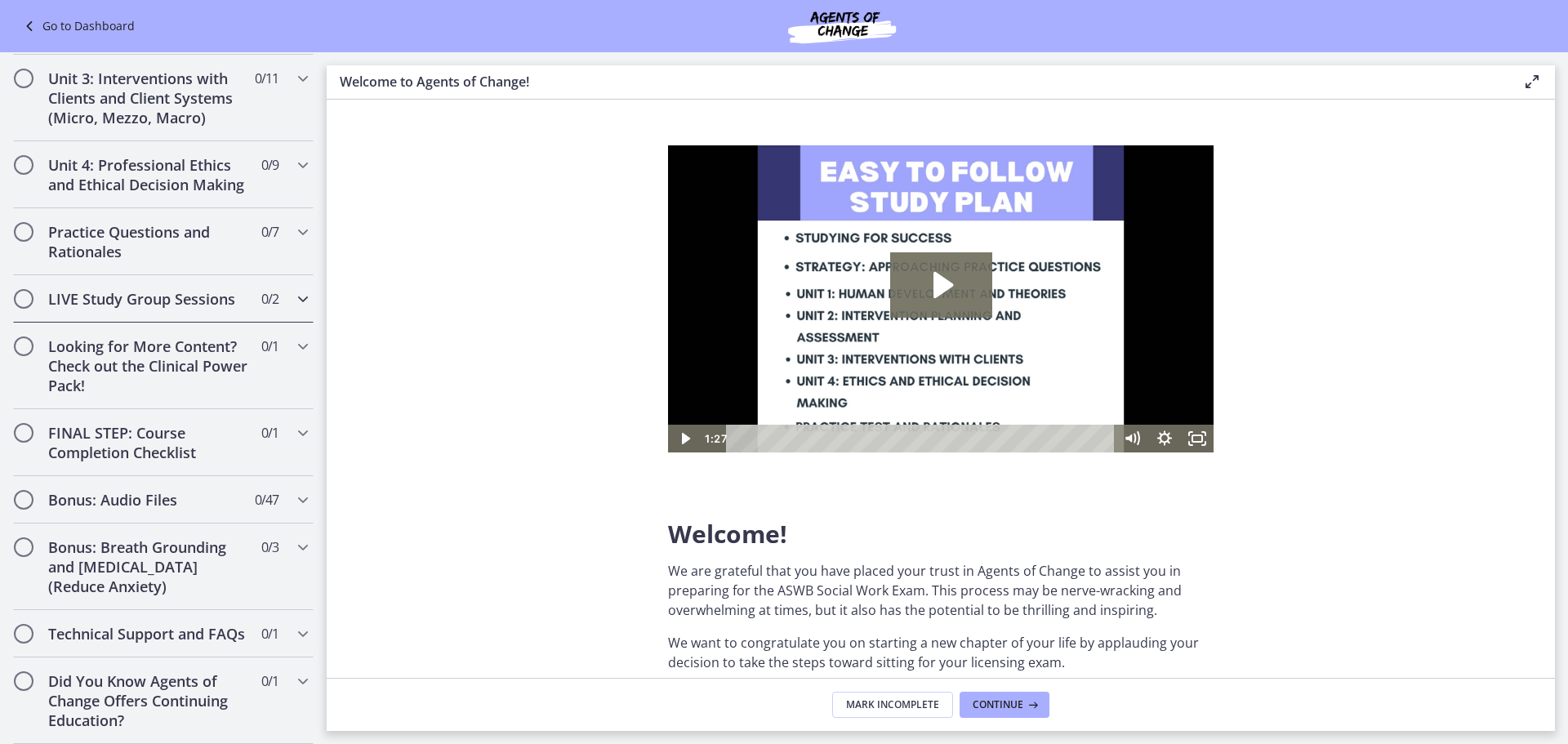
click at [274, 302] on div "LIVE Study Group Sessions 0 / 2 Completed" at bounding box center [163, 299] width 300 height 47
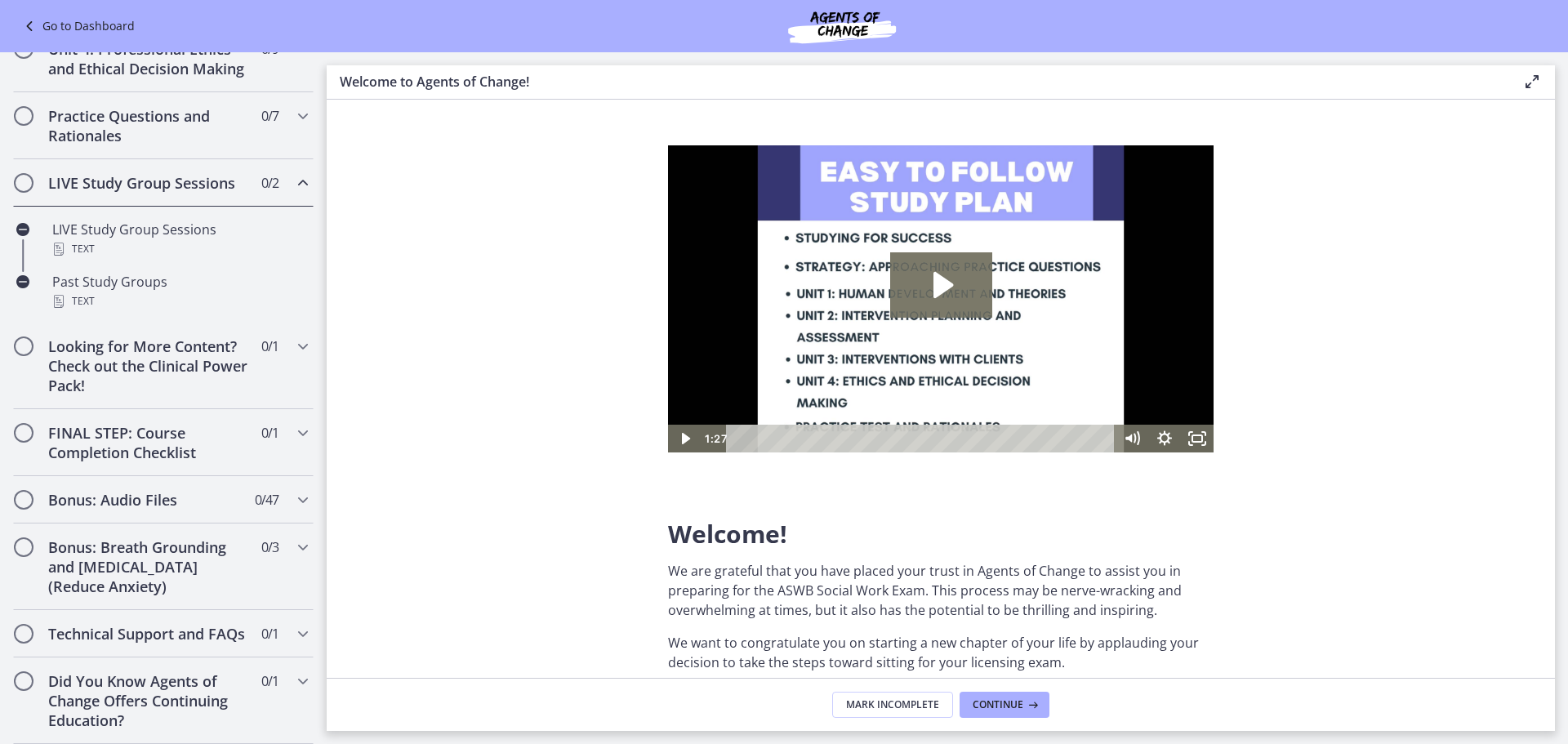
scroll to position [579, 0]
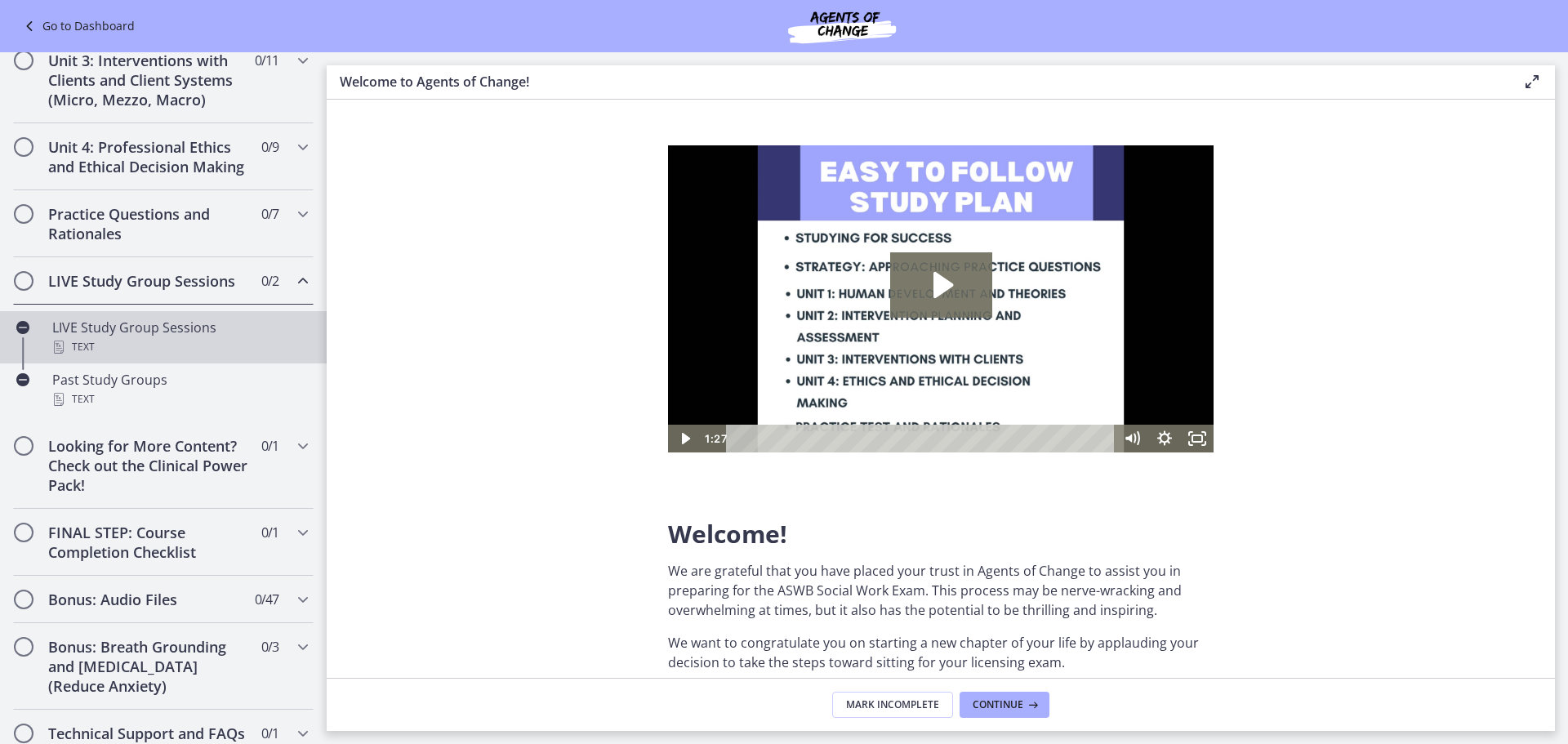
click at [140, 357] on div "Text" at bounding box center [180, 347] width 255 height 19
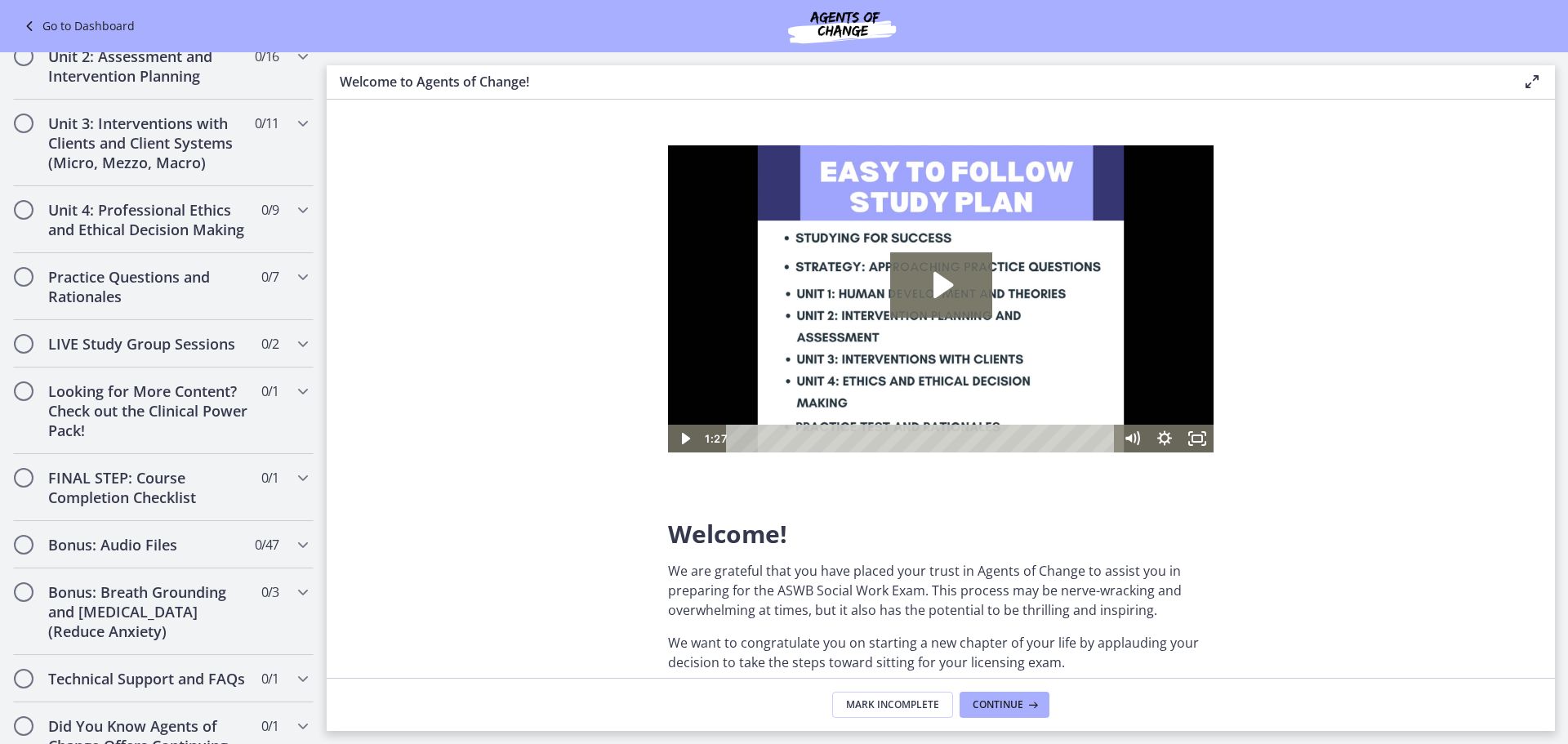
scroll to position [1143, 0]
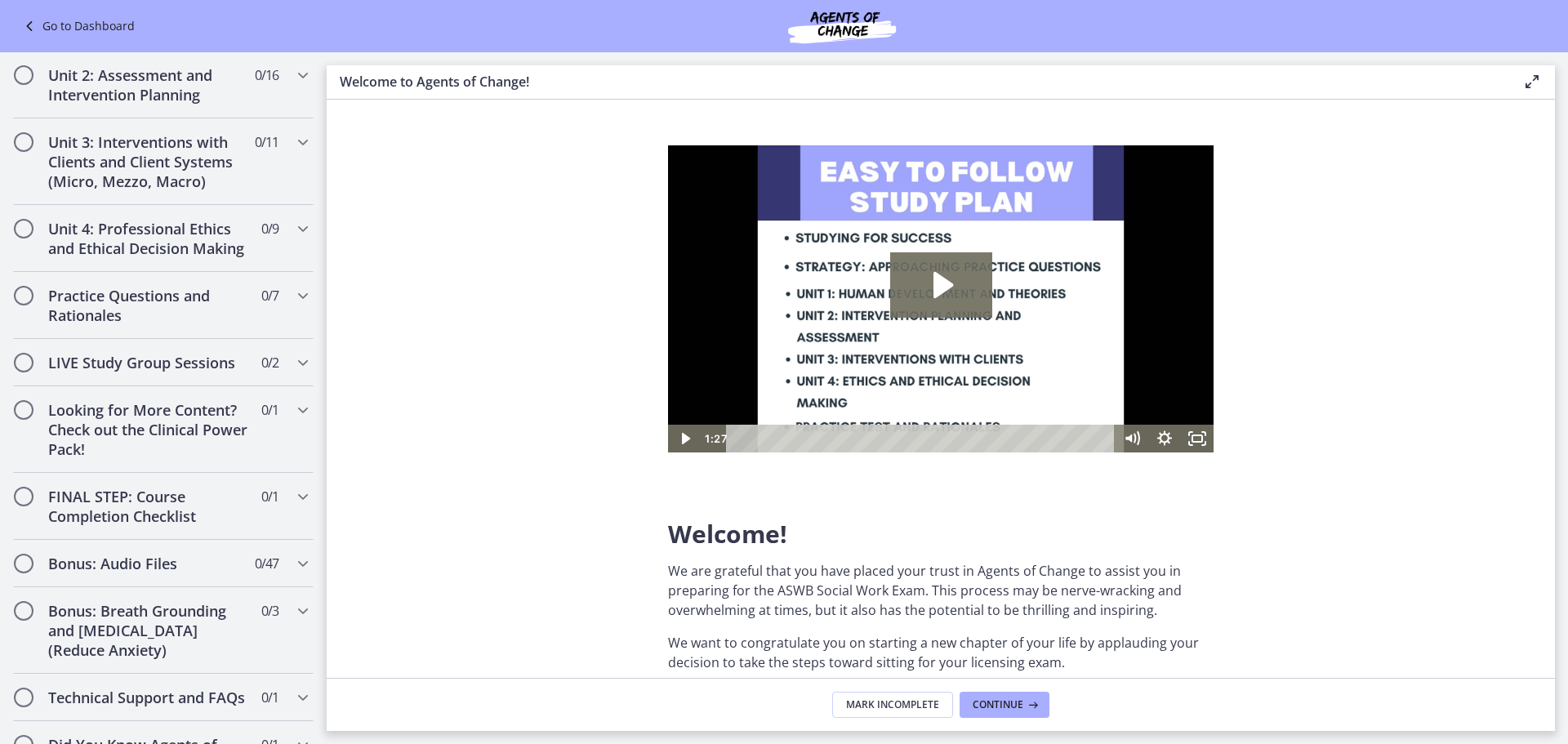
click at [88, 20] on link "Go to Dashboard" at bounding box center [77, 26] width 115 height 19
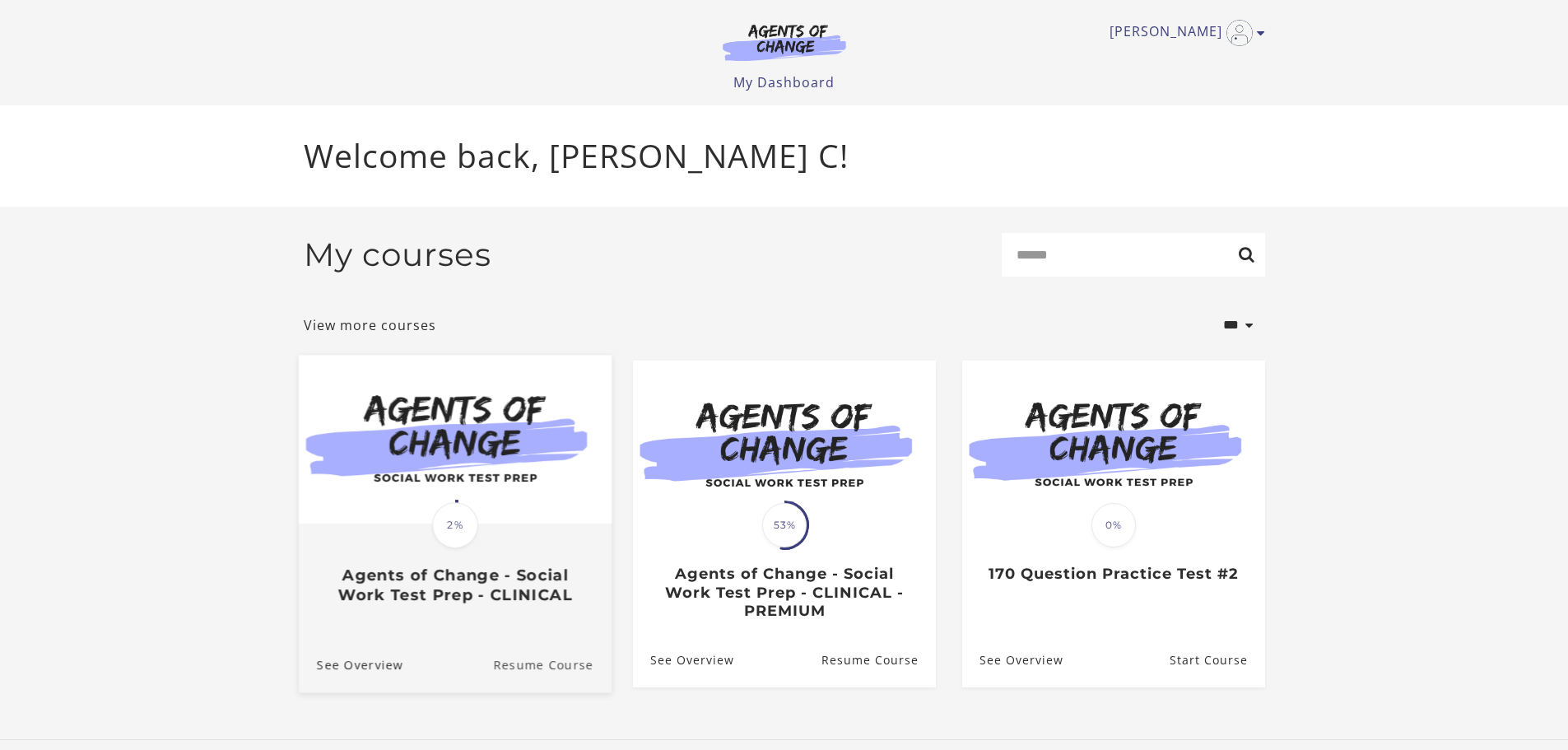
click at [533, 671] on link "Resume Course" at bounding box center [552, 663] width 118 height 55
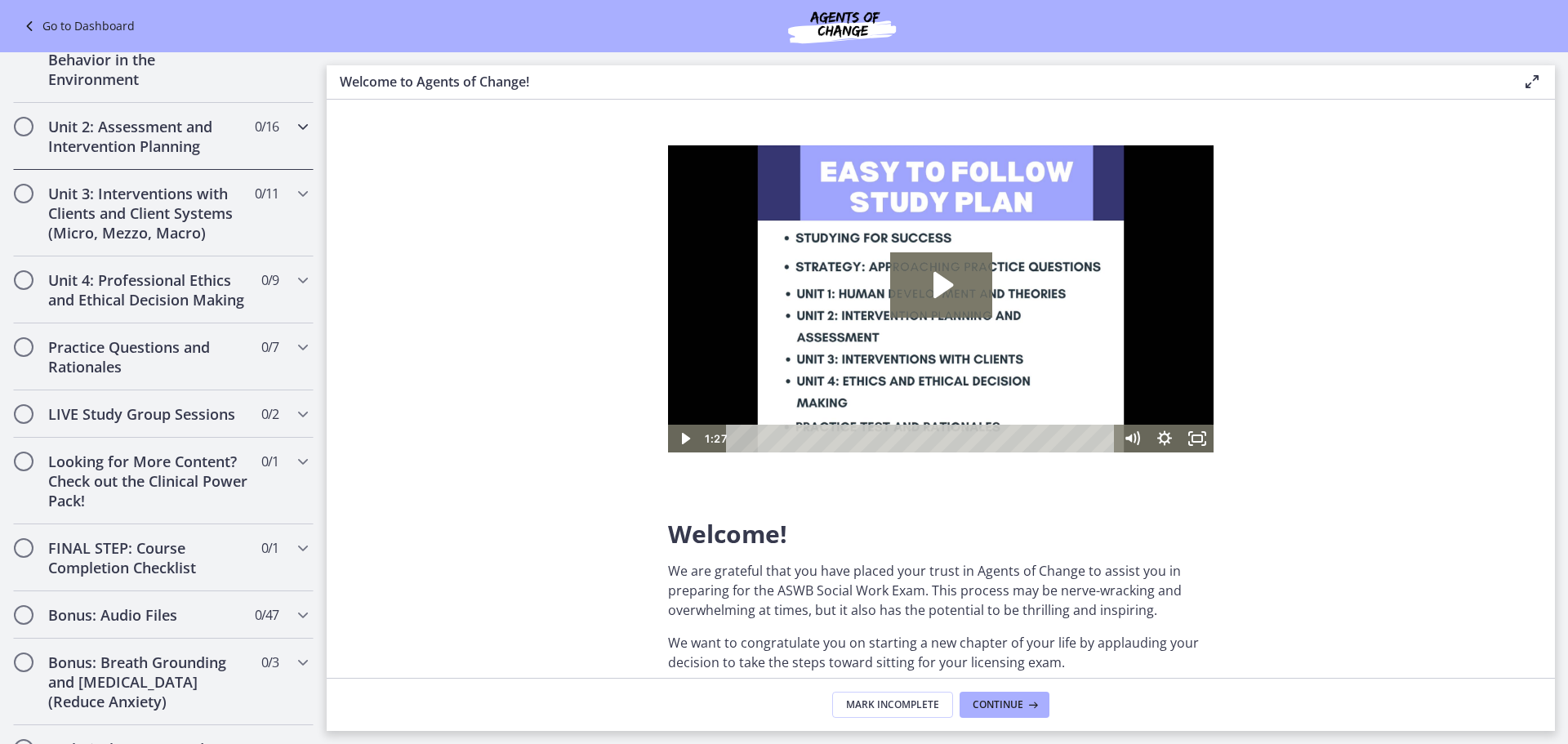
scroll to position [1143, 0]
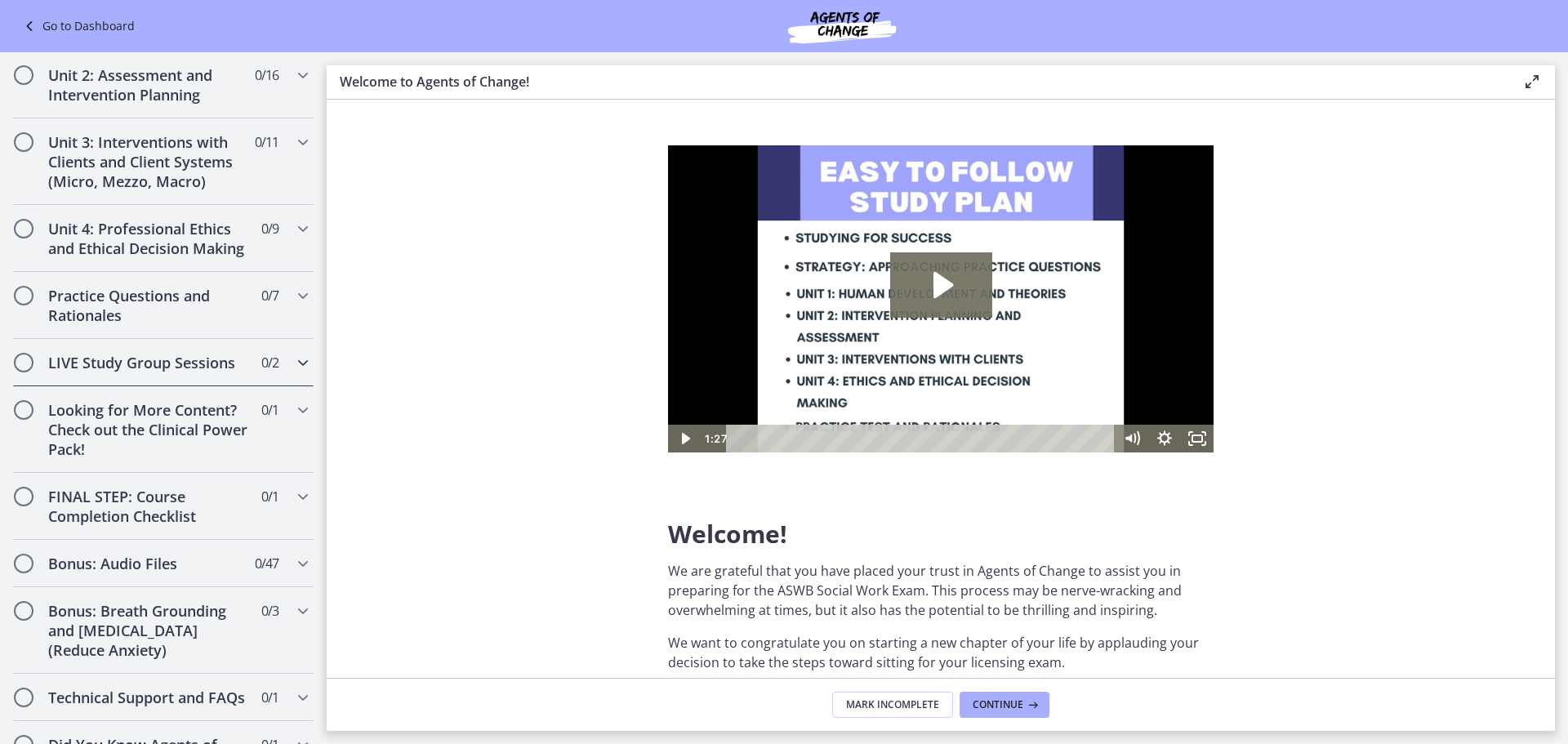
click at [139, 372] on h2 "LIVE Study Group Sessions" at bounding box center [148, 362] width 200 height 19
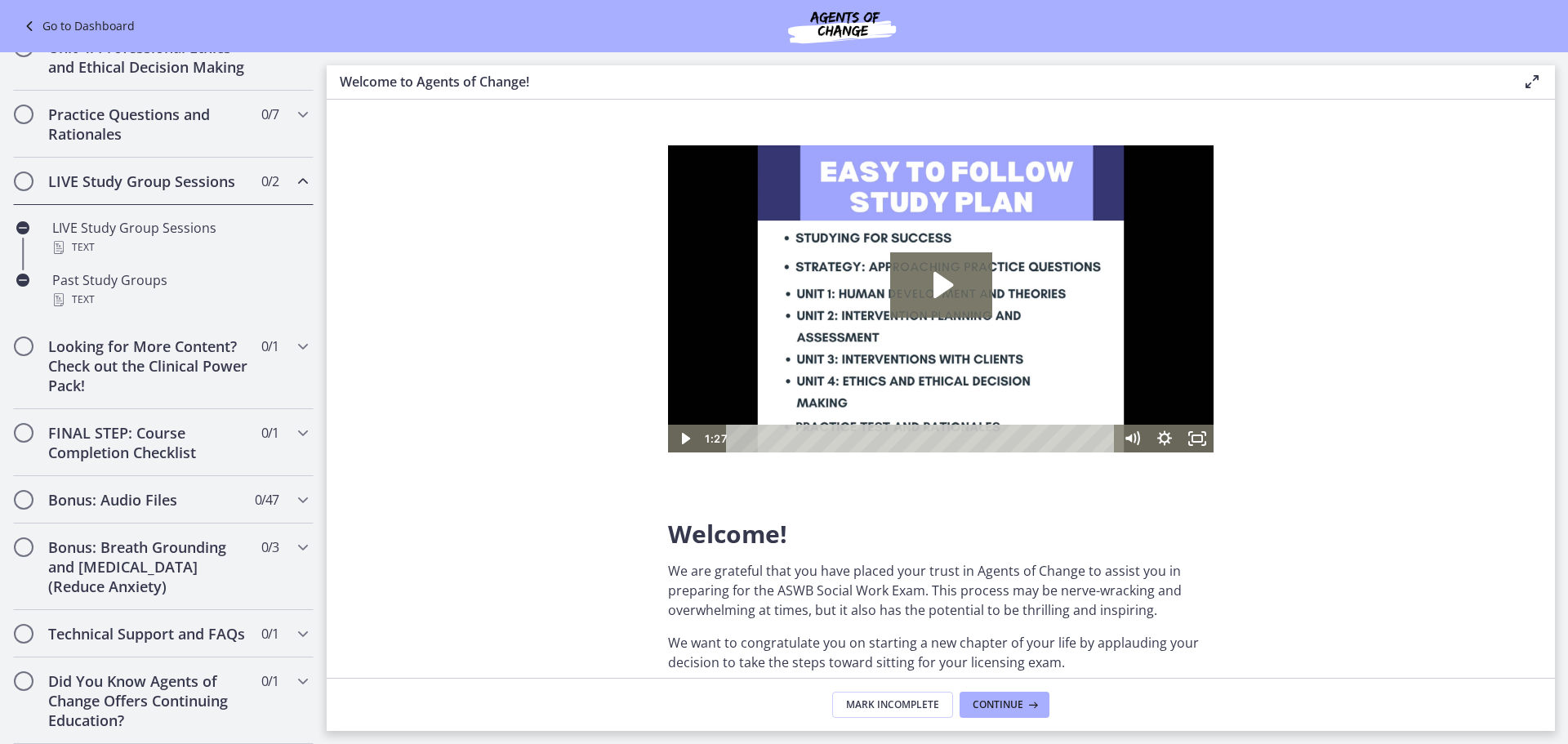
scroll to position [496, 0]
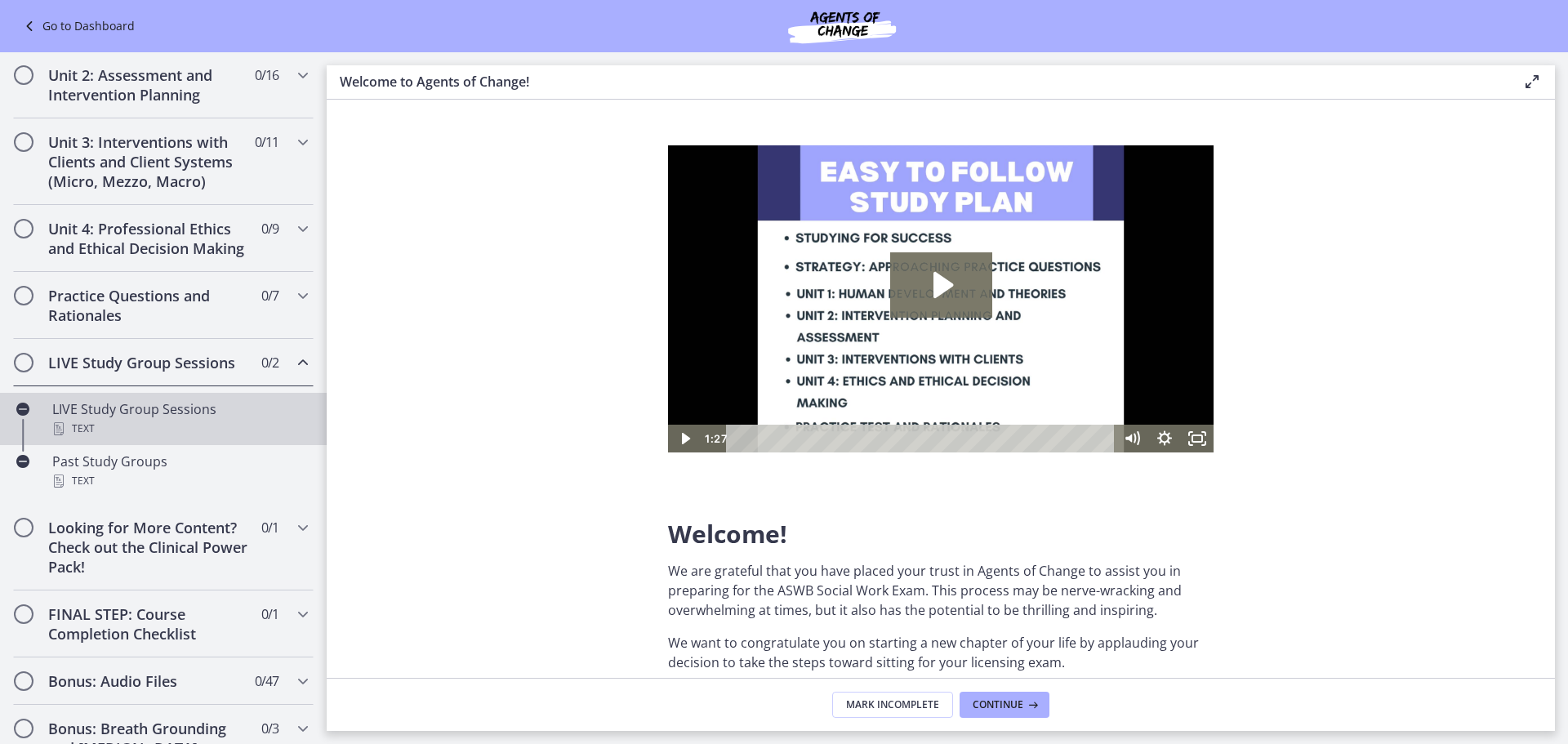
click at [123, 430] on div "LIVE Study Group Sessions Text" at bounding box center [180, 419] width 255 height 39
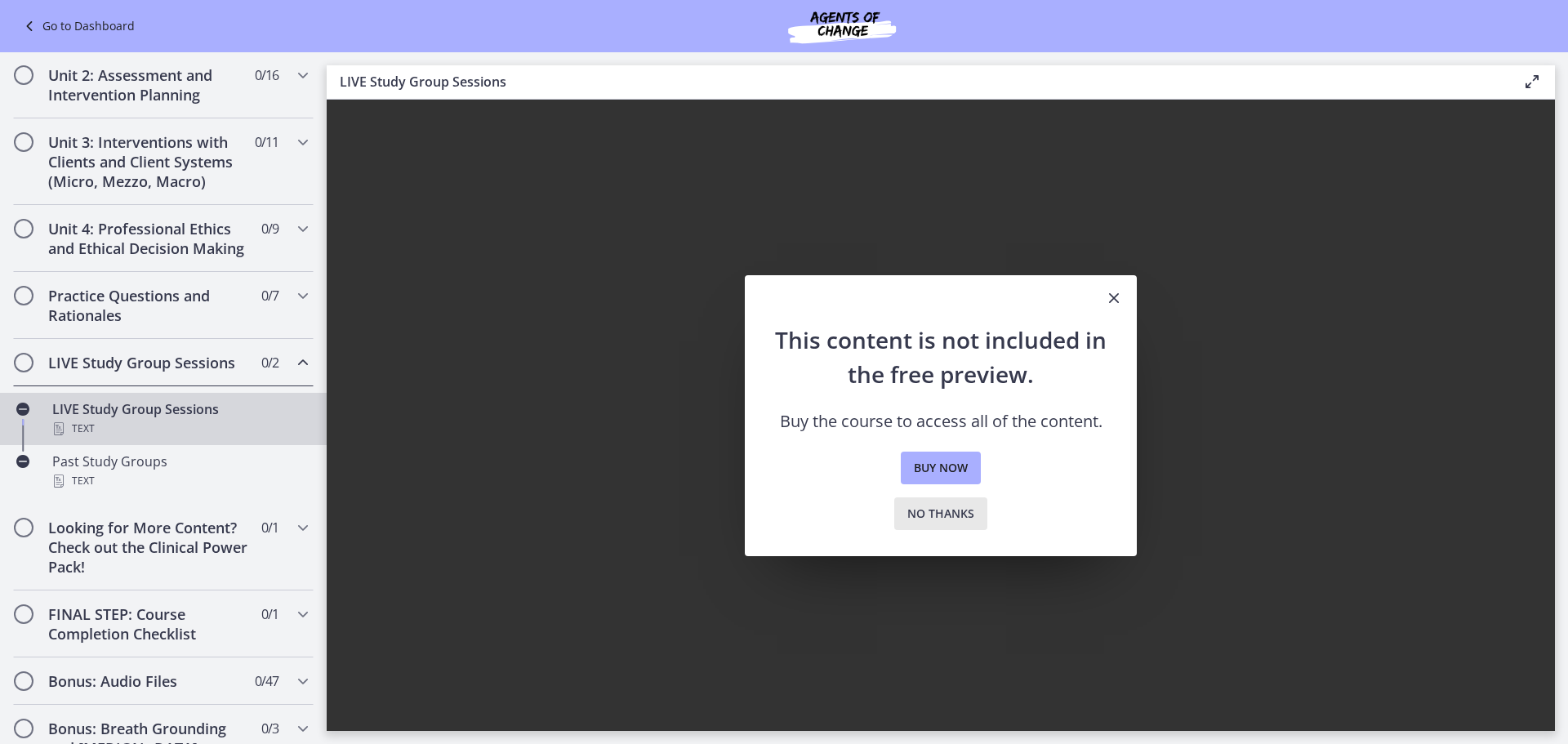
click at [937, 509] on span "No thanks" at bounding box center [941, 513] width 67 height 19
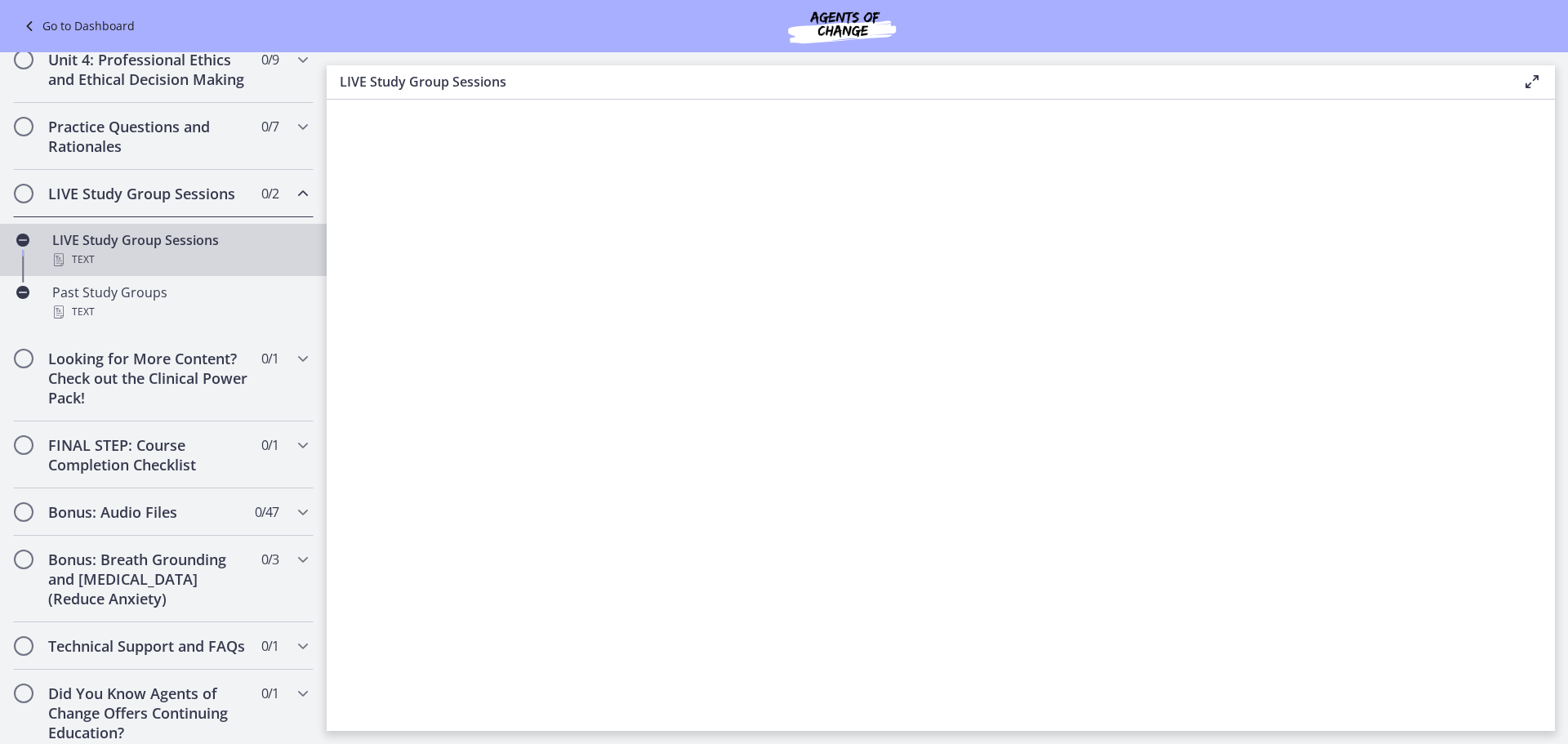
scroll to position [717, 0]
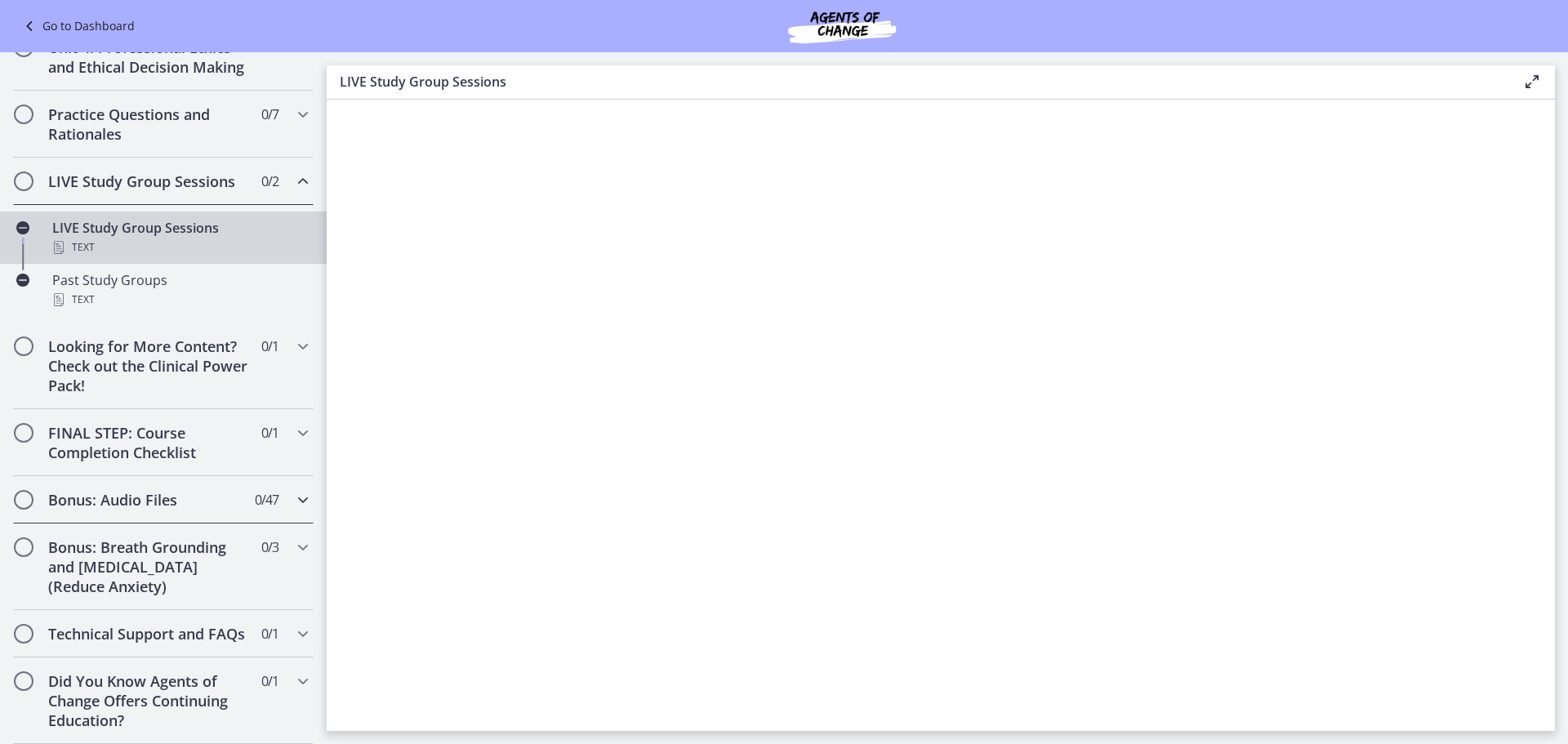
click at [164, 490] on div "Bonus: Audio Files 0 / 47 Completed" at bounding box center [163, 499] width 300 height 47
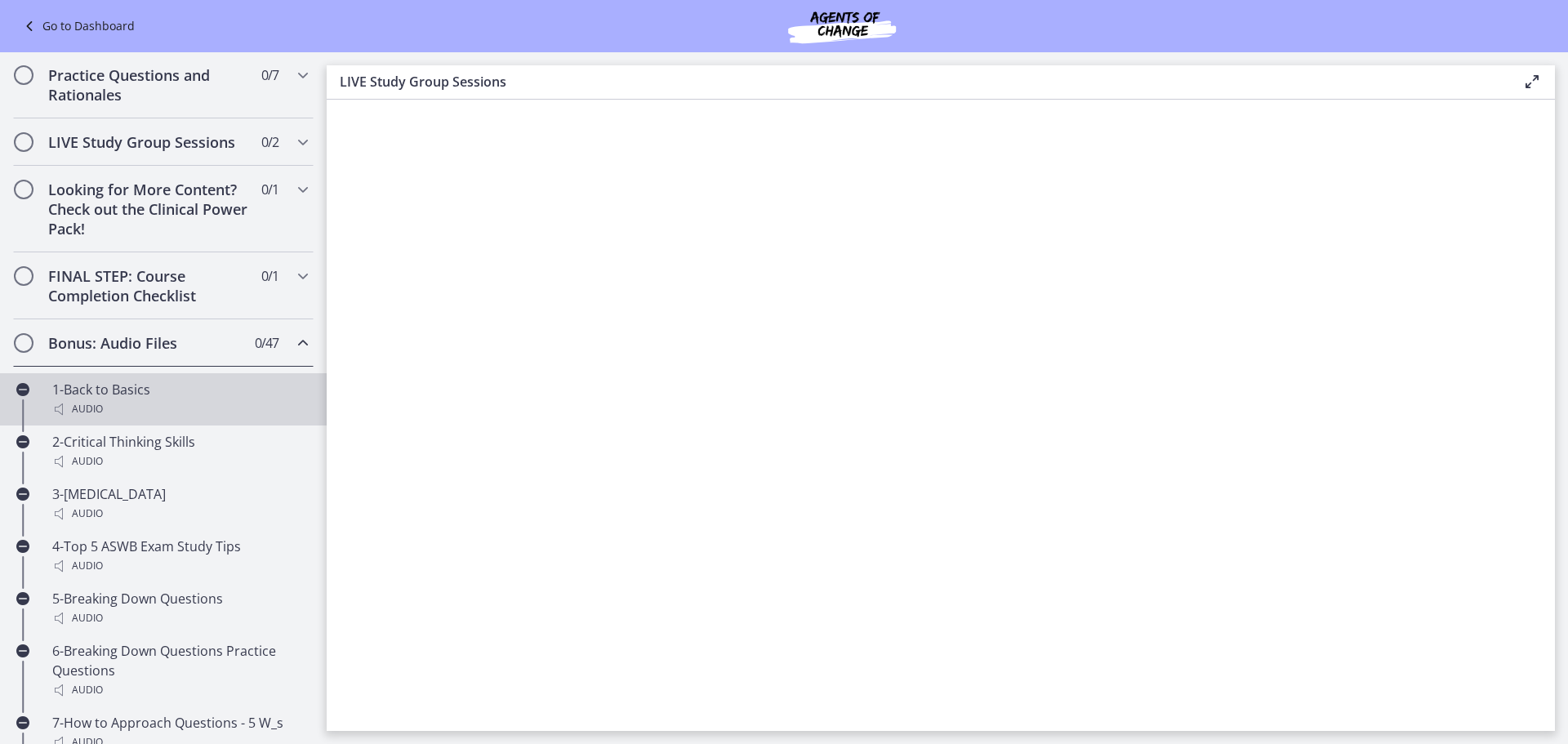
click at [115, 419] on div "Audio" at bounding box center [180, 409] width 255 height 19
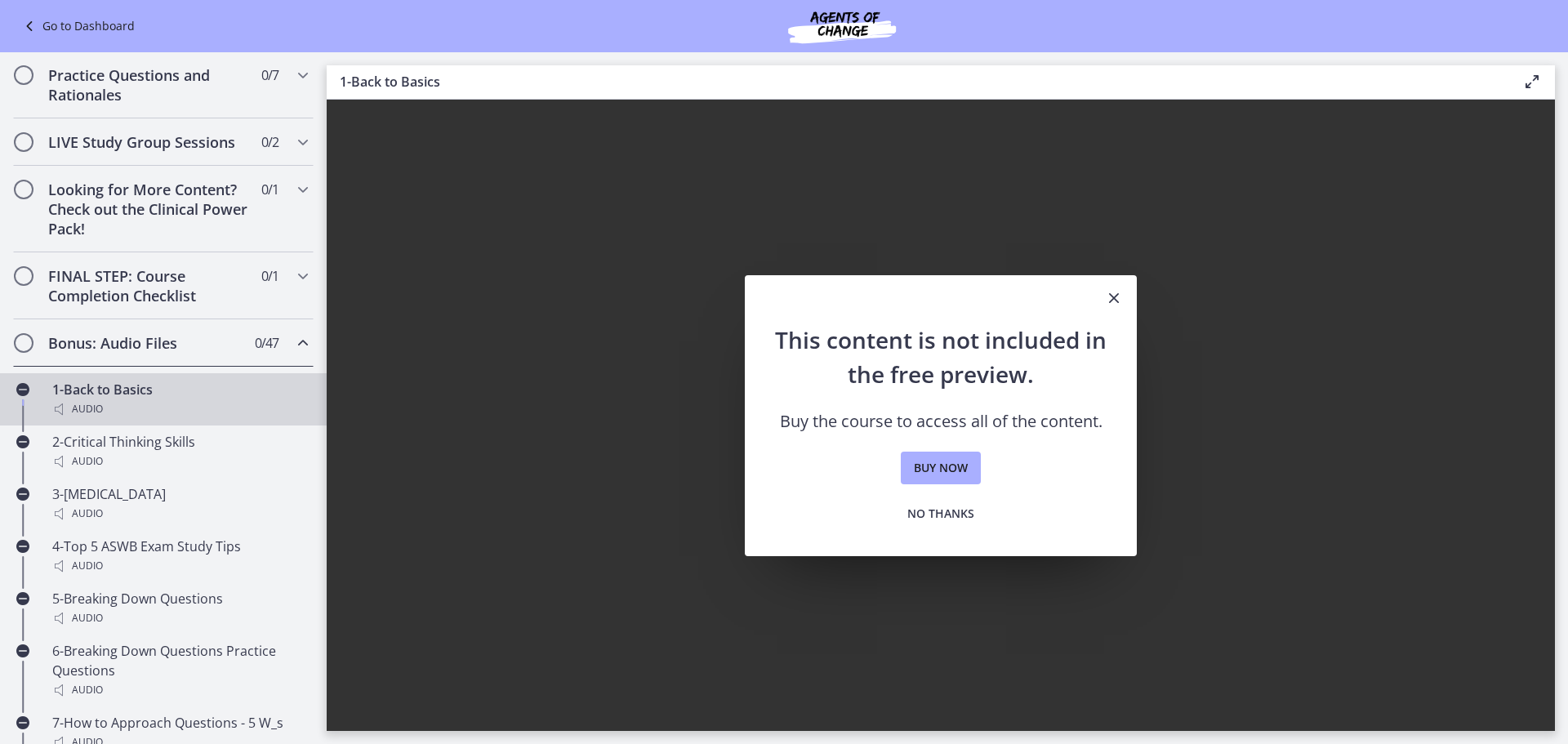
click at [1112, 291] on icon "Close" at bounding box center [1113, 298] width 19 height 19
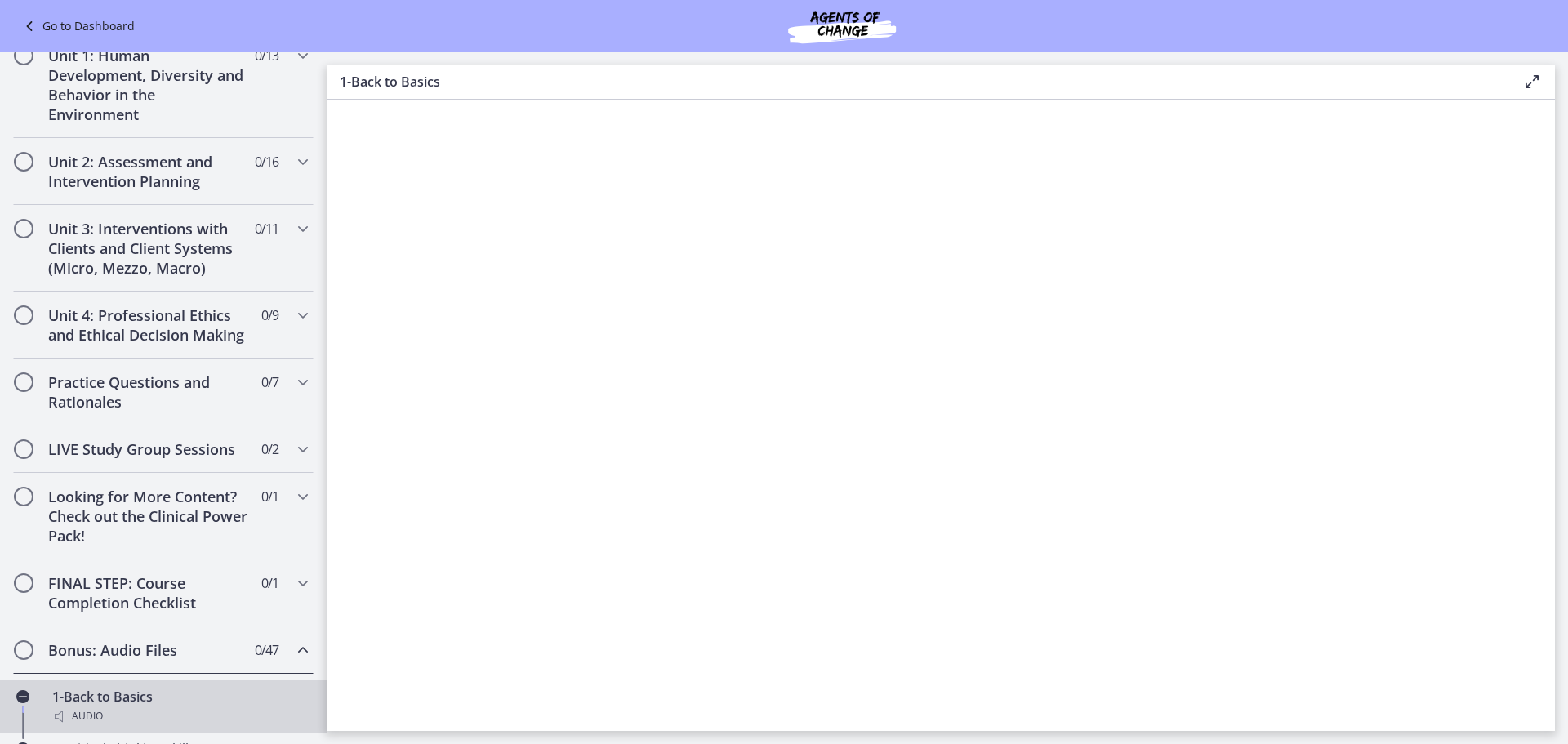
scroll to position [390, 0]
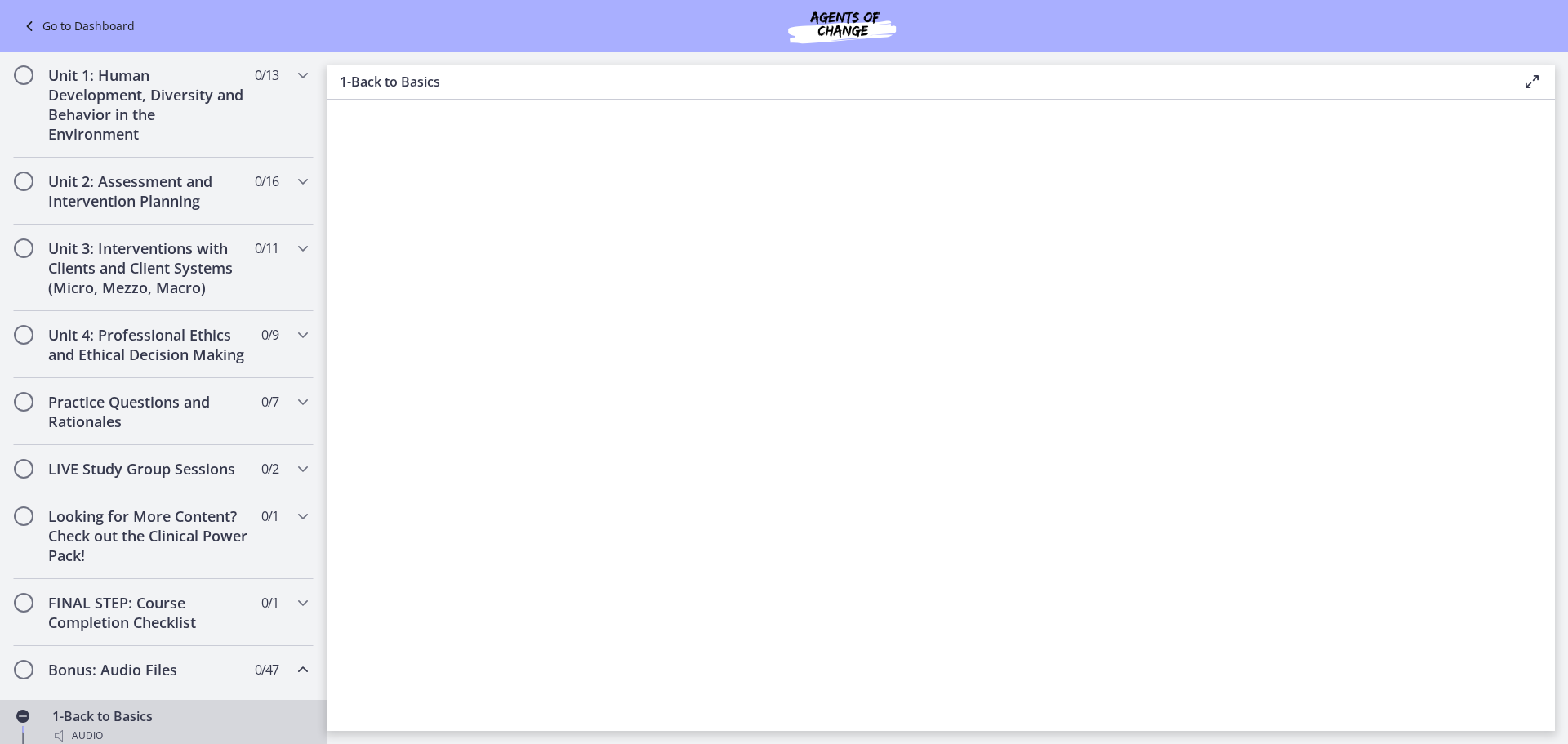
click at [93, 25] on link "Go to Dashboard" at bounding box center [77, 26] width 115 height 19
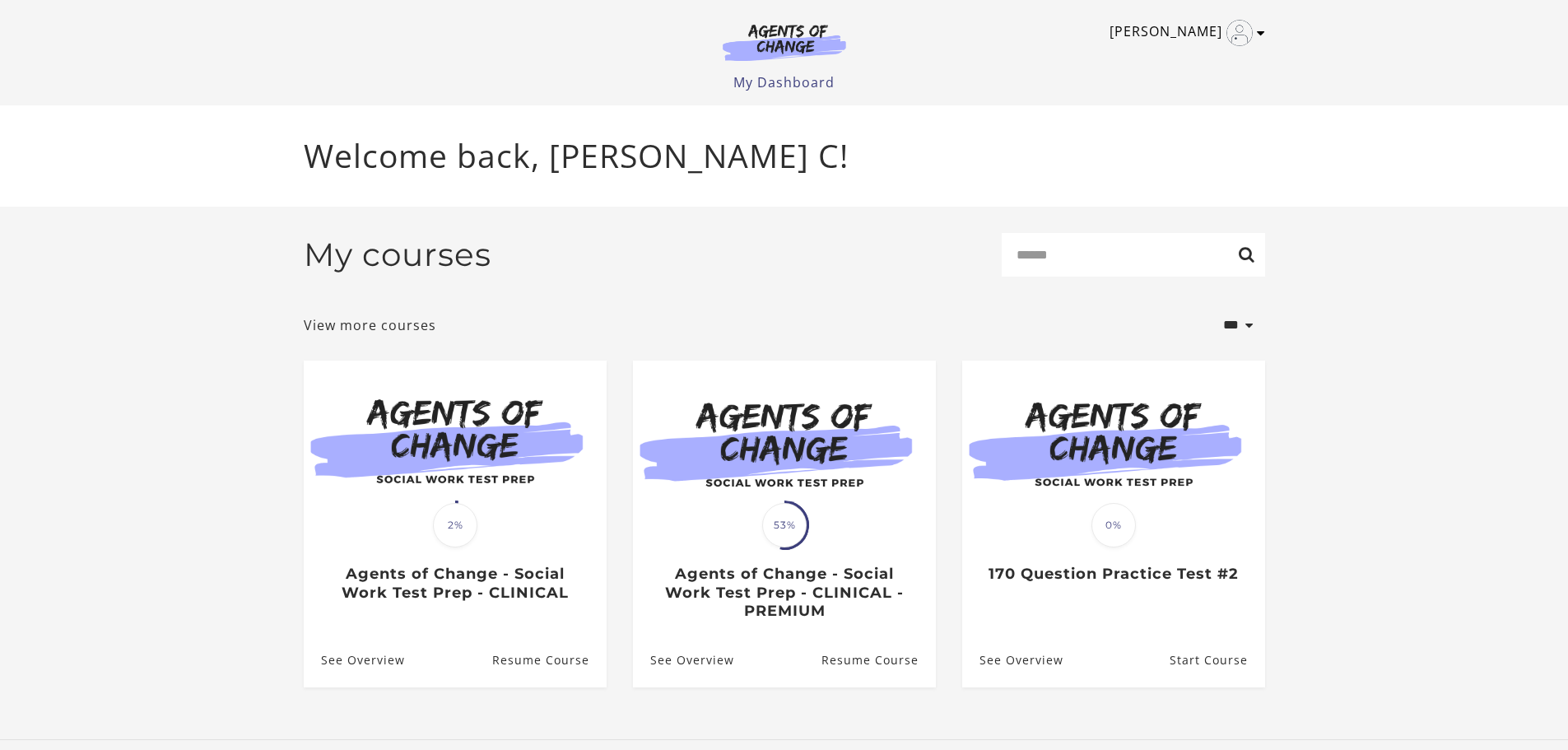
click at [1259, 34] on icon "Toggle menu" at bounding box center [1261, 33] width 8 height 13
click at [1164, 83] on link "Support" at bounding box center [1197, 89] width 145 height 28
click at [983, 62] on div "Stephane C My Account Support Sign Out Toggle menu Menu My Dashboard My Account…" at bounding box center [784, 46] width 961 height 92
click at [1156, 116] on link "Sign Out" at bounding box center [1197, 116] width 145 height 28
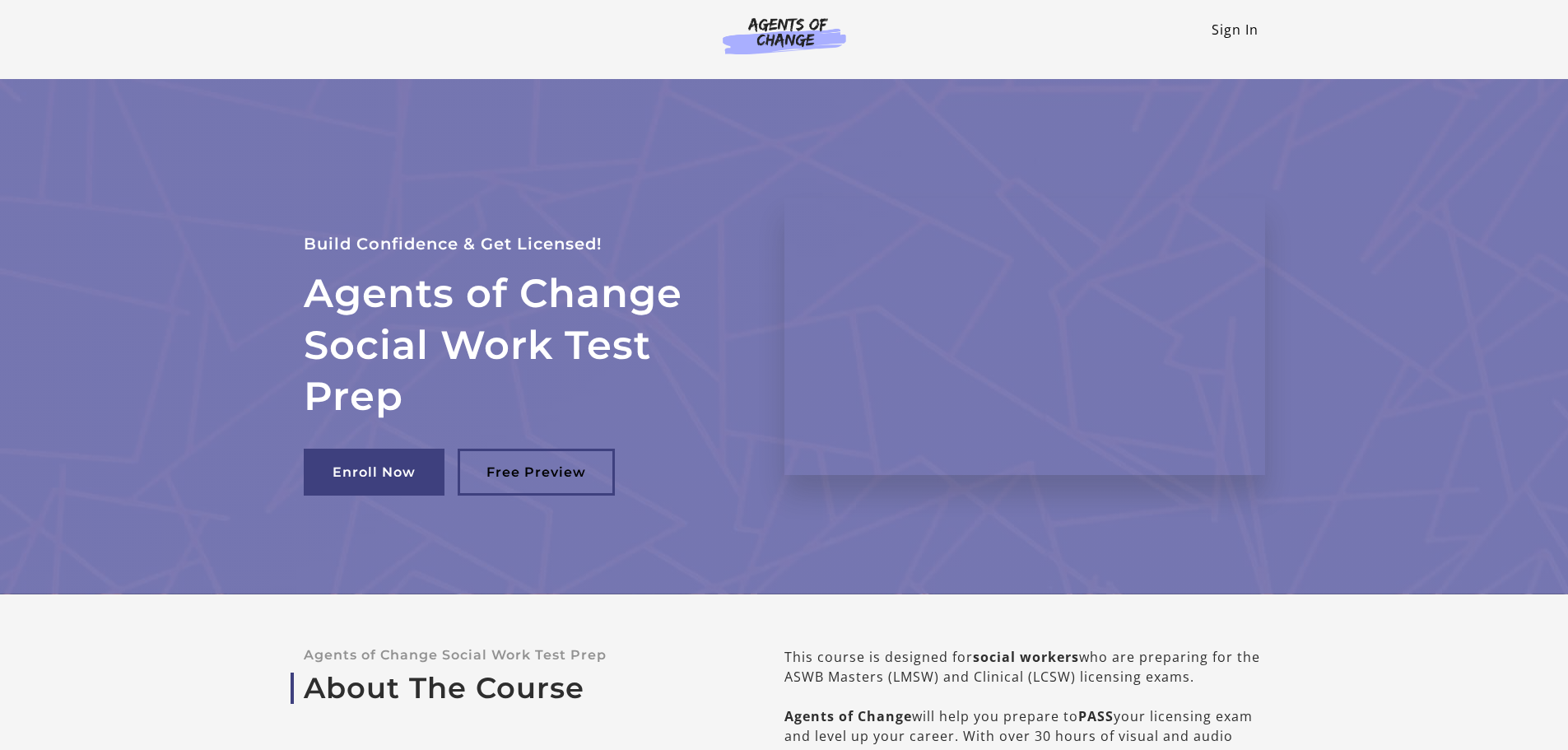
click at [1240, 29] on link "Sign In" at bounding box center [1235, 29] width 47 height 18
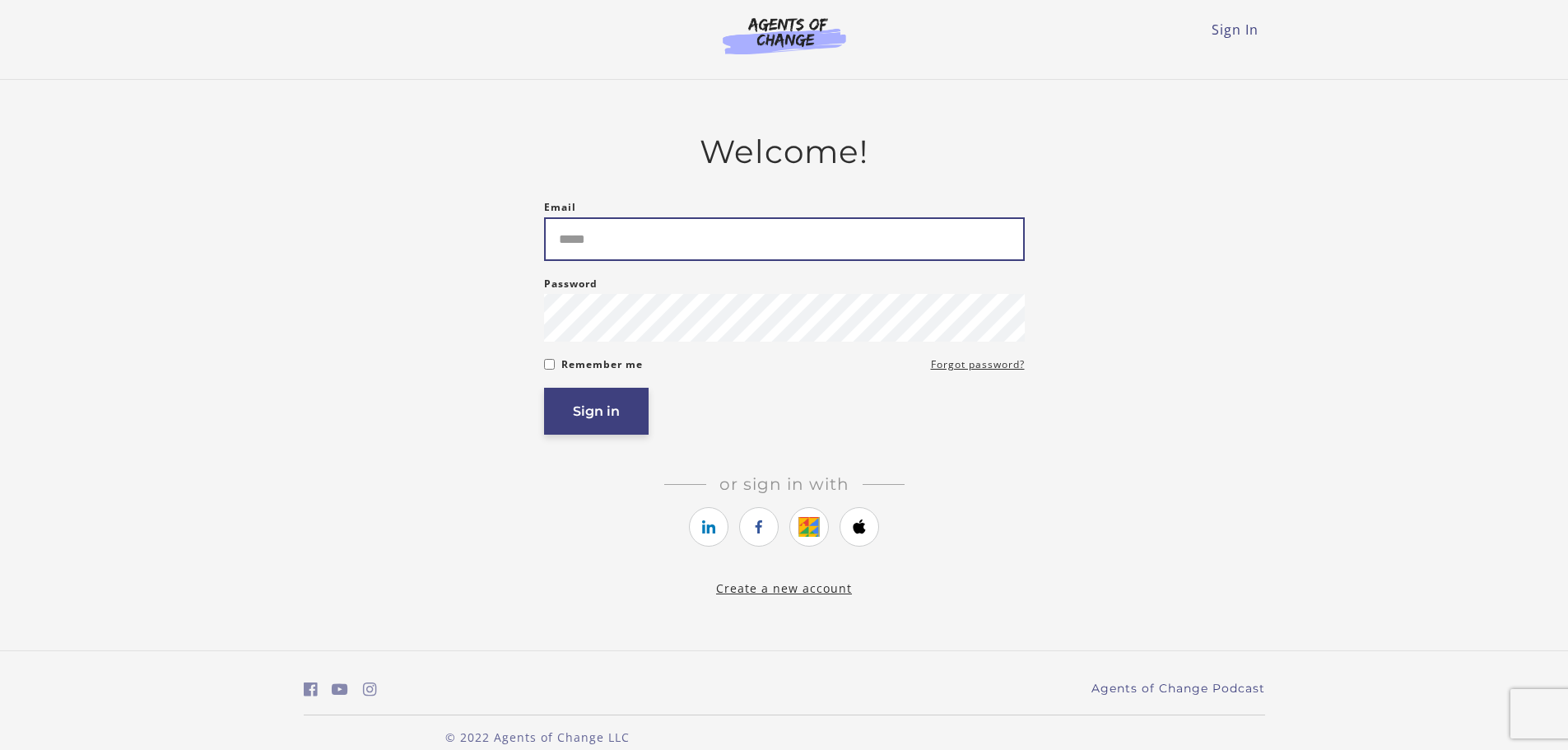
type input "**********"
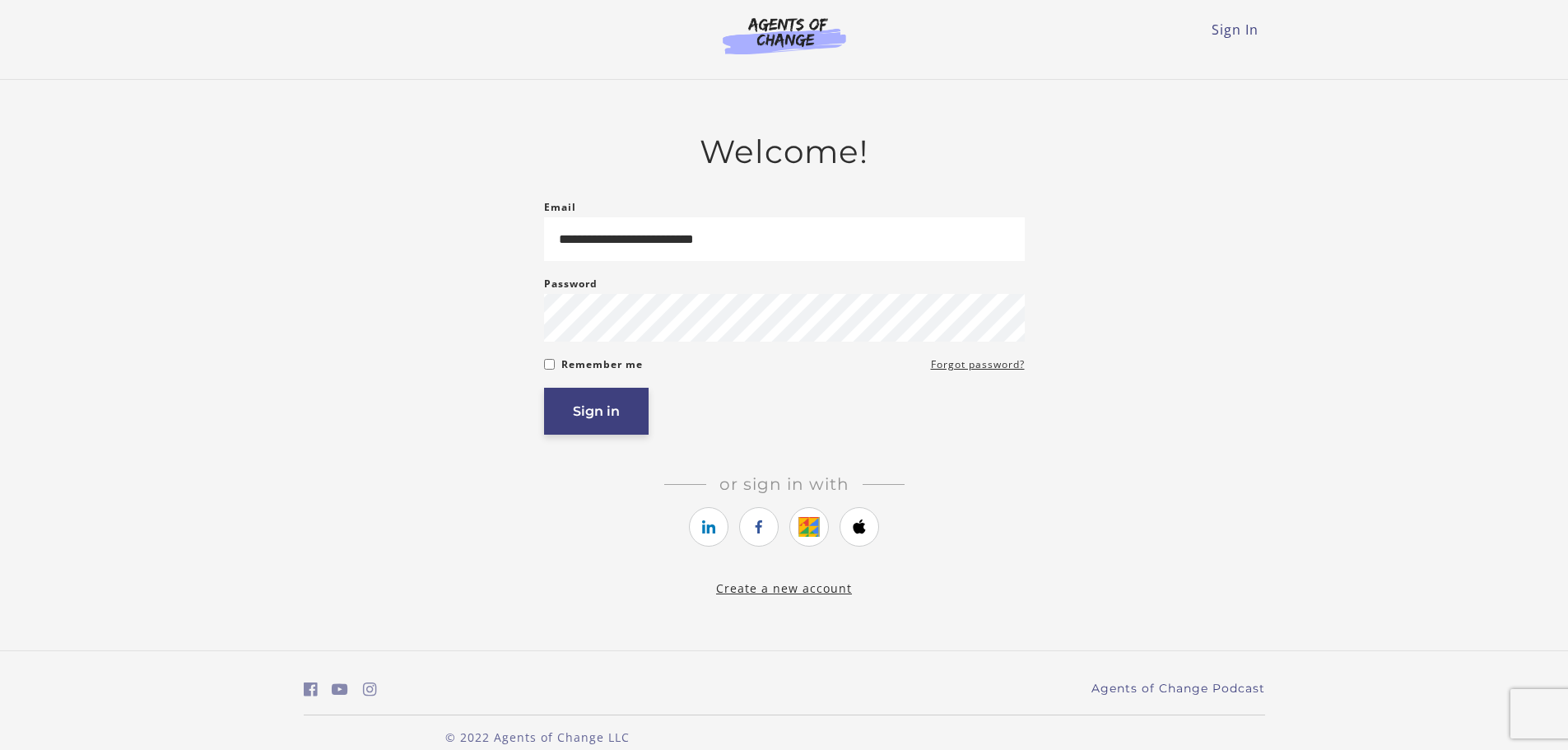
click at [587, 420] on button "Sign in" at bounding box center [596, 411] width 104 height 47
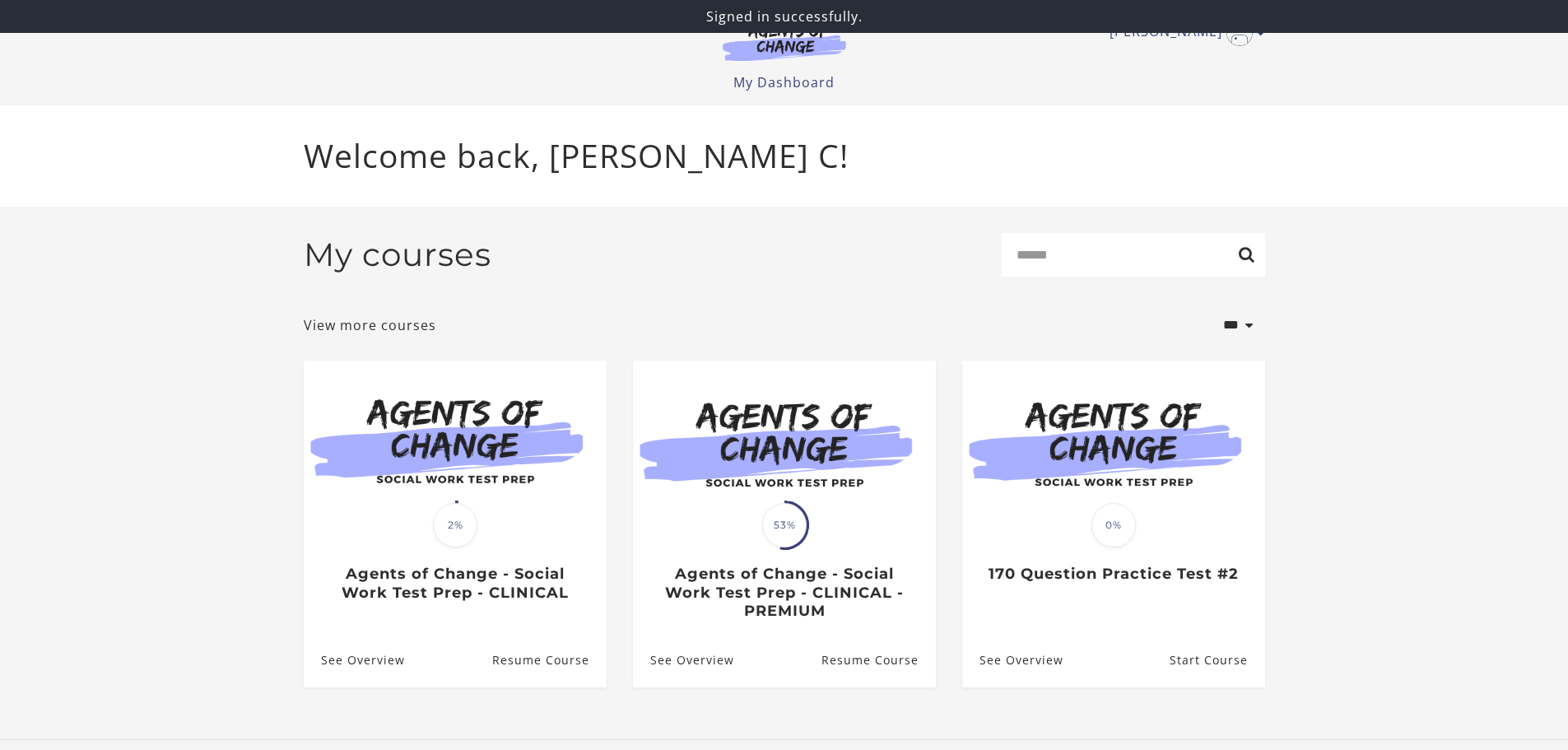
scroll to position [8, 0]
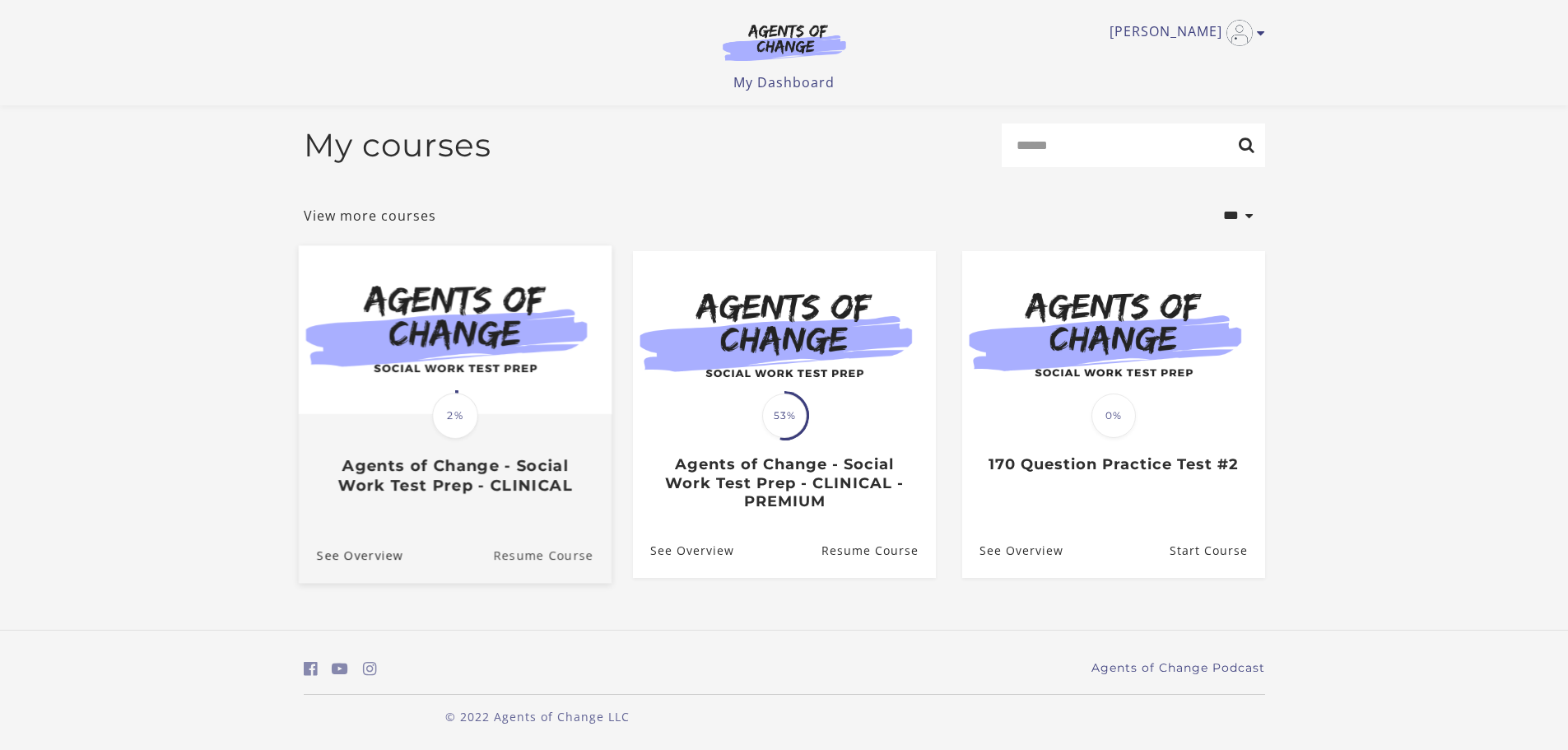
click at [537, 564] on link "Resume Course" at bounding box center [552, 554] width 118 height 55
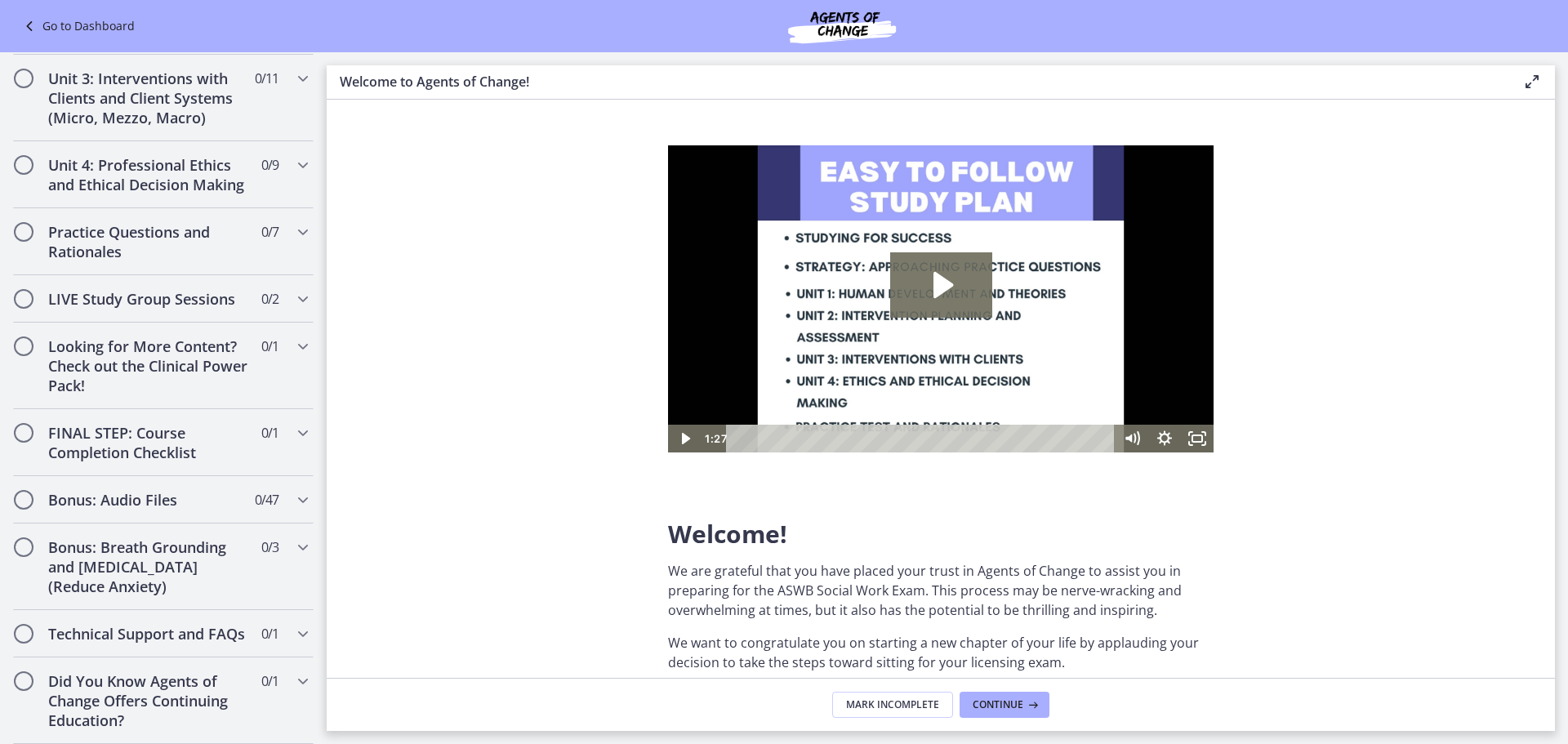
scroll to position [1246, 0]
click at [239, 610] on div "Technical Support and FAQs 0 / 1 Completed" at bounding box center [163, 633] width 300 height 47
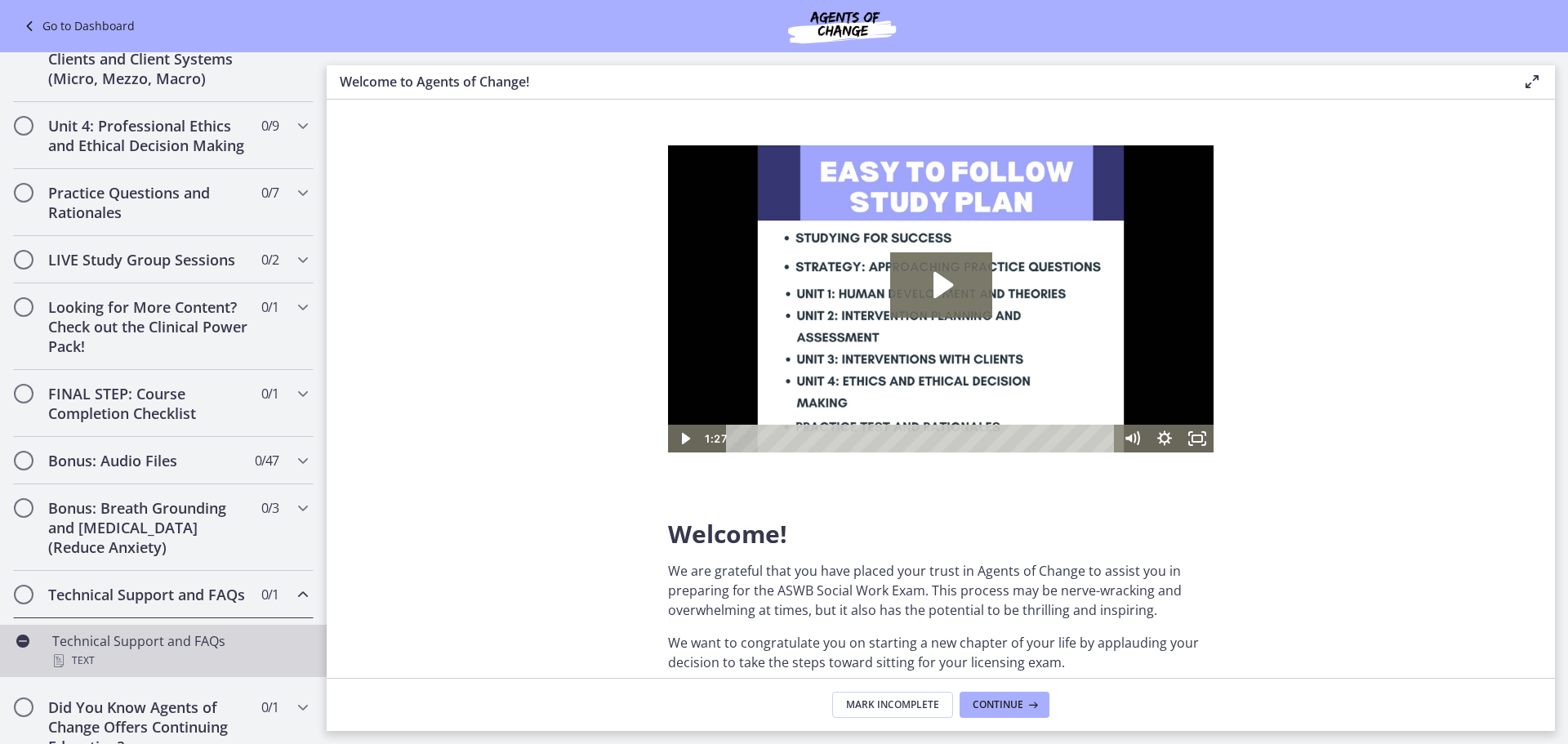
scroll to position [665, 0]
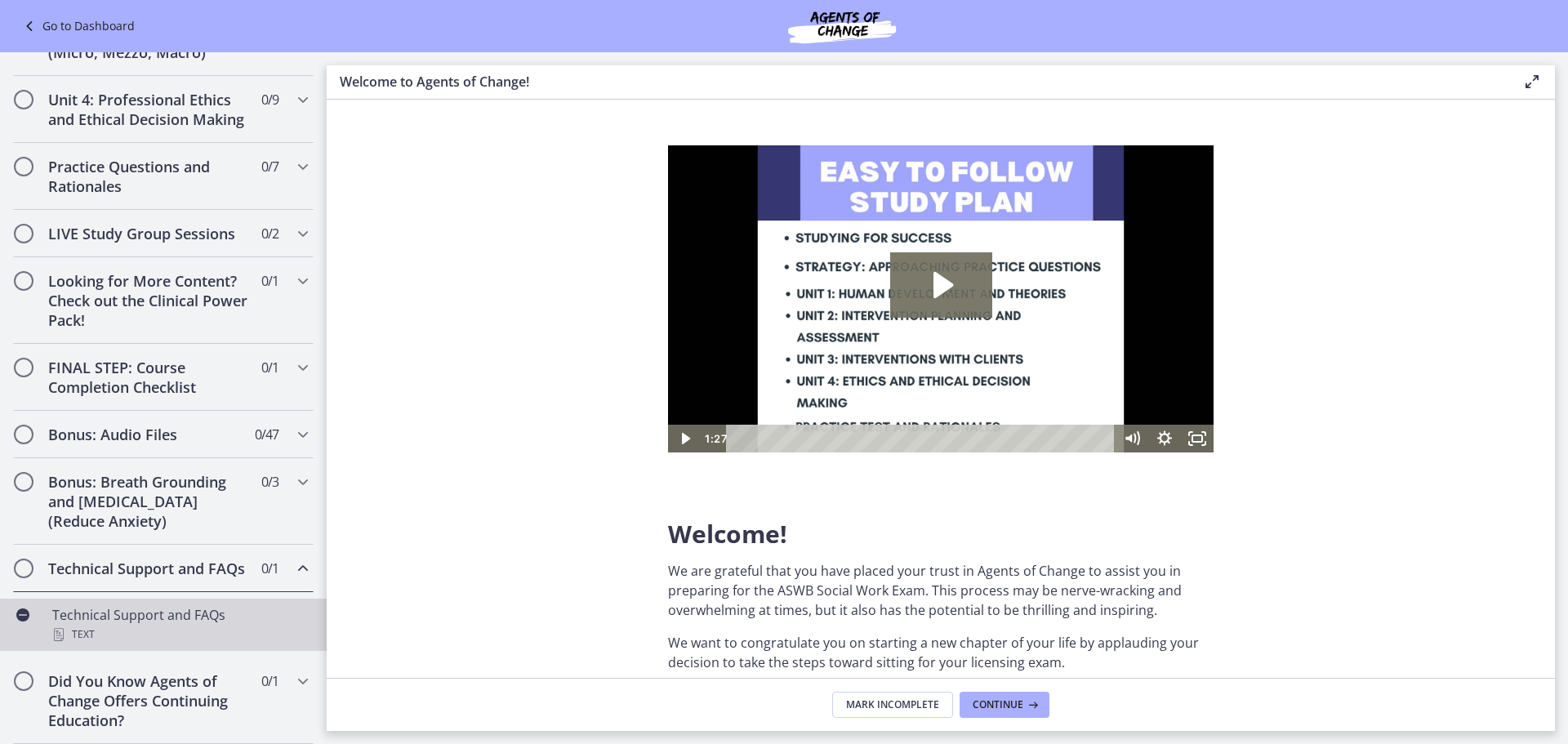
click at [149, 611] on div "Technical Support and FAQs Text" at bounding box center [180, 625] width 255 height 39
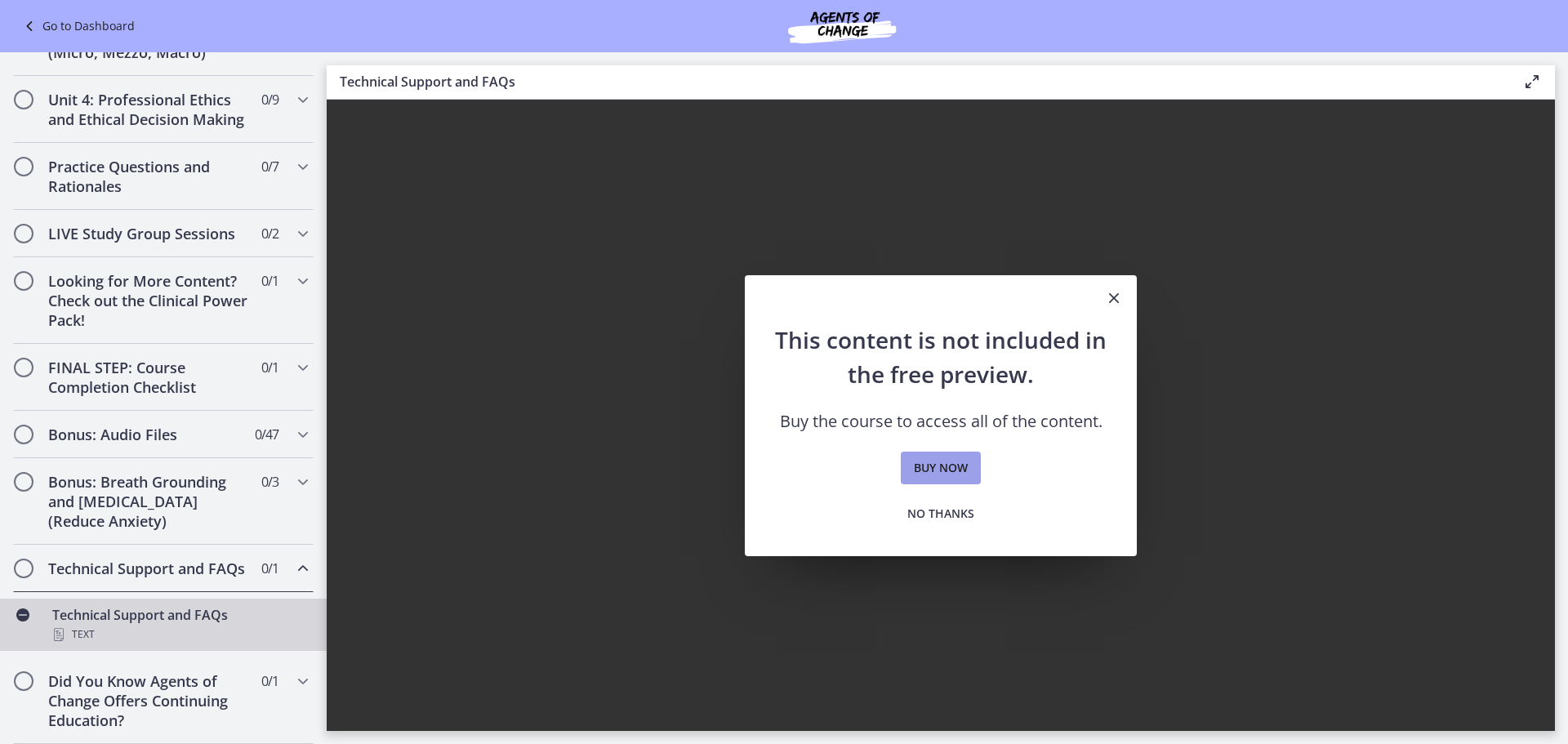
click at [922, 475] on span "Buy now" at bounding box center [941, 468] width 54 height 19
